Goal: Task Accomplishment & Management: Use online tool/utility

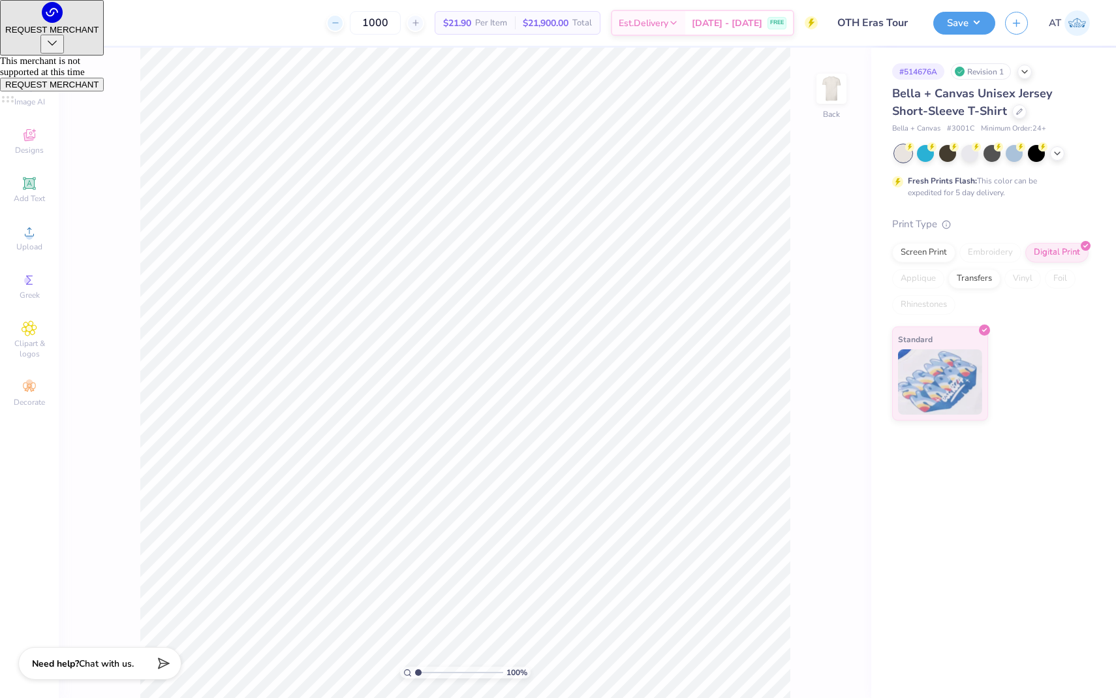
drag, startPoint x: 400, startPoint y: 22, endPoint x: 344, endPoint y: 22, distance: 56.1
click at [344, 22] on div "1000" at bounding box center [375, 22] width 98 height 23
type input "500"
click at [937, 257] on div "Screen Print" at bounding box center [923, 251] width 63 height 20
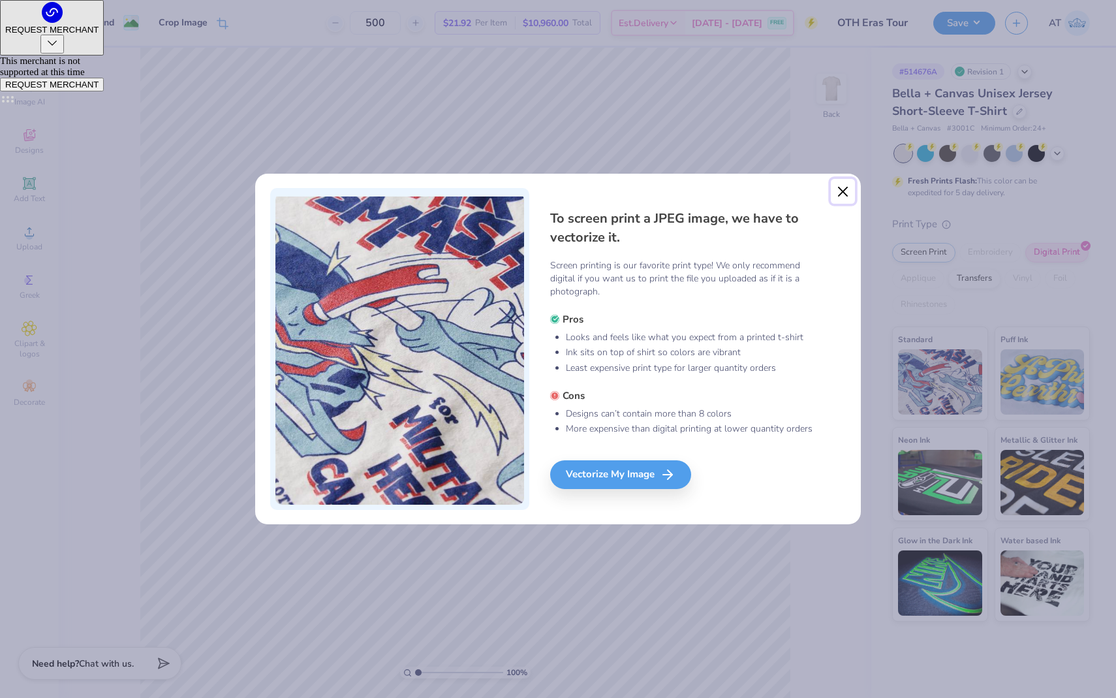
click at [848, 193] on button "Close" at bounding box center [843, 191] width 25 height 25
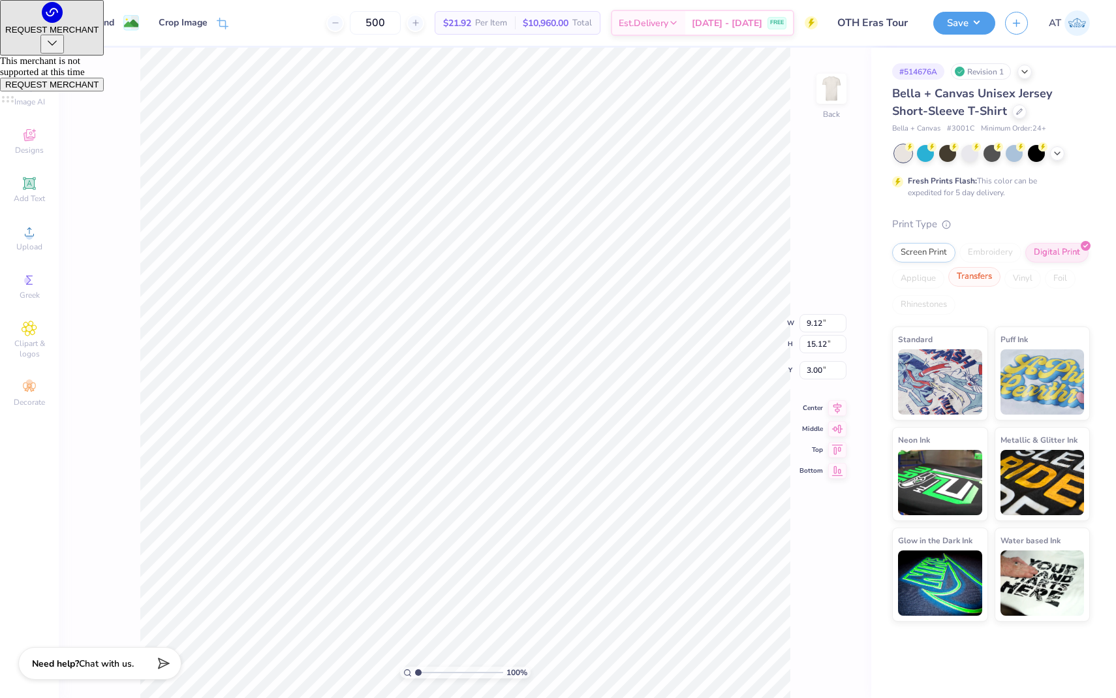
click at [977, 274] on div "Transfers" at bounding box center [974, 277] width 52 height 20
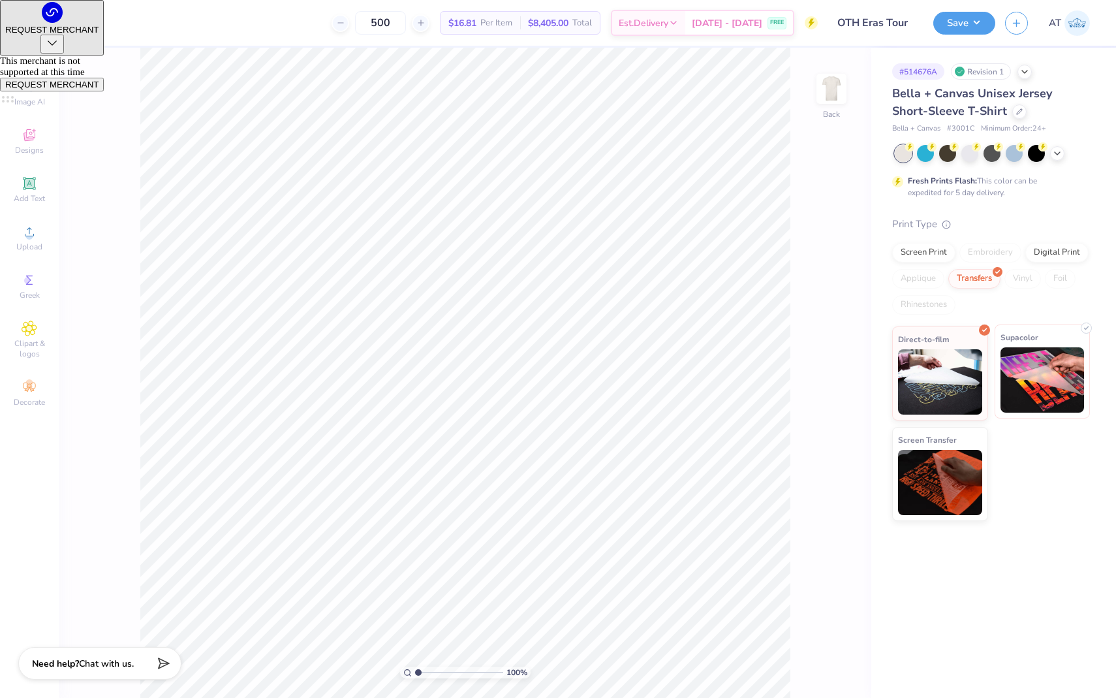
click at [1038, 343] on div "Supacolor" at bounding box center [1043, 371] width 96 height 94
click at [963, 22] on button "Save" at bounding box center [964, 21] width 62 height 23
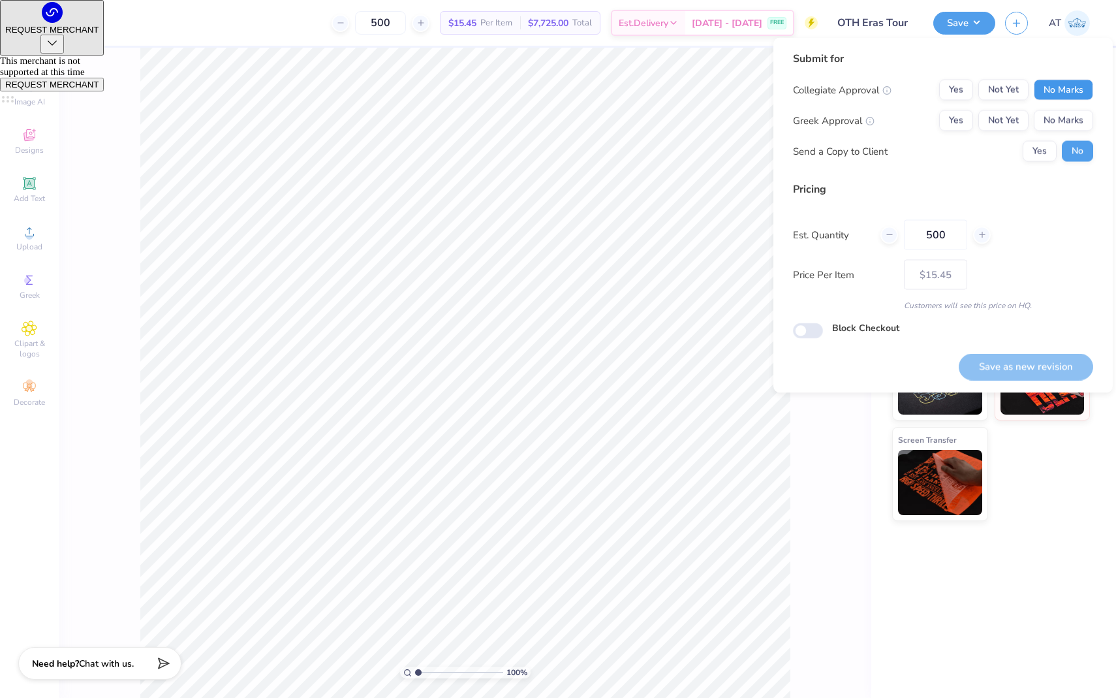
click at [1086, 93] on button "No Marks" at bounding box center [1063, 90] width 59 height 21
click at [1068, 123] on button "No Marks" at bounding box center [1063, 120] width 59 height 21
click at [1021, 366] on button "Save as new revision" at bounding box center [1026, 366] width 134 height 27
type input "$15.45"
click at [360, 5] on div "500 $15.45 Per Item $7,725.00 Total Est. Delivery Sep 15 - 18 FREE" at bounding box center [427, 23] width 782 height 46
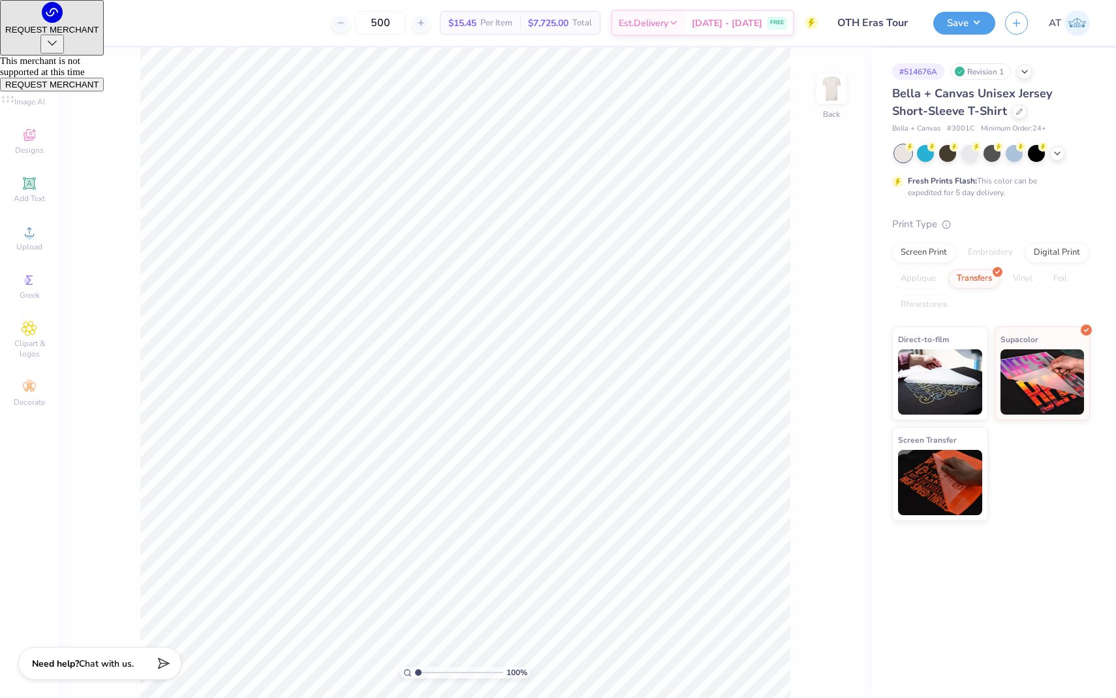
click at [398, 36] on div "500 $15.45 Per Item $7,725.00 Total Est. Delivery Sep 15 - 18 FREE" at bounding box center [427, 23] width 782 height 46
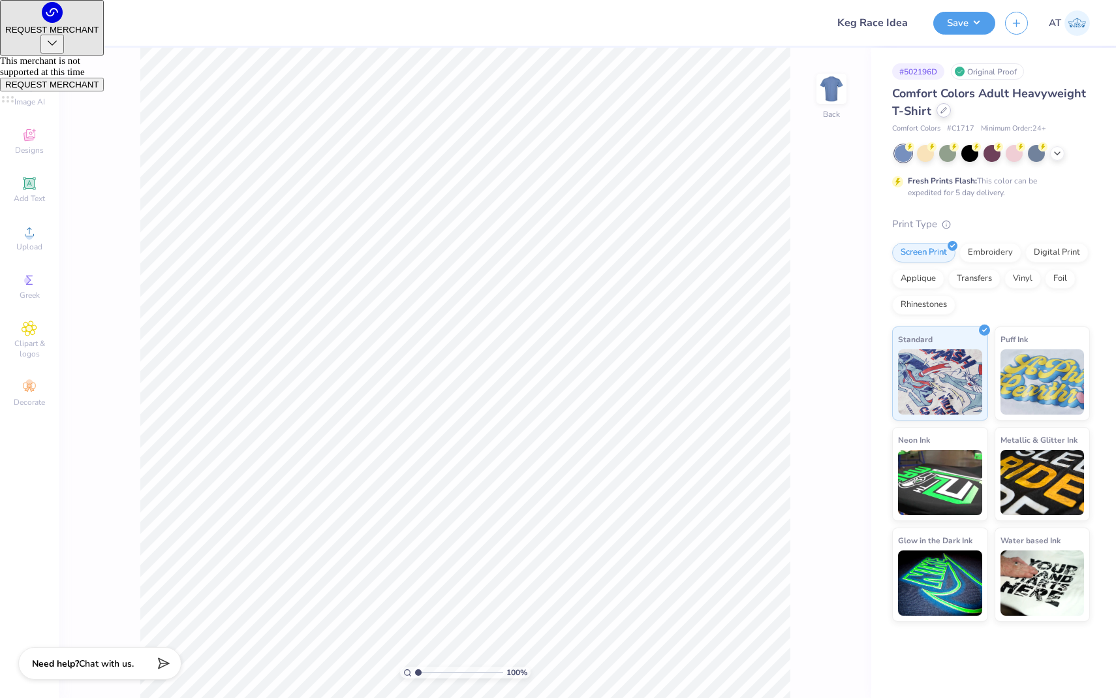
click at [943, 108] on icon at bounding box center [944, 110] width 7 height 7
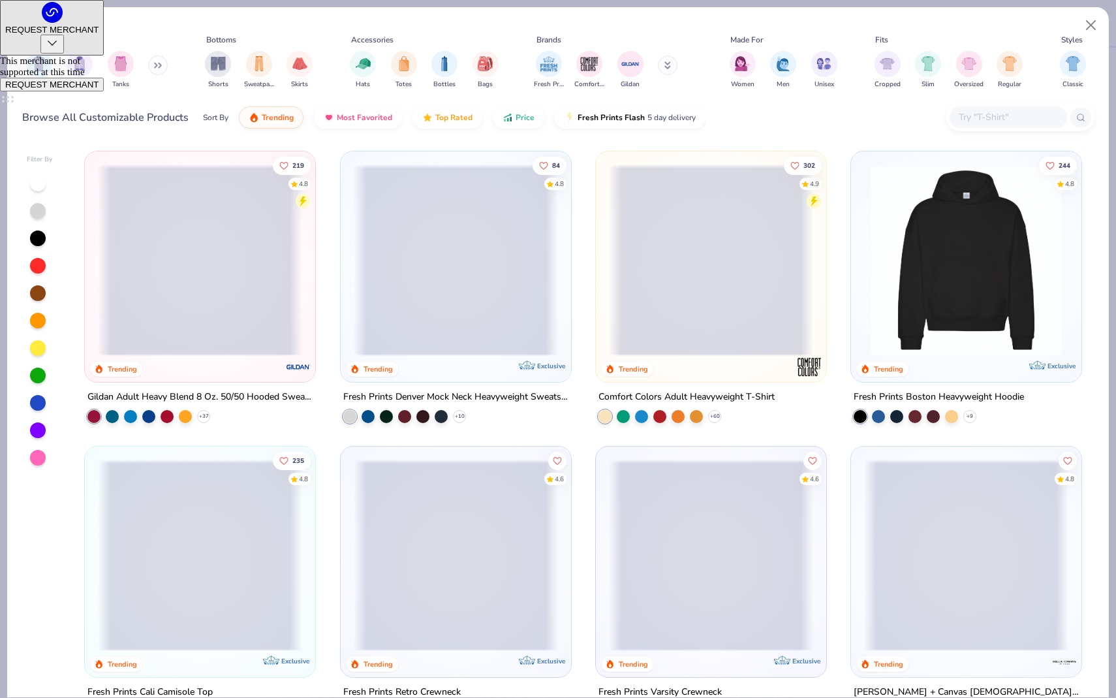
click at [977, 130] on div at bounding box center [1021, 117] width 148 height 28
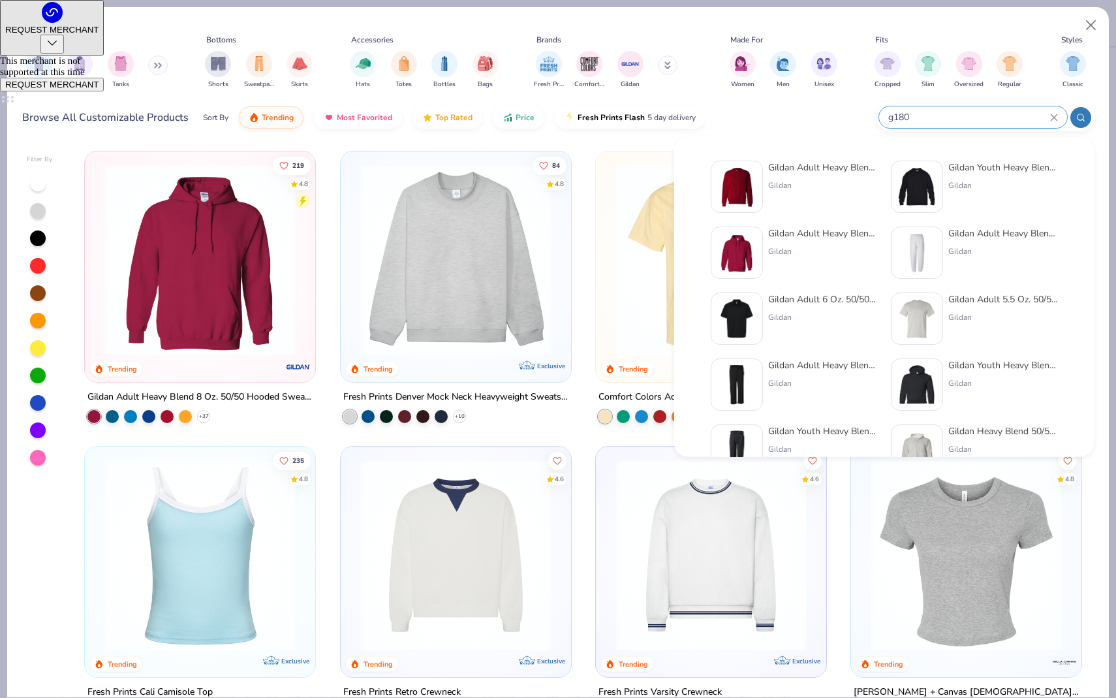
type input "g180"
click at [791, 192] on div "Gildan Adult Heavy Blend Adult 8 Oz. 50/50 Fleece Crew Gildan" at bounding box center [823, 187] width 110 height 52
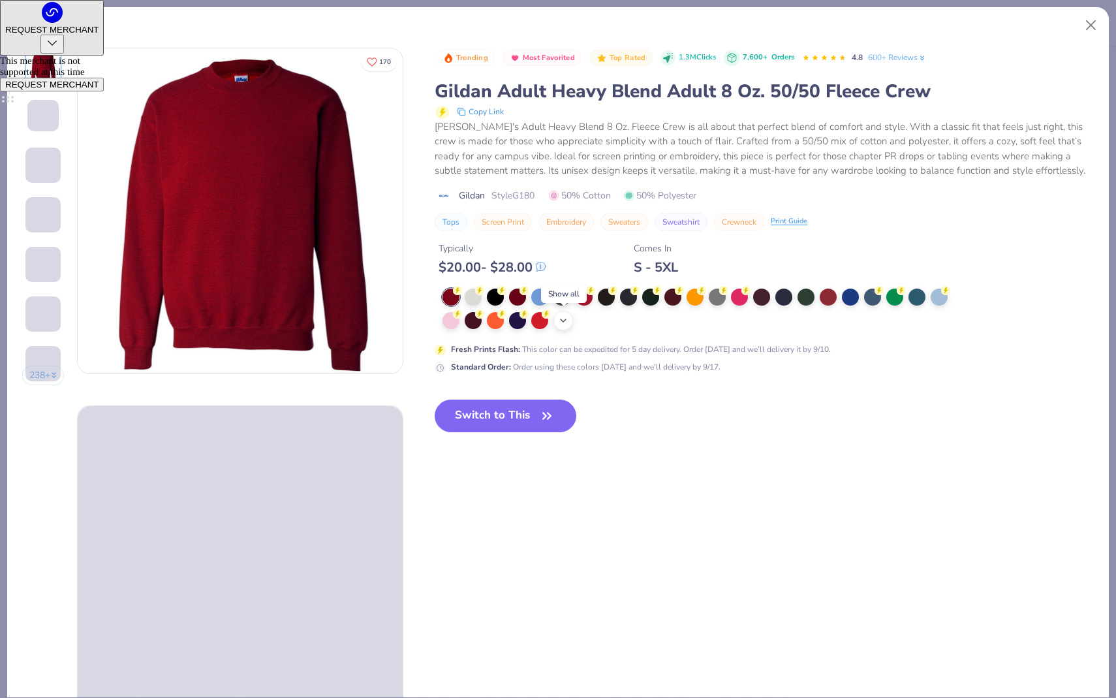
click at [556, 324] on div "+ 8" at bounding box center [564, 321] width 20 height 20
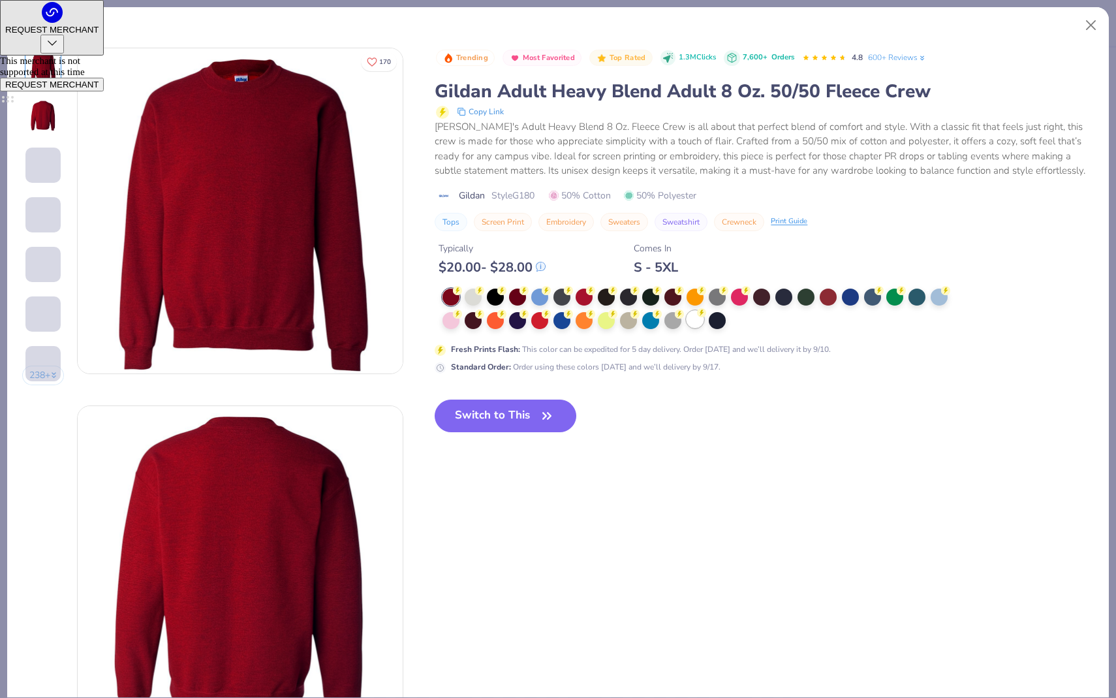
click at [697, 318] on div at bounding box center [695, 319] width 17 height 17
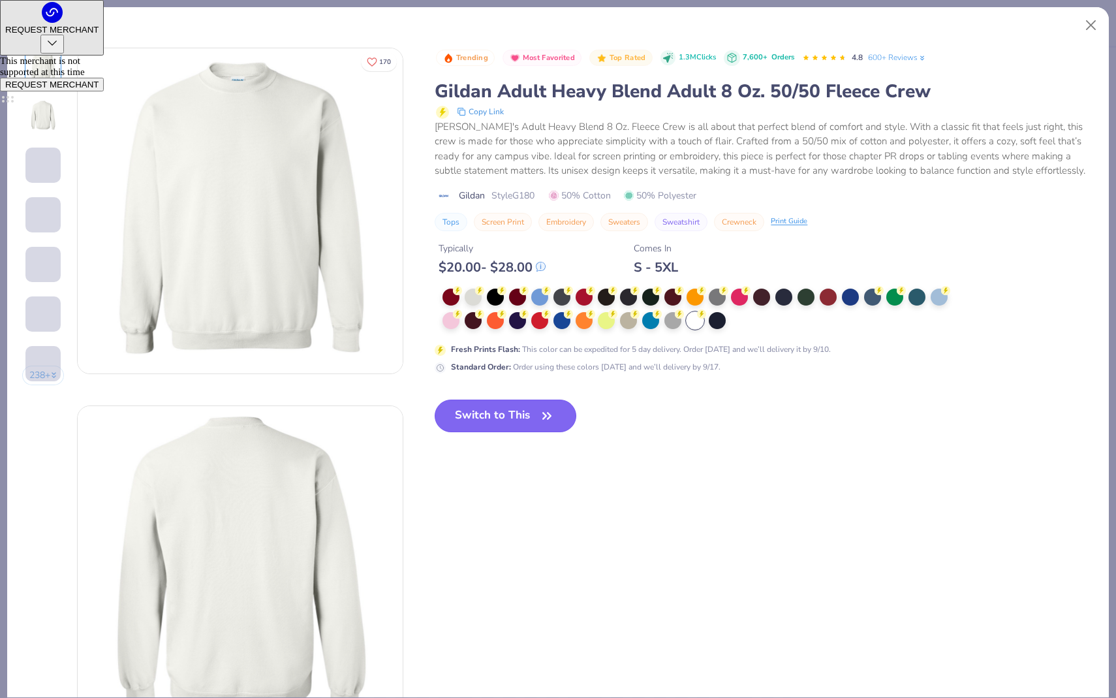
click at [522, 430] on button "Switch to This" at bounding box center [506, 415] width 142 height 33
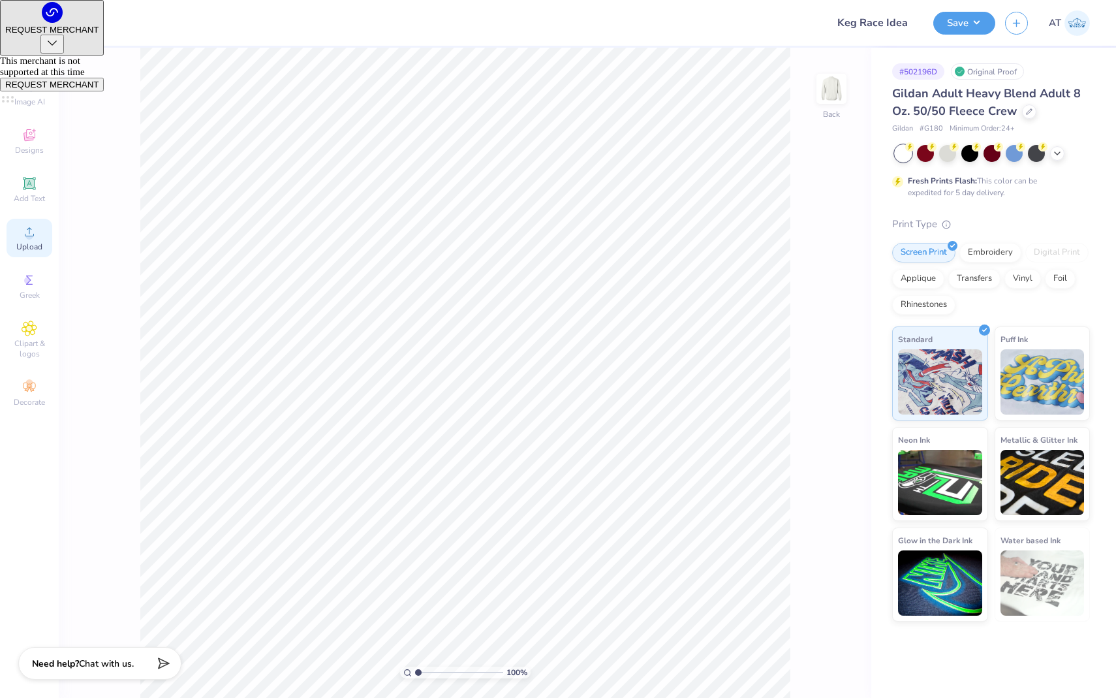
click at [32, 224] on icon at bounding box center [30, 232] width 16 height 16
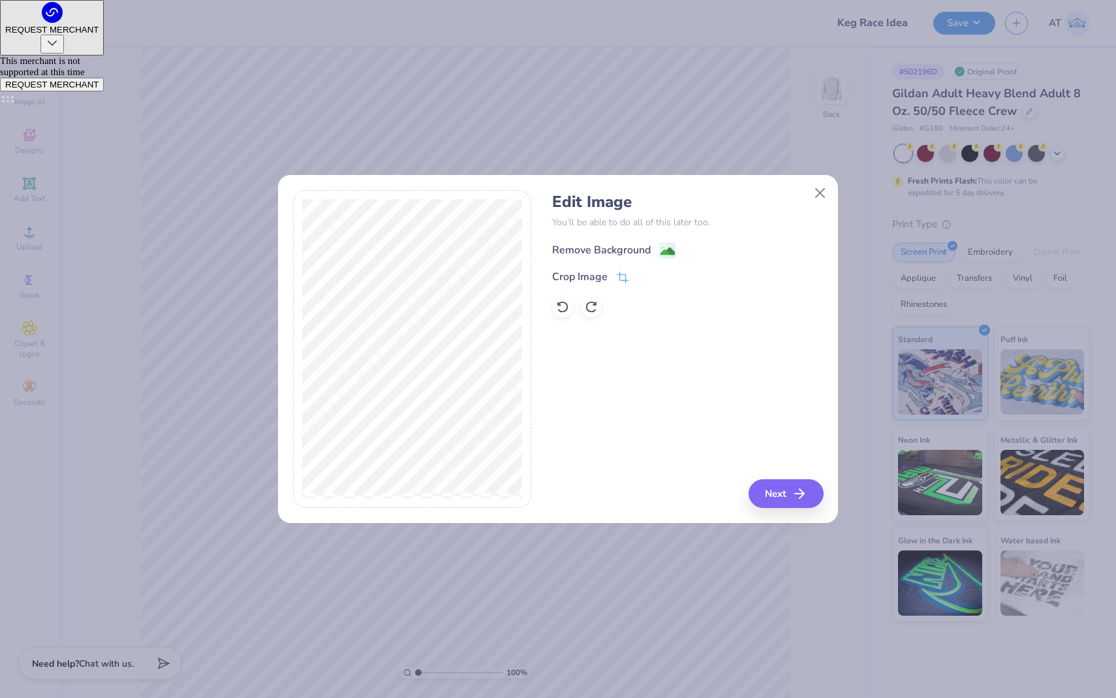
click at [662, 254] on image at bounding box center [668, 251] width 14 height 14
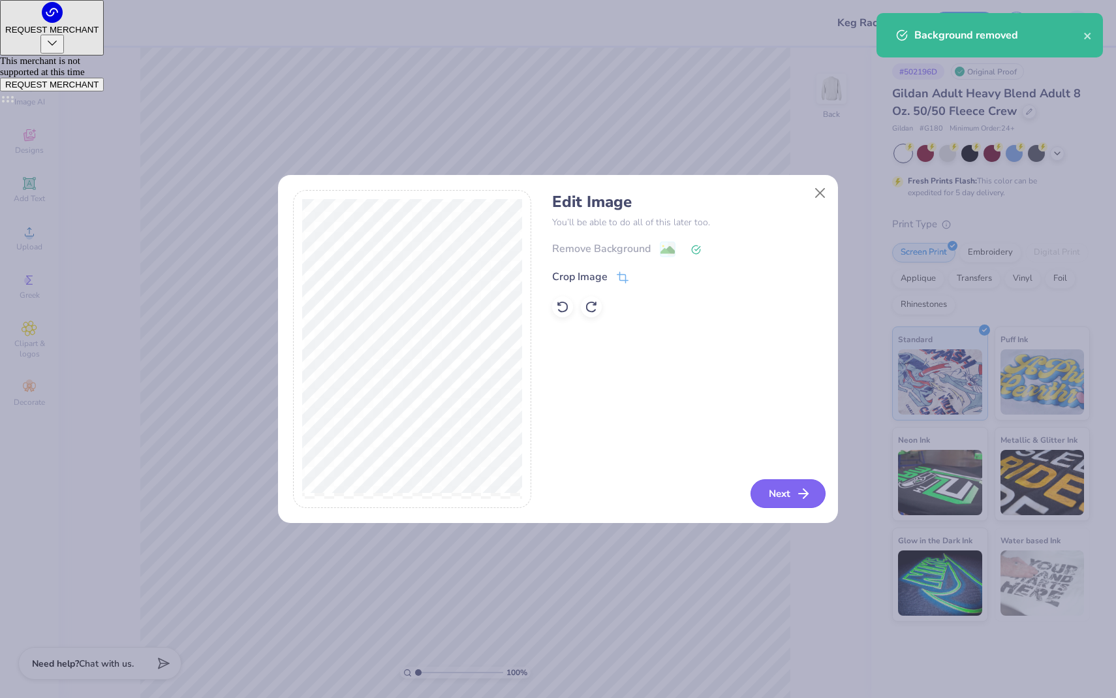
click at [792, 484] on button "Next" at bounding box center [788, 493] width 75 height 29
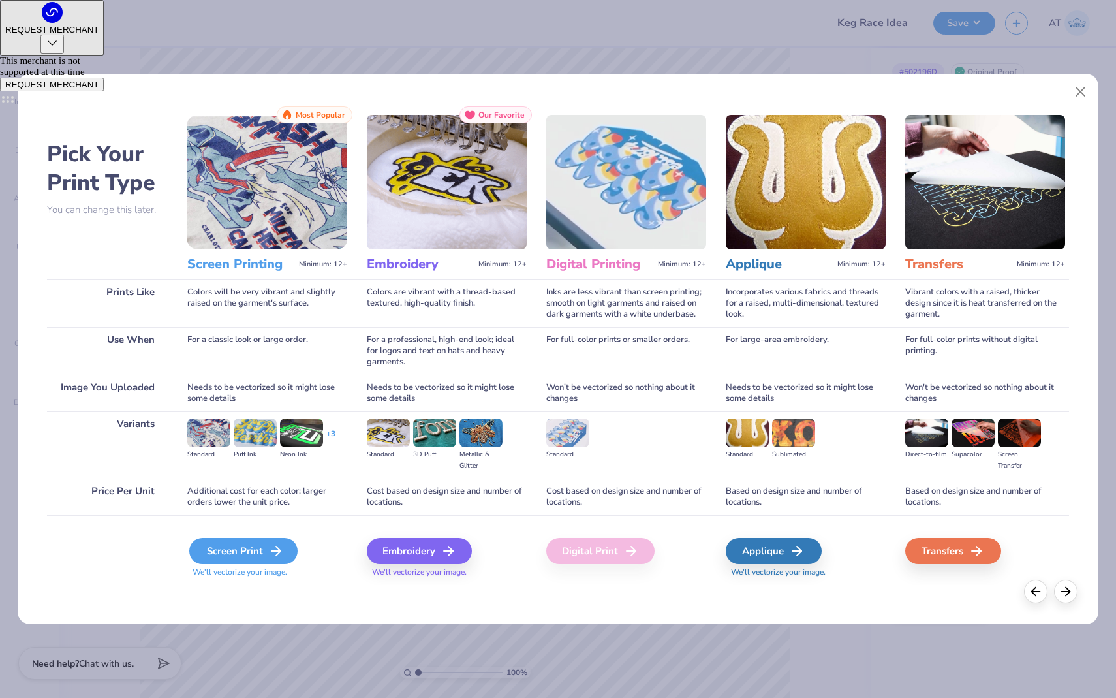
click at [258, 542] on div "Screen Print" at bounding box center [243, 551] width 108 height 26
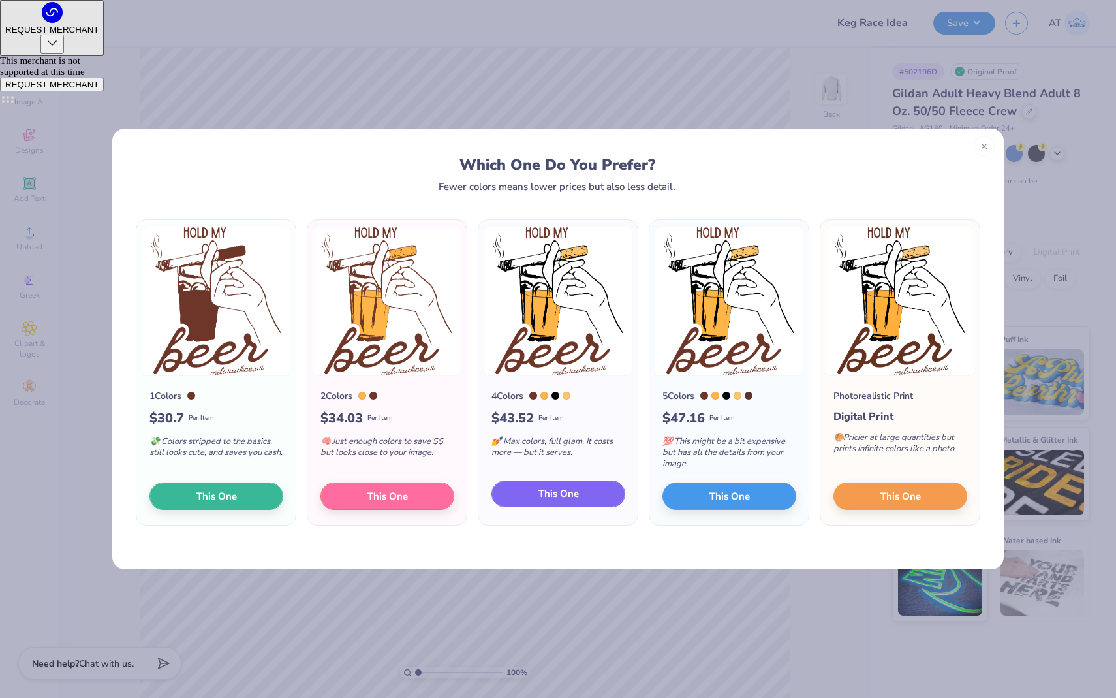
click at [575, 498] on span "This One" at bounding box center [559, 493] width 40 height 15
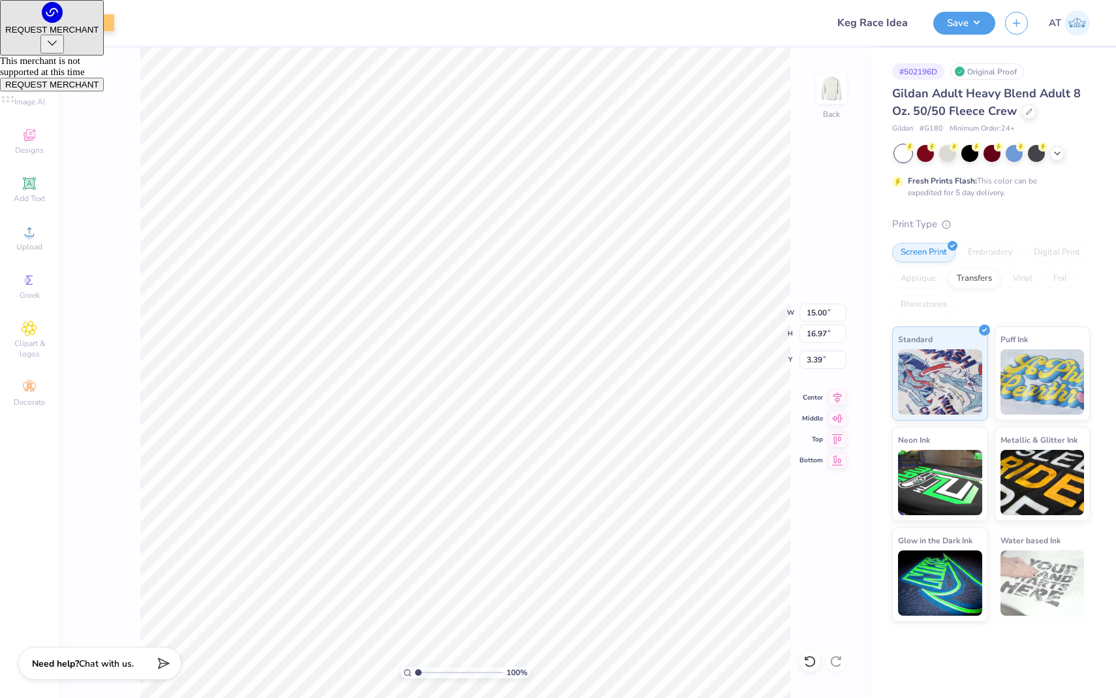
type input "10.82"
type input "12.24"
type input "3.00"
click at [838, 96] on img at bounding box center [832, 89] width 52 height 52
type input "11.84"
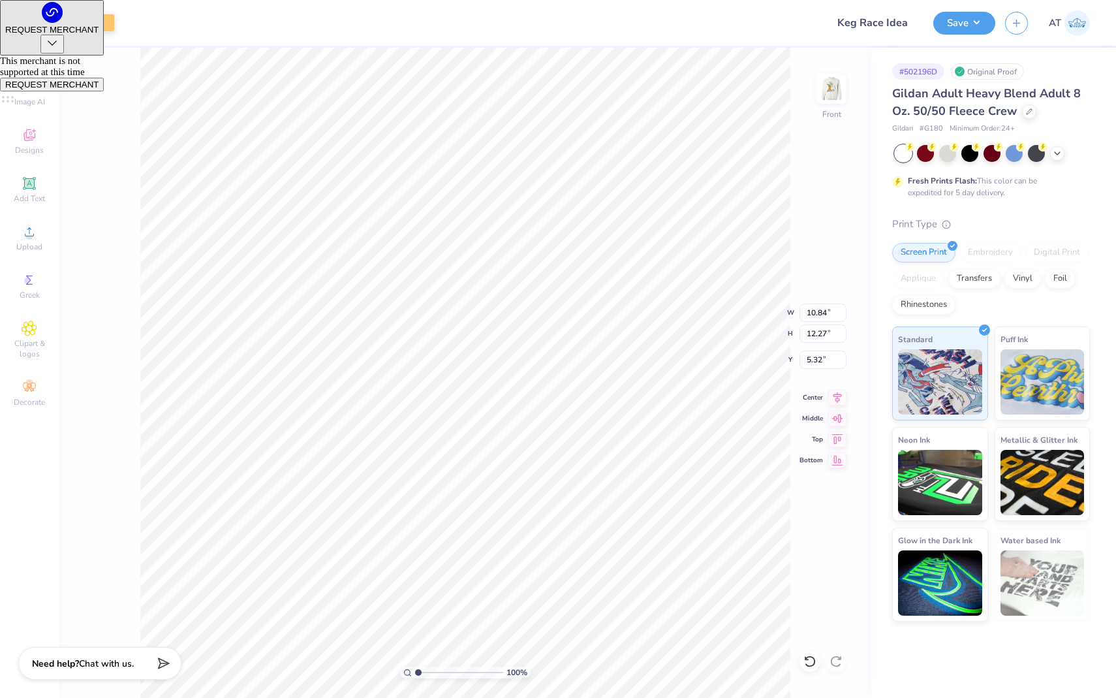
type input "13.40"
type input "3.00"
type input "12.68"
type input "14.35"
type input "3.63"
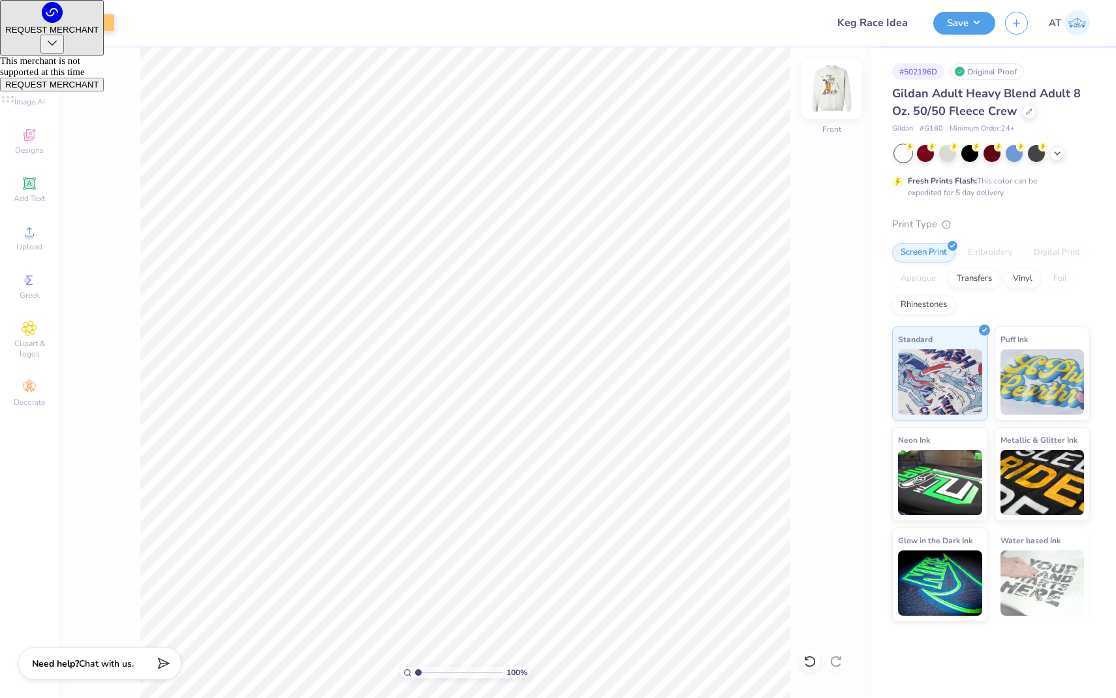
click at [833, 91] on img at bounding box center [832, 89] width 52 height 52
type input "6.39"
type input "7.23"
type input "8.01"
click at [47, 189] on div "Add Text" at bounding box center [30, 189] width 46 height 39
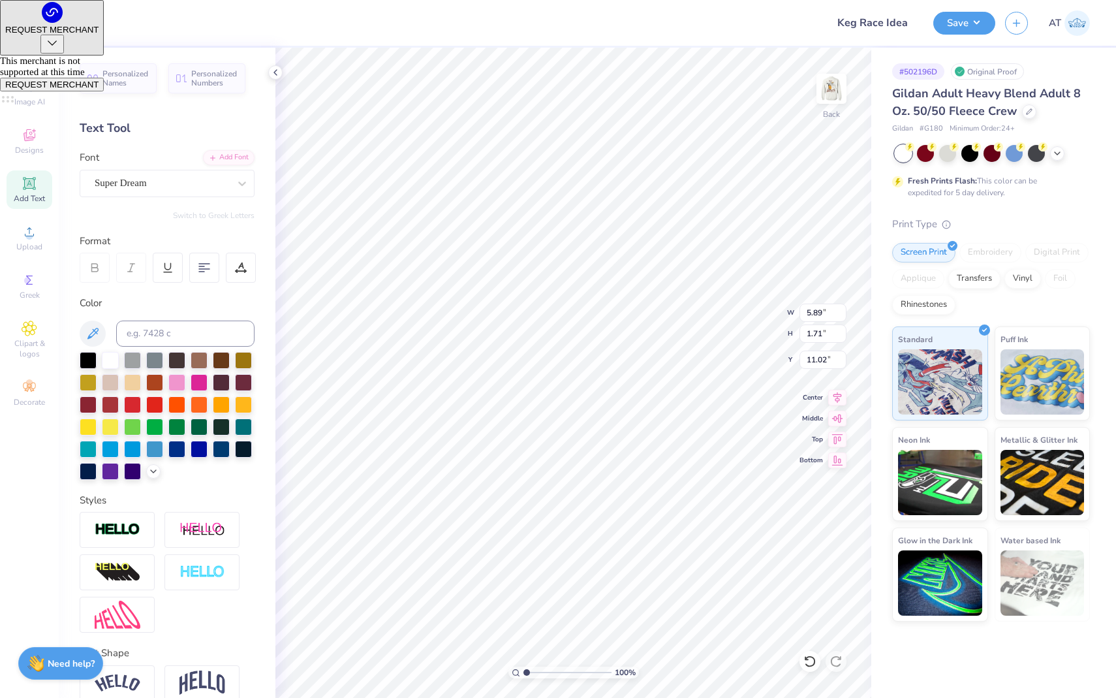
scroll to position [0, 7]
type textarea "Senior Junior Girls Keg Race"
click at [211, 183] on div "Super Dream" at bounding box center [161, 183] width 137 height 20
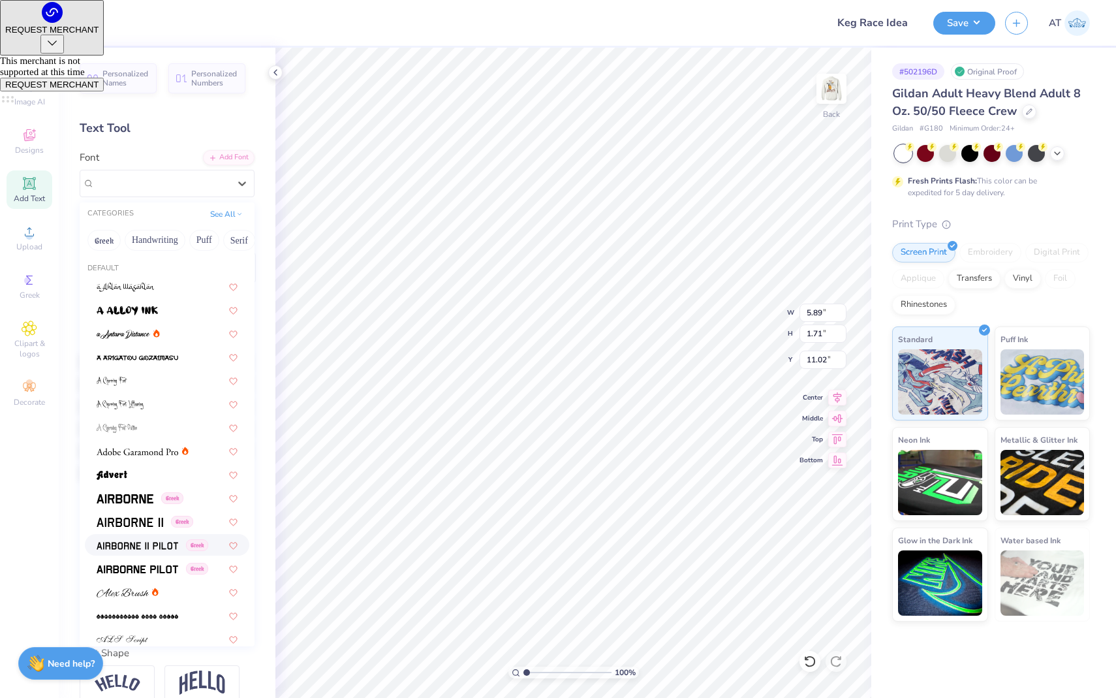
click at [123, 539] on span at bounding box center [138, 545] width 82 height 14
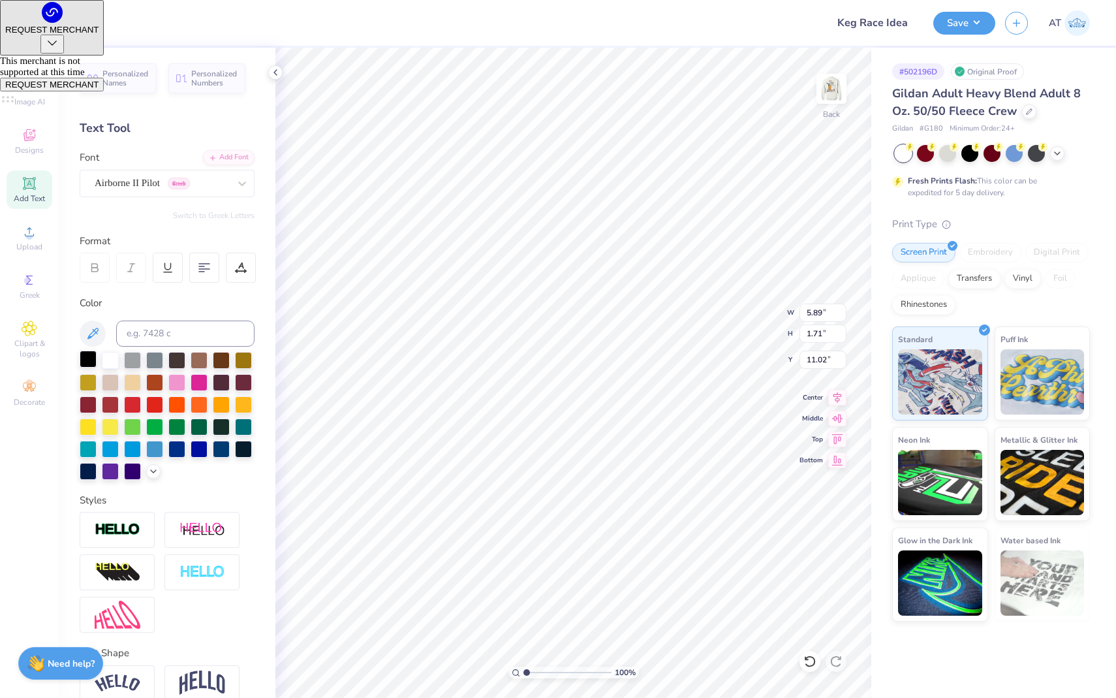
click at [89, 358] on div at bounding box center [88, 359] width 17 height 17
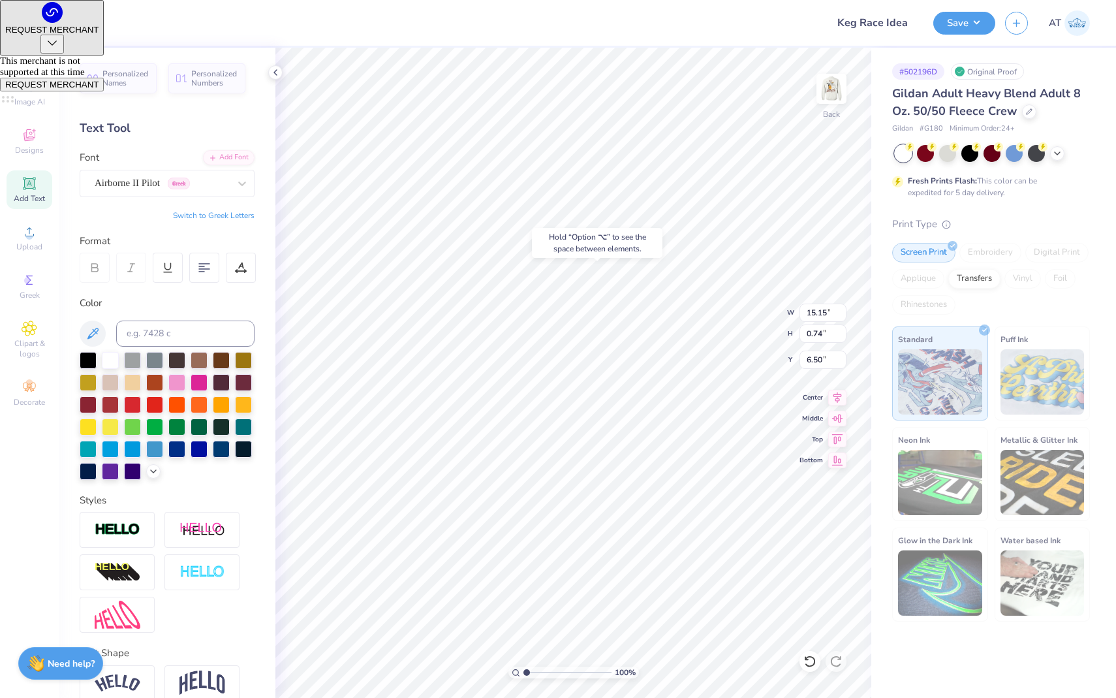
type input "6.50"
type textarea "Senior Junior Girls Keg Race"
type input "10.13"
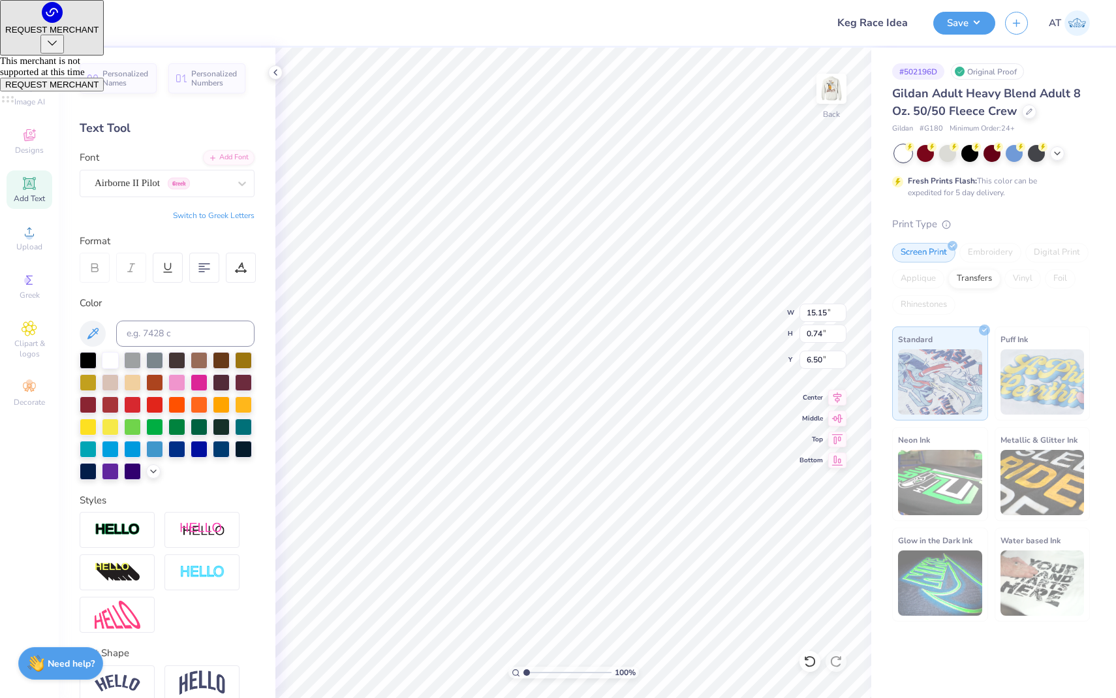
type input "1.95"
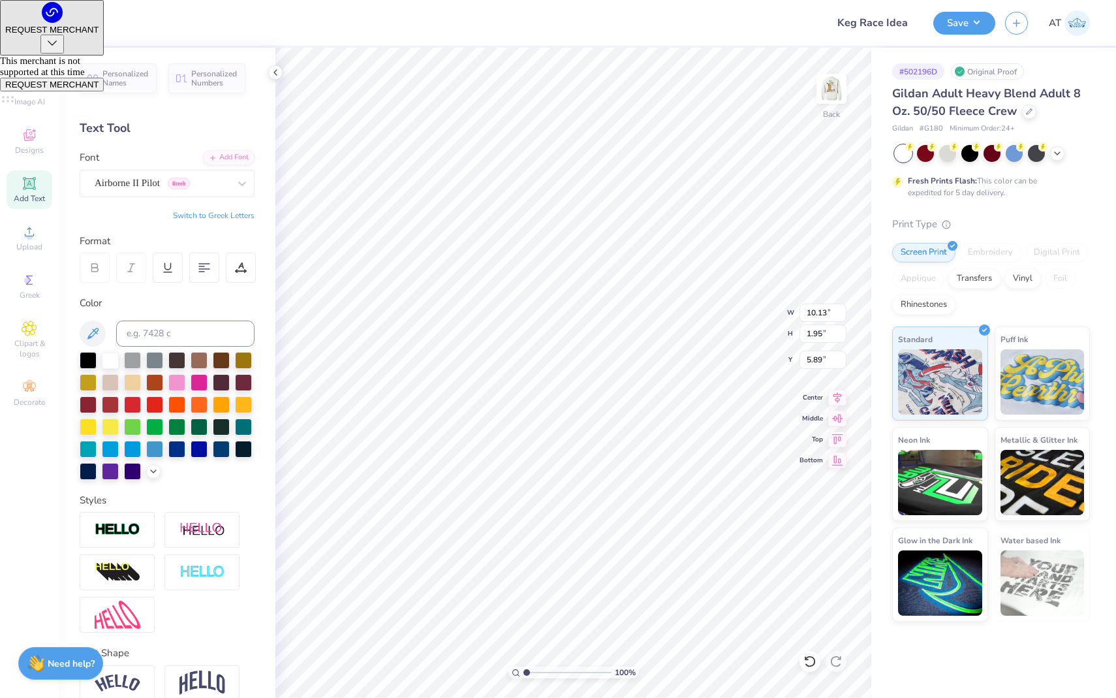
type input "5.18"
type textarea "Senior Junior Girls Keg Race"
type input "3.88"
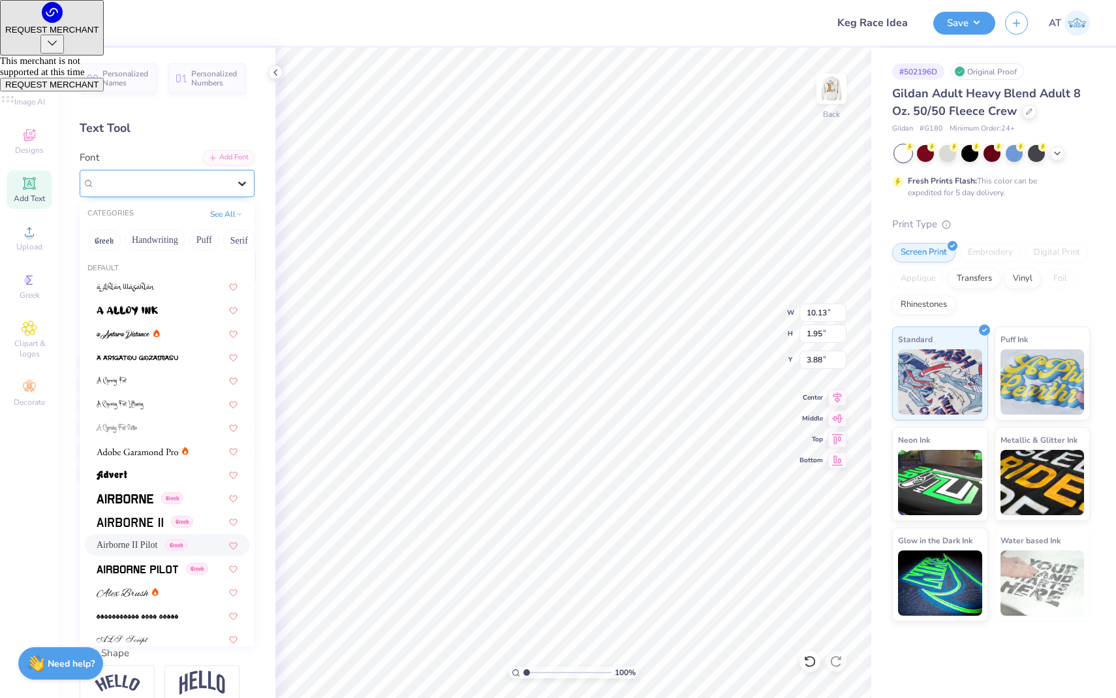
click at [235, 178] on div at bounding box center [241, 183] width 23 height 23
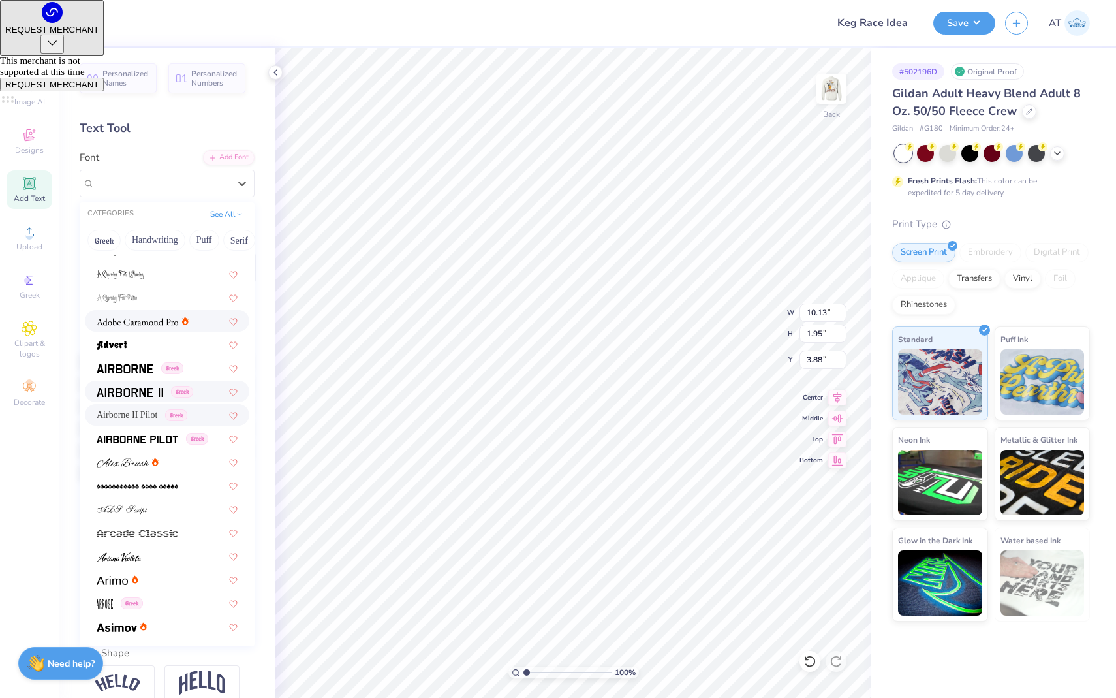
scroll to position [133, 0]
click at [110, 579] on img at bounding box center [112, 576] width 31 height 9
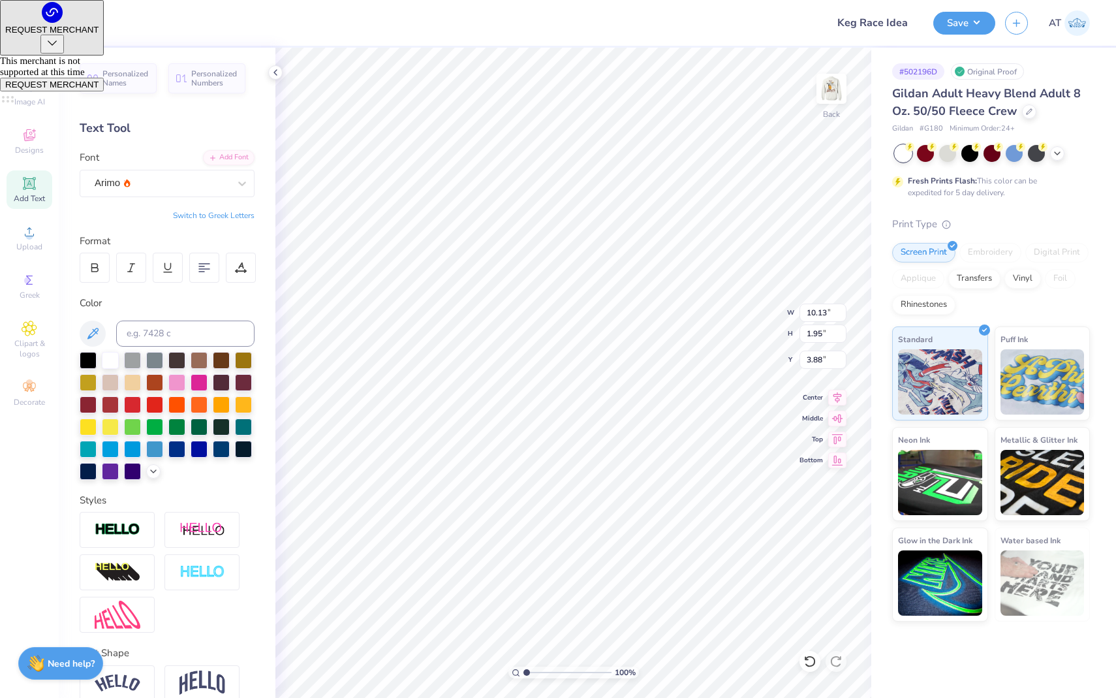
type input "8.21"
type input "2.15"
type input "3.78"
click at [242, 183] on icon at bounding box center [242, 183] width 13 height 13
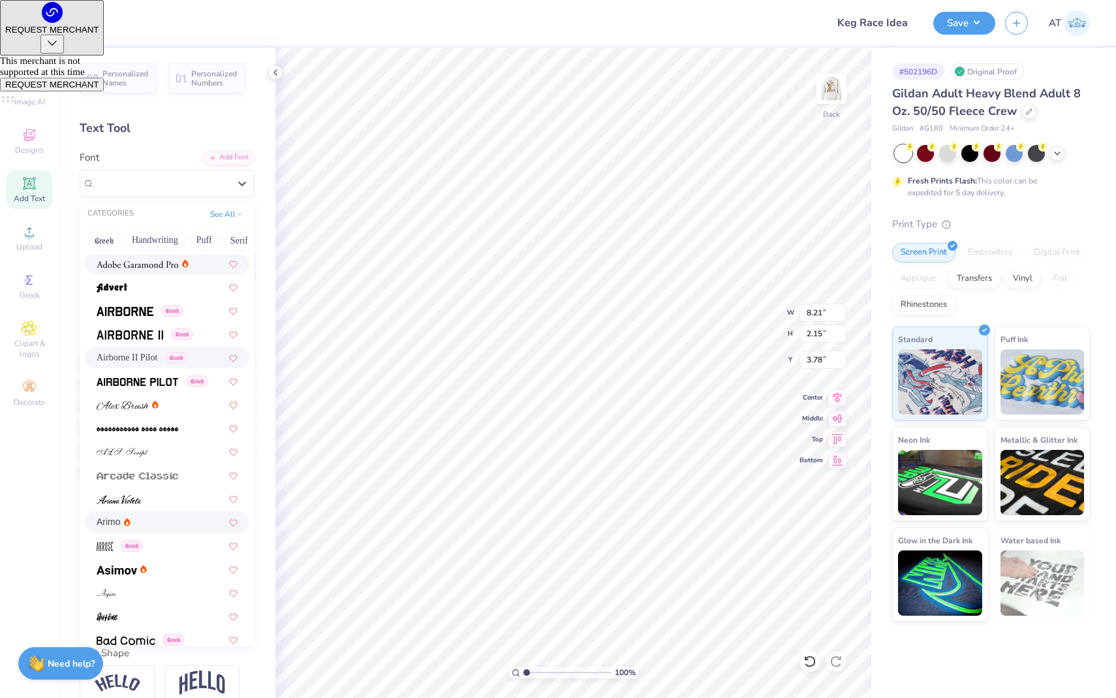
scroll to position [195, 0]
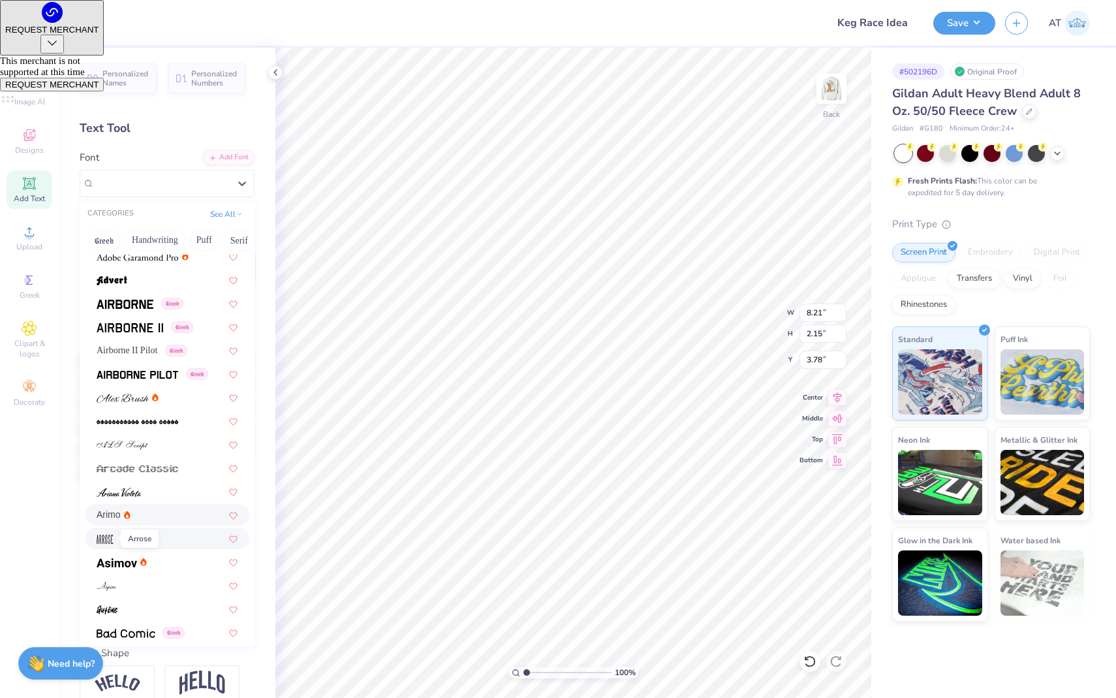
click at [108, 540] on img at bounding box center [105, 539] width 16 height 9
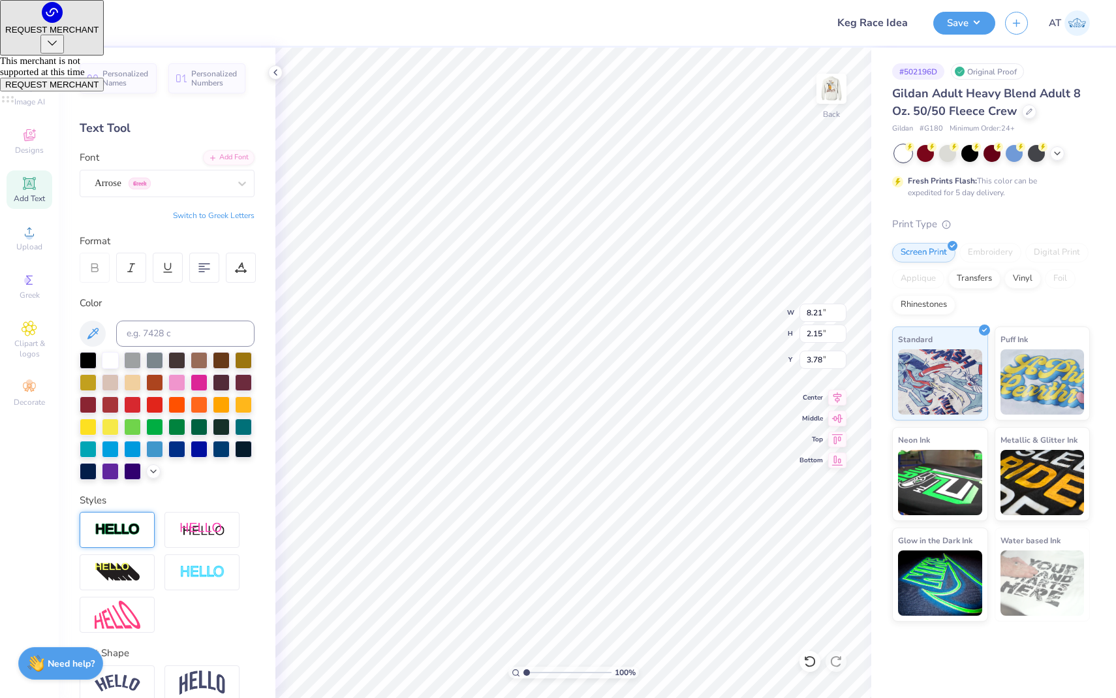
type input "5.50"
type input "2.14"
click at [205, 190] on div at bounding box center [162, 183] width 134 height 18
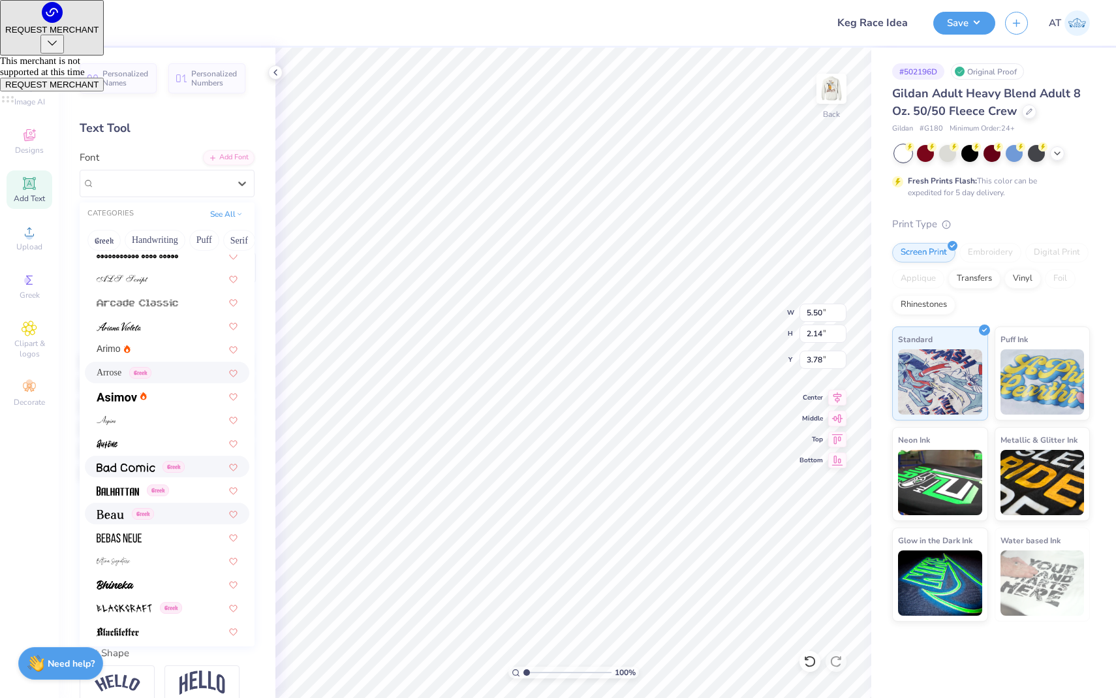
scroll to position [361, 0]
click at [138, 537] on img at bounding box center [119, 537] width 45 height 9
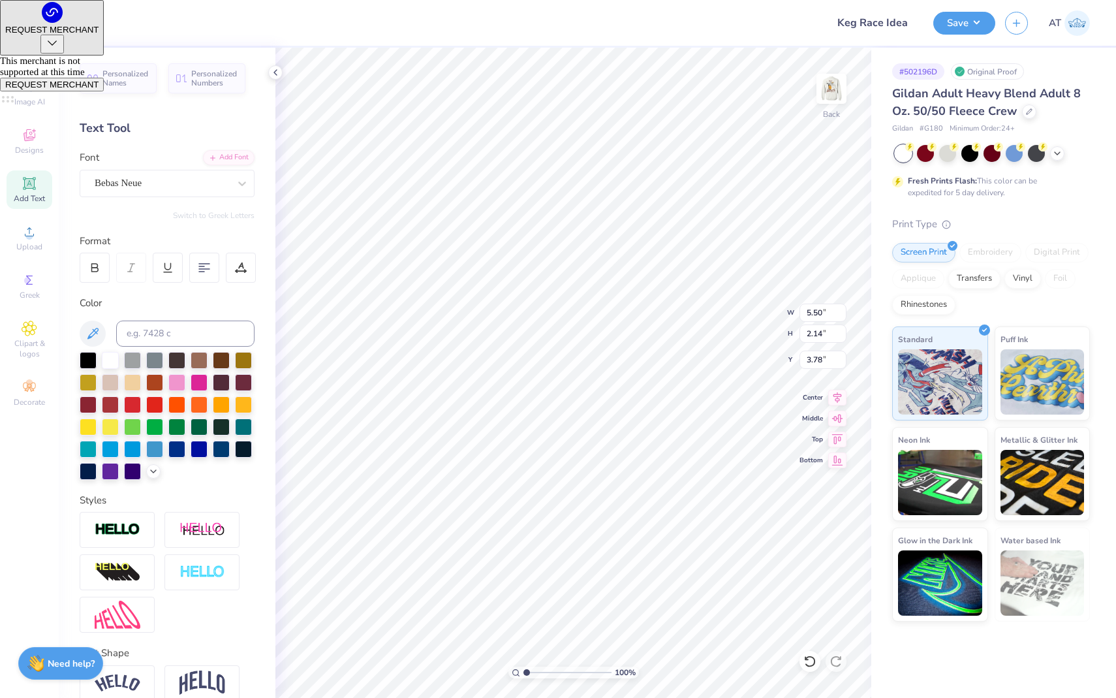
type input "6.02"
type input "1.93"
type input "3.89"
type input "4.56"
type input "1.46"
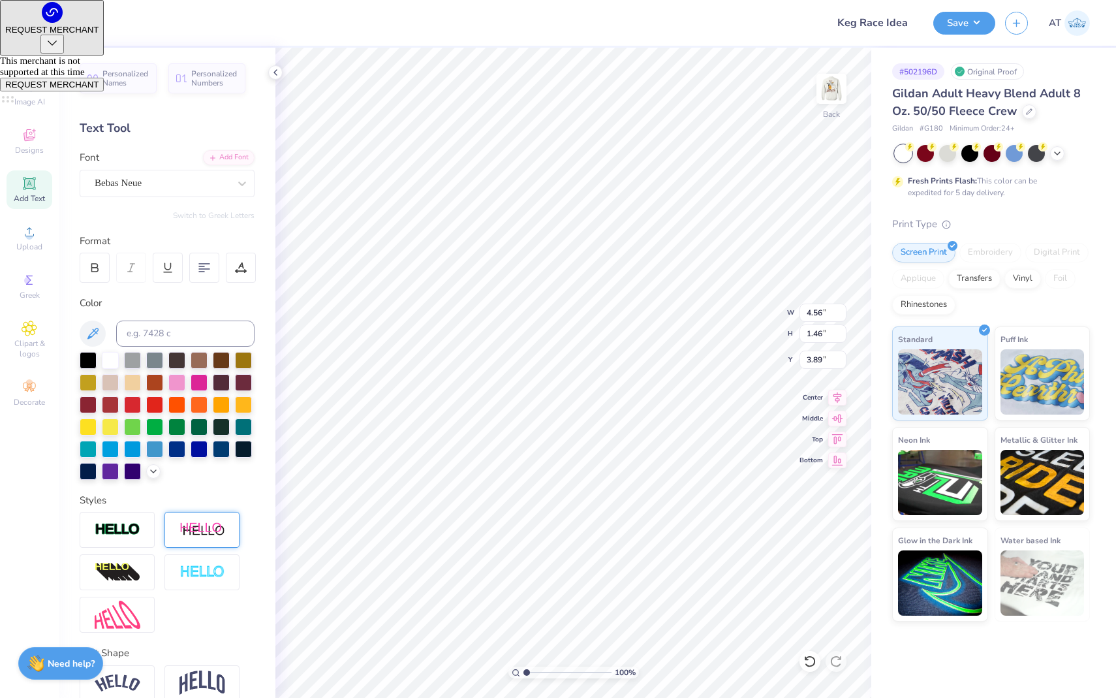
type input "3.29"
click at [33, 20] on div at bounding box center [35, 21] width 18 height 18
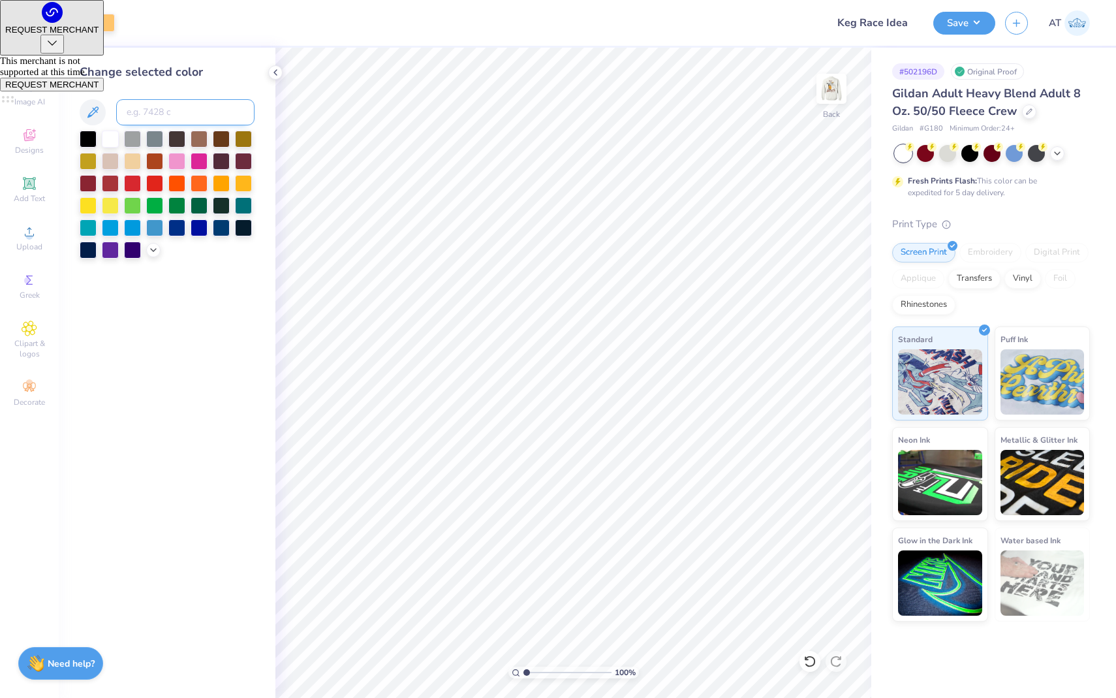
click at [141, 117] on input at bounding box center [185, 112] width 138 height 26
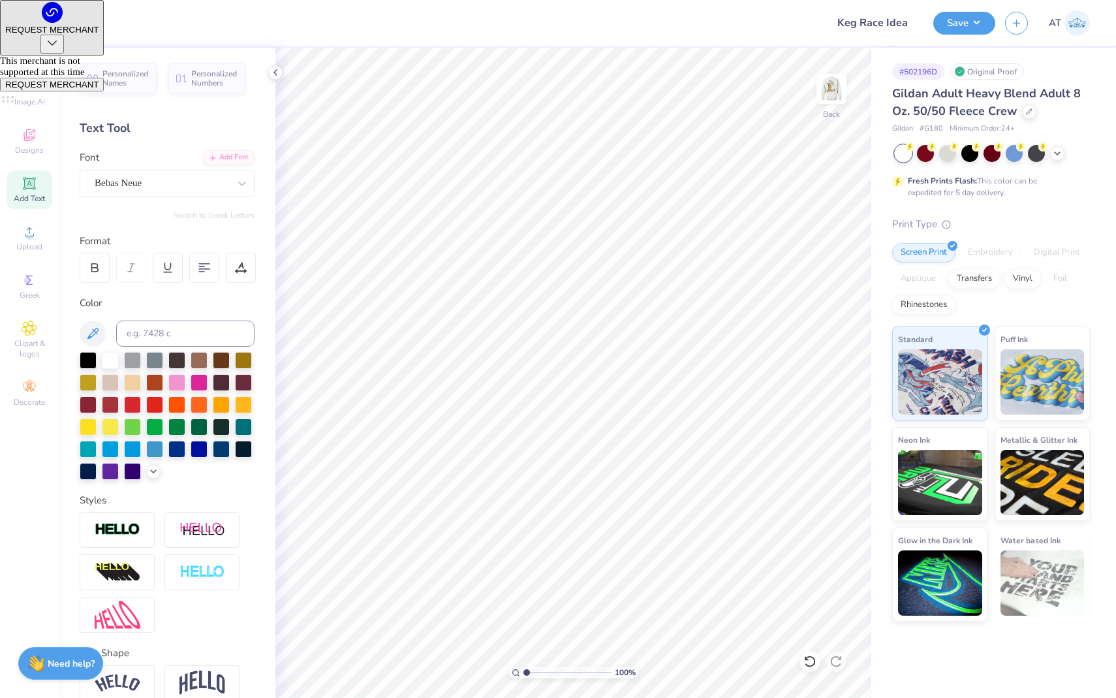
click at [27, 24] on div at bounding box center [35, 21] width 18 height 18
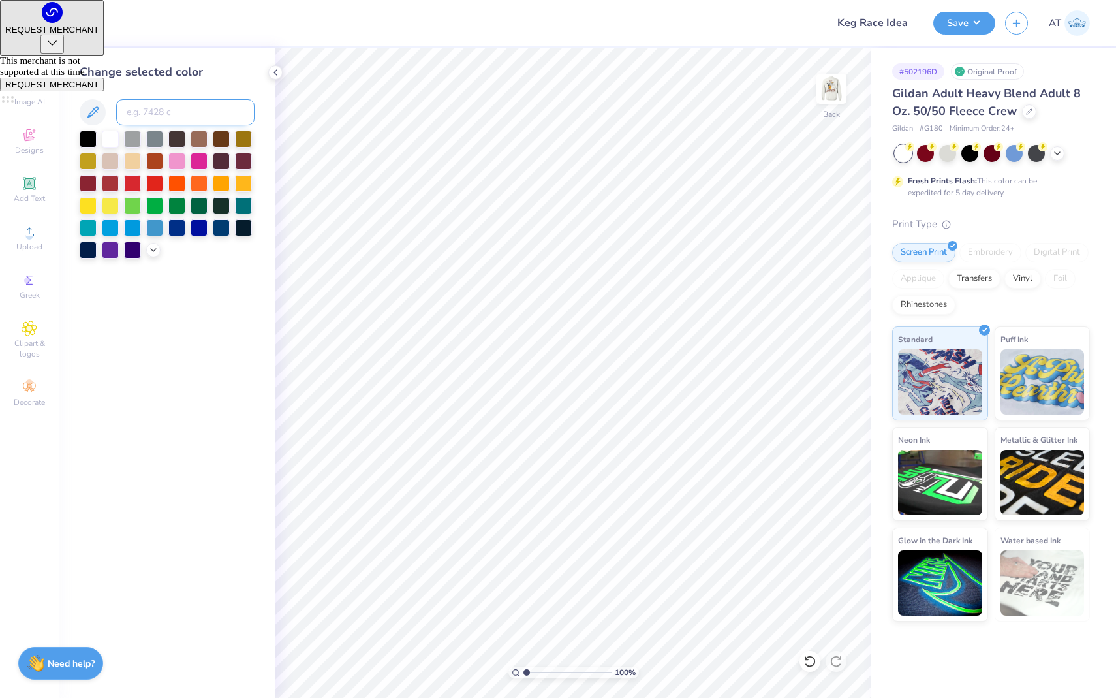
click at [144, 104] on input at bounding box center [185, 112] width 138 height 26
type input "175"
click at [827, 99] on img at bounding box center [832, 89] width 52 height 52
click at [827, 99] on img at bounding box center [832, 89] width 26 height 26
click at [1063, 151] on div at bounding box center [1057, 152] width 14 height 14
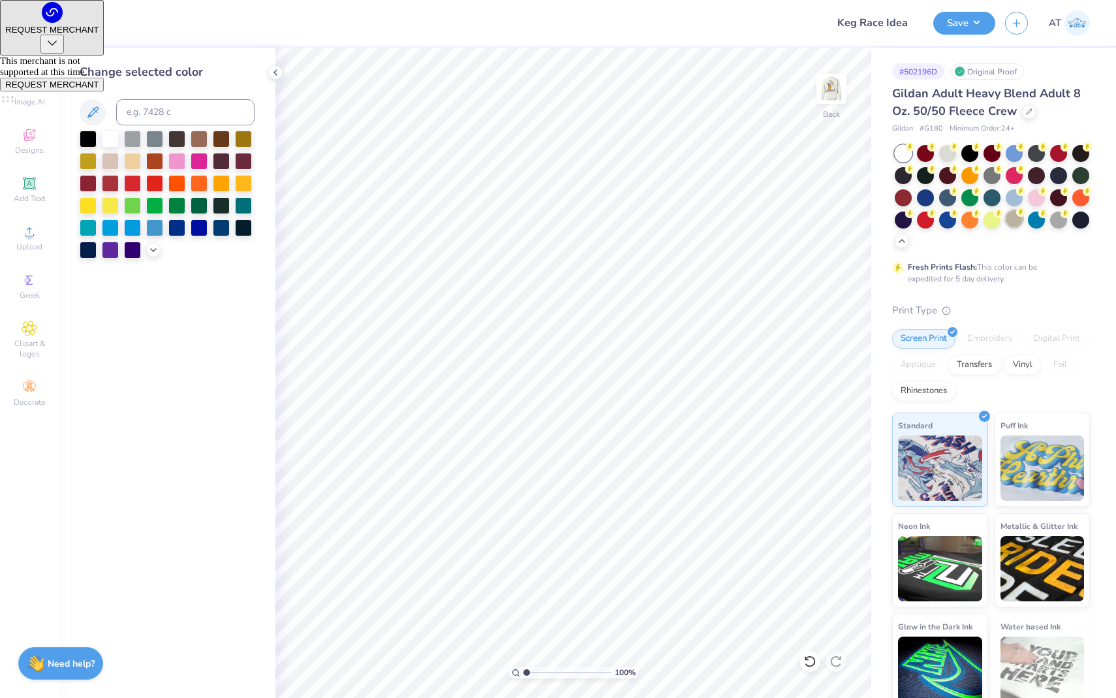
click at [1014, 220] on div at bounding box center [1014, 218] width 17 height 17
click at [829, 86] on img at bounding box center [832, 89] width 52 height 52
click at [947, 149] on div at bounding box center [947, 152] width 17 height 17
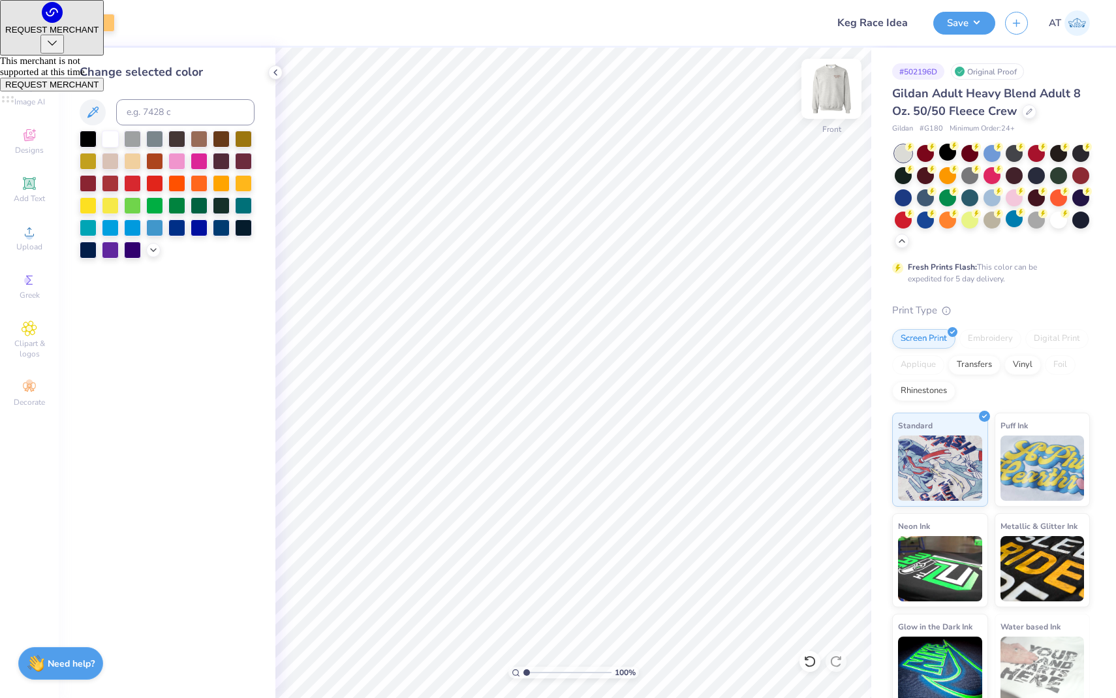
click at [845, 87] on div at bounding box center [832, 89] width 60 height 60
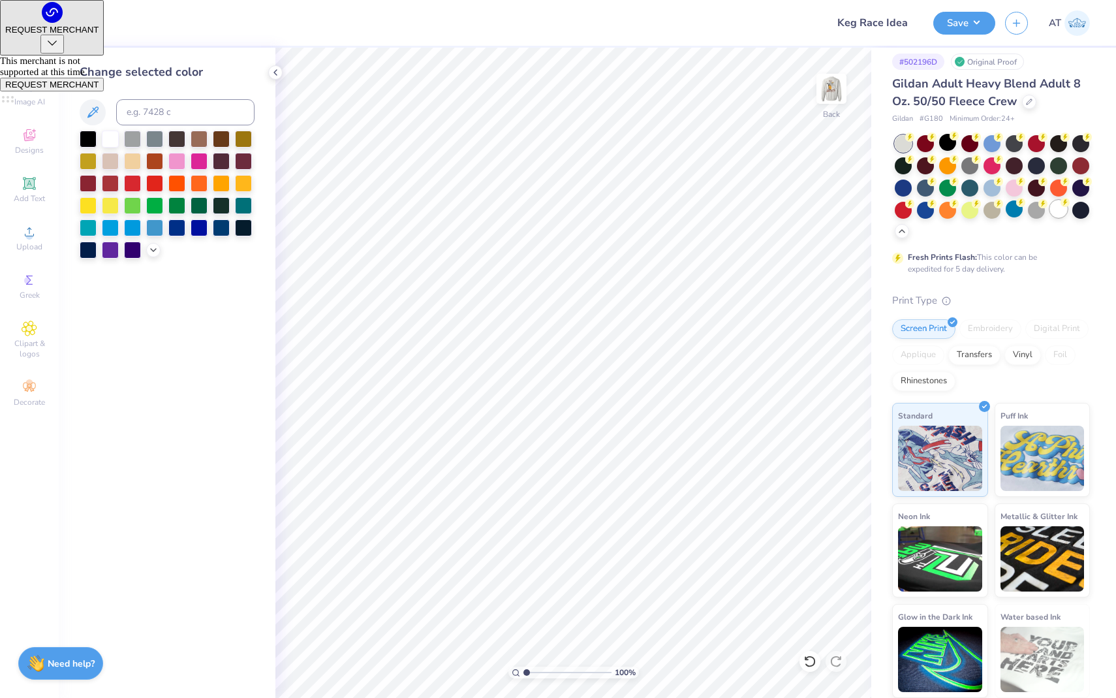
click at [1063, 213] on div at bounding box center [1058, 208] width 17 height 17
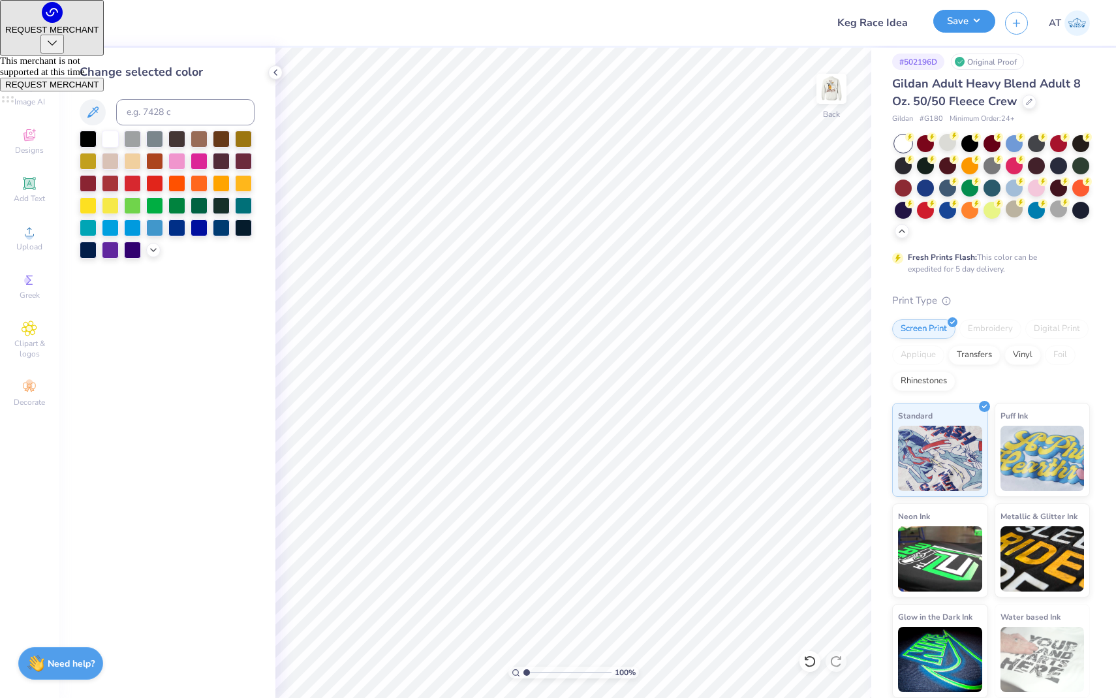
click at [967, 13] on button "Save" at bounding box center [964, 21] width 62 height 23
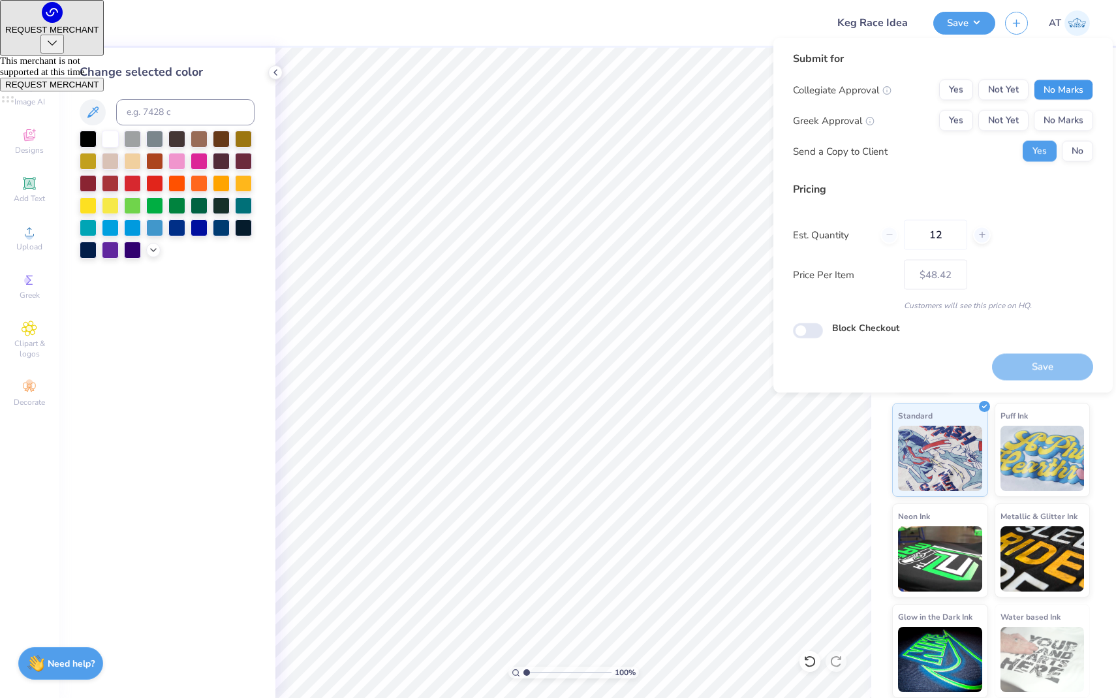
click at [1050, 93] on button "No Marks" at bounding box center [1063, 90] width 59 height 21
click at [1060, 115] on button "No Marks" at bounding box center [1063, 120] width 59 height 21
type input "$48.42"
click at [1080, 144] on button "No" at bounding box center [1077, 151] width 31 height 21
drag, startPoint x: 957, startPoint y: 232, endPoint x: 913, endPoint y: 232, distance: 44.4
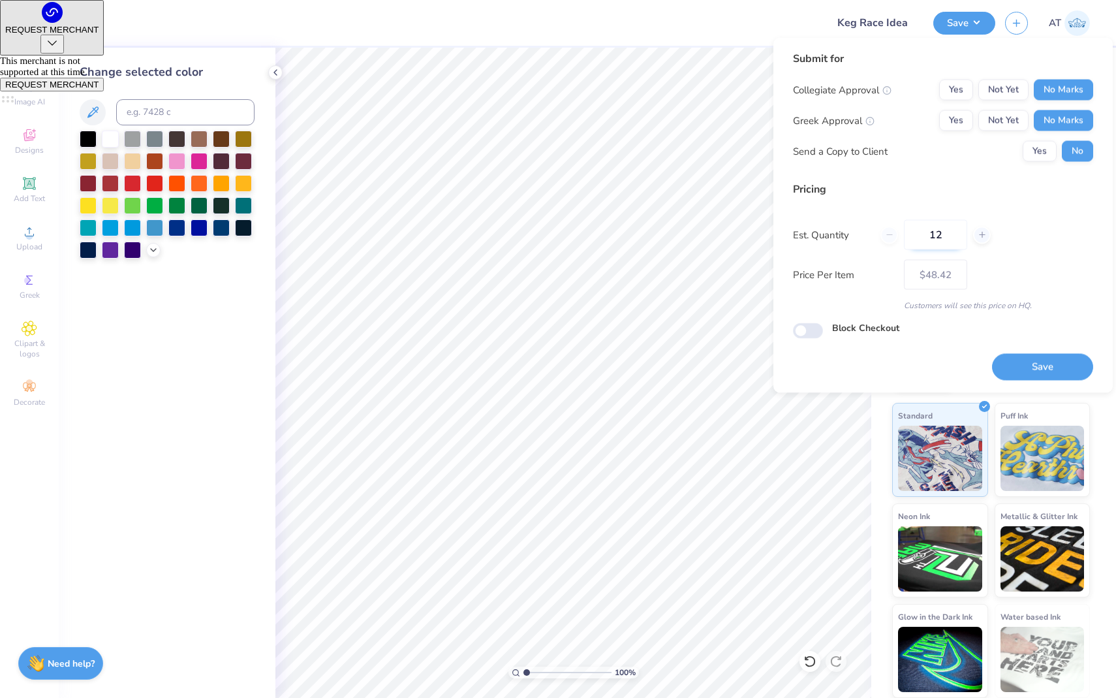
click at [913, 232] on input "12" at bounding box center [935, 235] width 63 height 30
type input "761"
type input "$18.35"
type input "761"
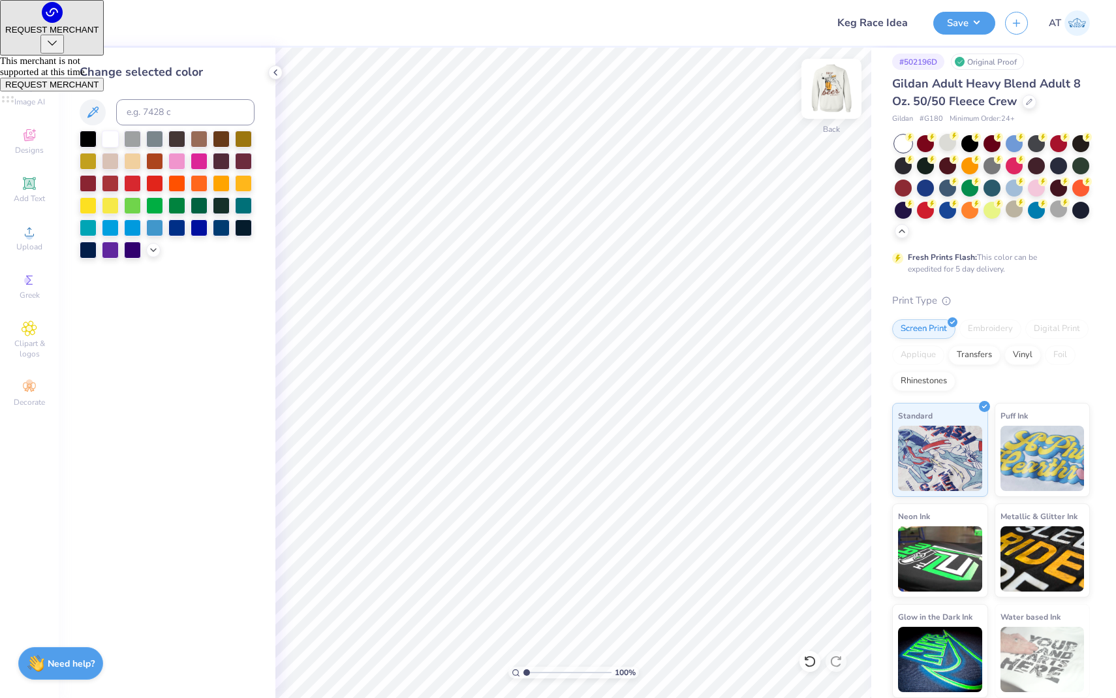
click at [821, 112] on img at bounding box center [832, 89] width 52 height 52
click at [822, 110] on img at bounding box center [832, 89] width 52 height 52
click at [950, 26] on button "Save" at bounding box center [964, 21] width 62 height 23
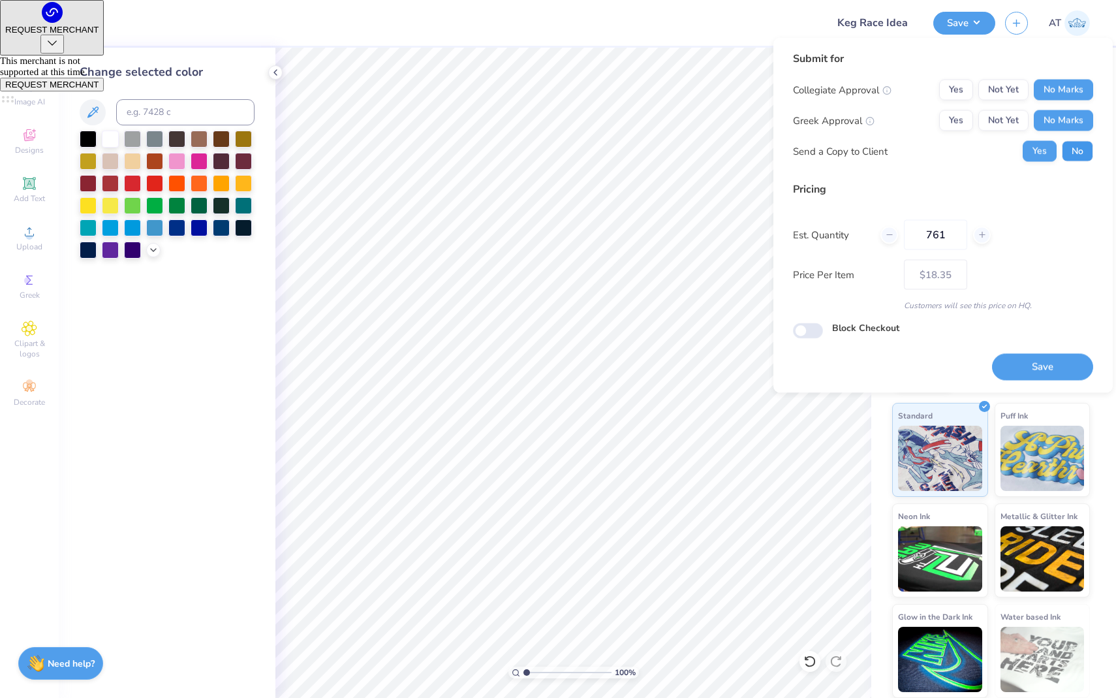
click at [1076, 149] on button "No" at bounding box center [1077, 151] width 31 height 21
click at [1057, 357] on button "Save" at bounding box center [1042, 366] width 101 height 27
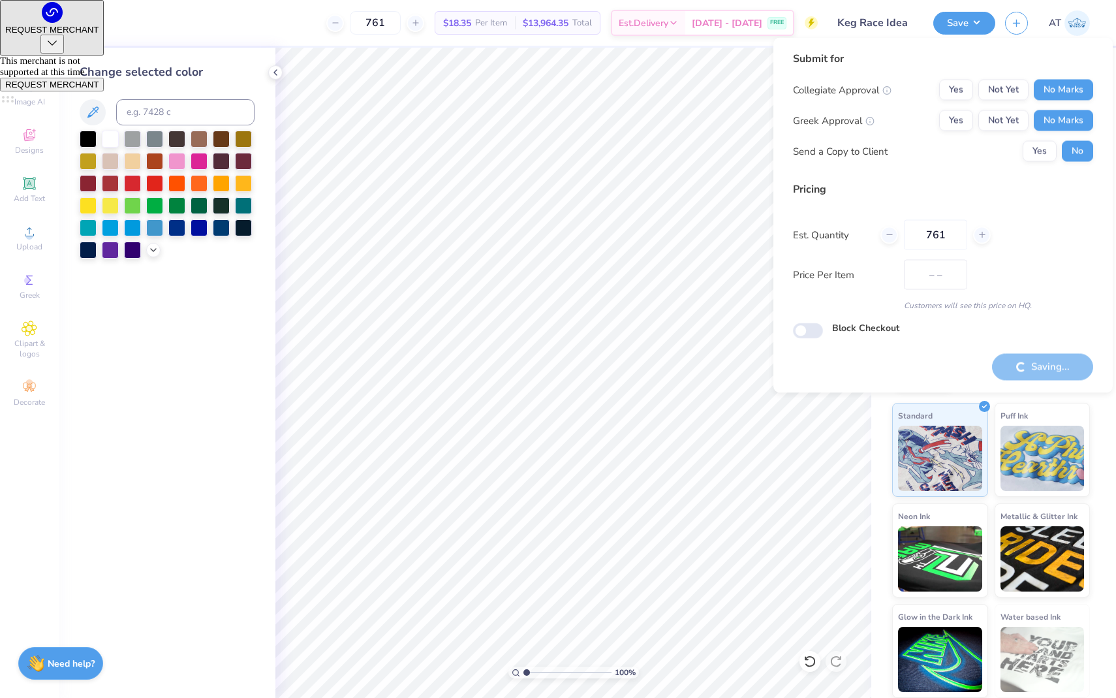
type input "$18.35"
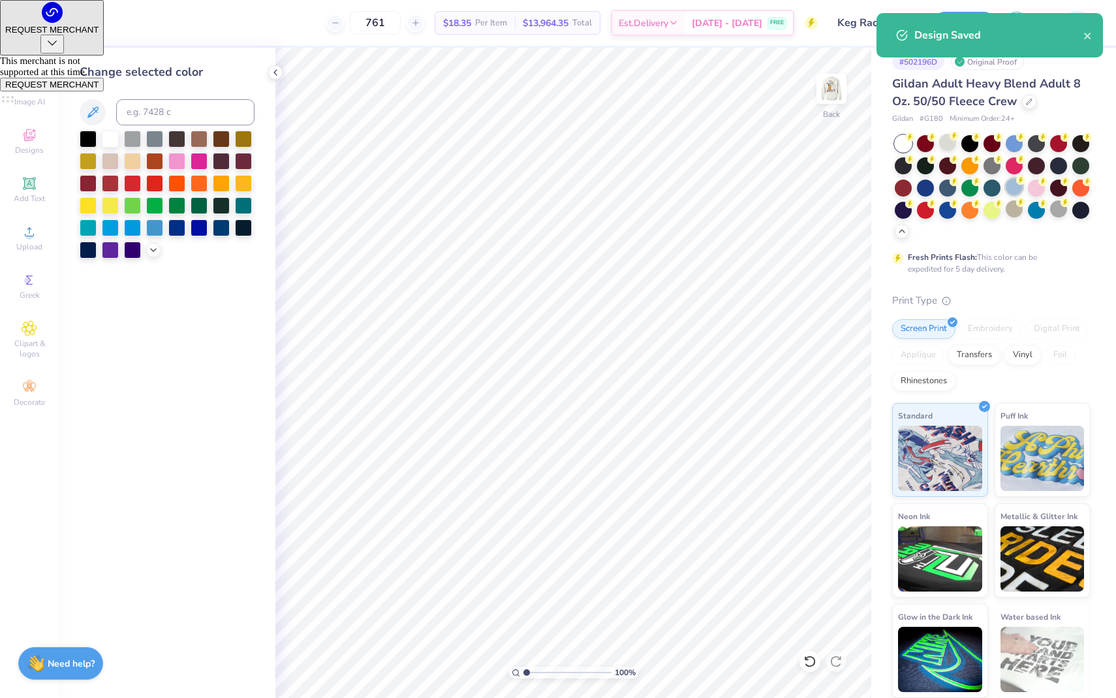
click at [1020, 187] on div at bounding box center [1014, 186] width 17 height 17
click at [832, 103] on img at bounding box center [832, 89] width 52 height 52
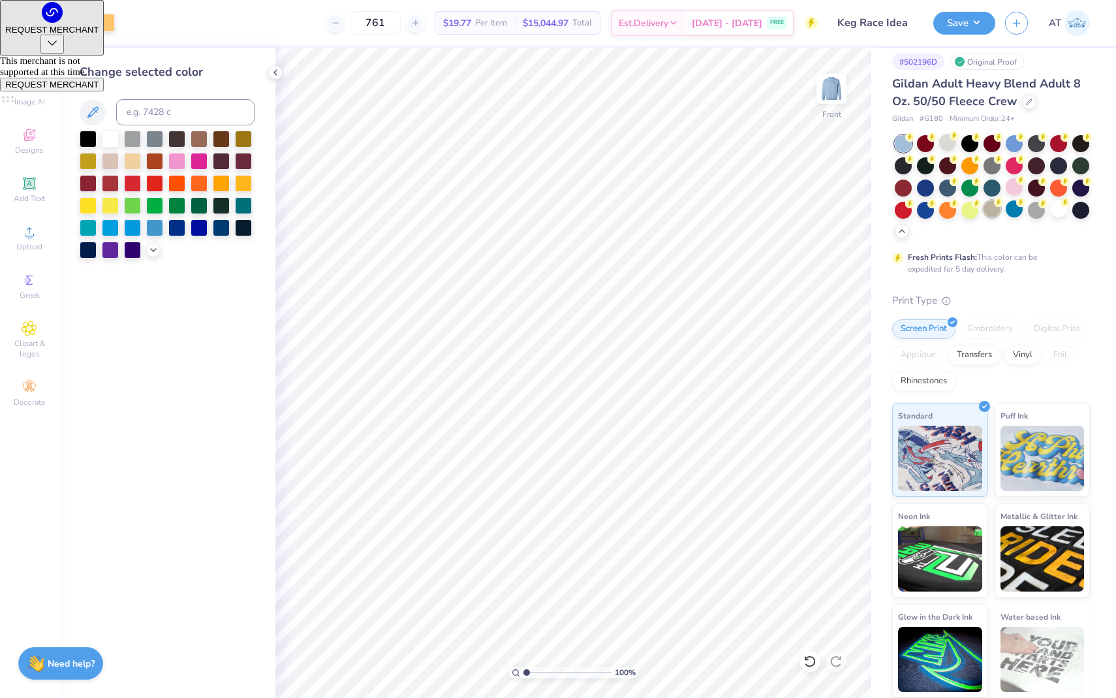
click at [995, 209] on div at bounding box center [992, 208] width 17 height 17
click at [830, 82] on img at bounding box center [832, 89] width 52 height 52
click at [1062, 165] on div at bounding box center [1058, 164] width 17 height 17
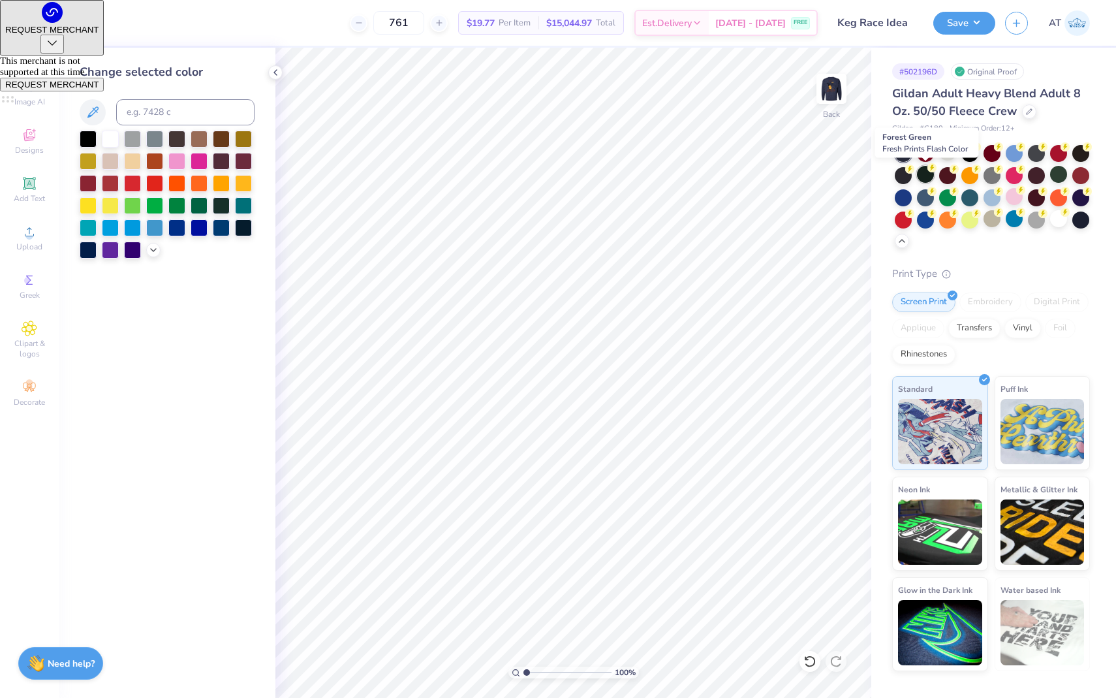
click at [928, 172] on div at bounding box center [925, 174] width 17 height 17
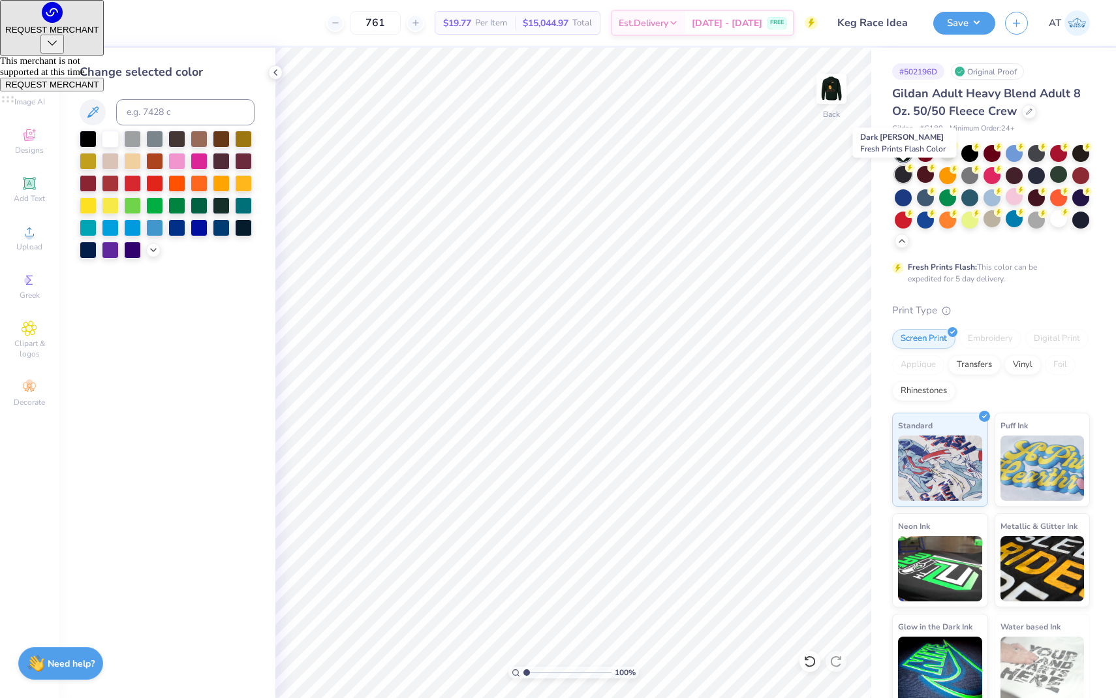
click at [903, 170] on div at bounding box center [903, 174] width 17 height 17
click at [929, 152] on div at bounding box center [925, 152] width 17 height 17
click at [900, 155] on div at bounding box center [903, 153] width 17 height 17
click at [909, 223] on div at bounding box center [903, 218] width 17 height 17
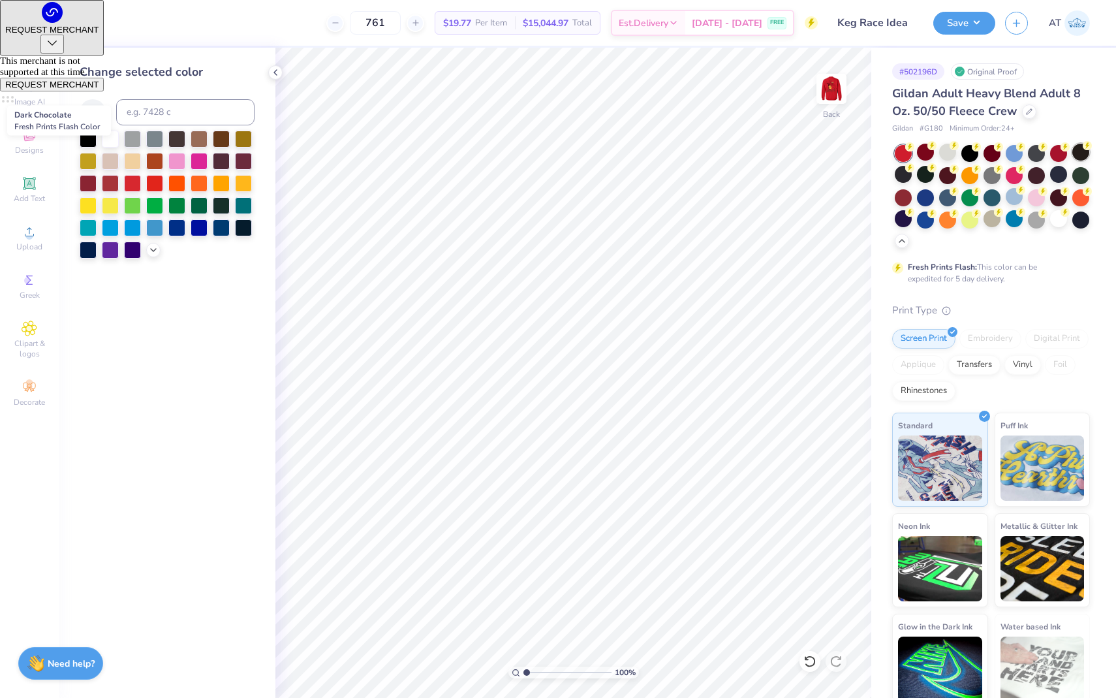
click at [1077, 153] on div at bounding box center [1081, 152] width 17 height 17
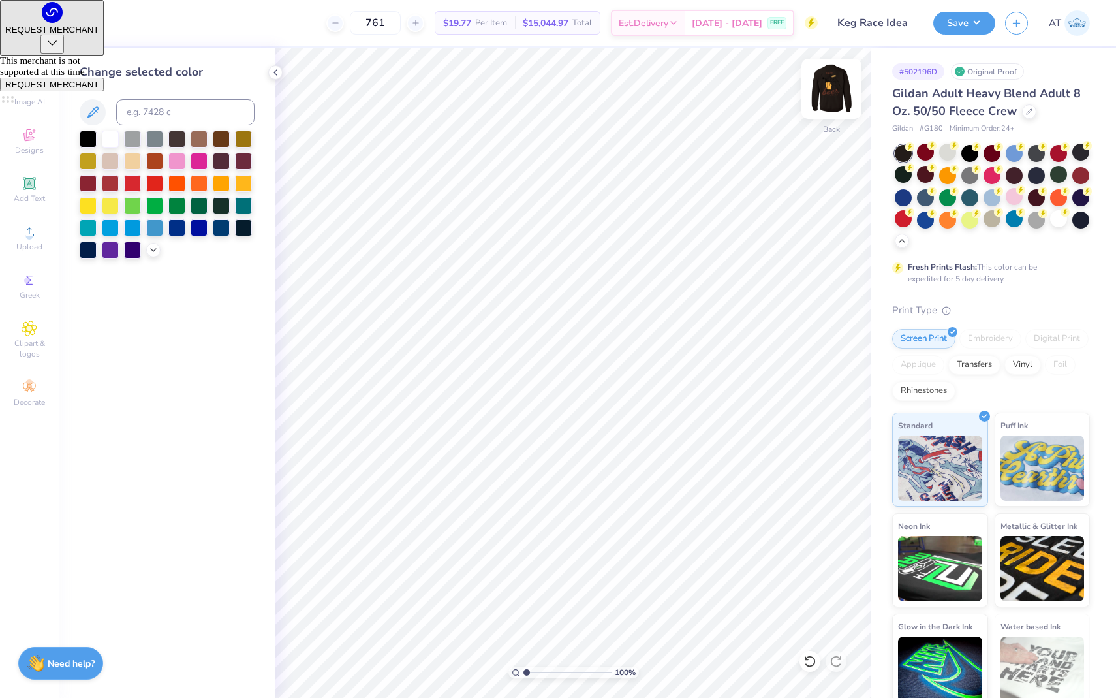
click at [841, 87] on img at bounding box center [832, 89] width 52 height 52
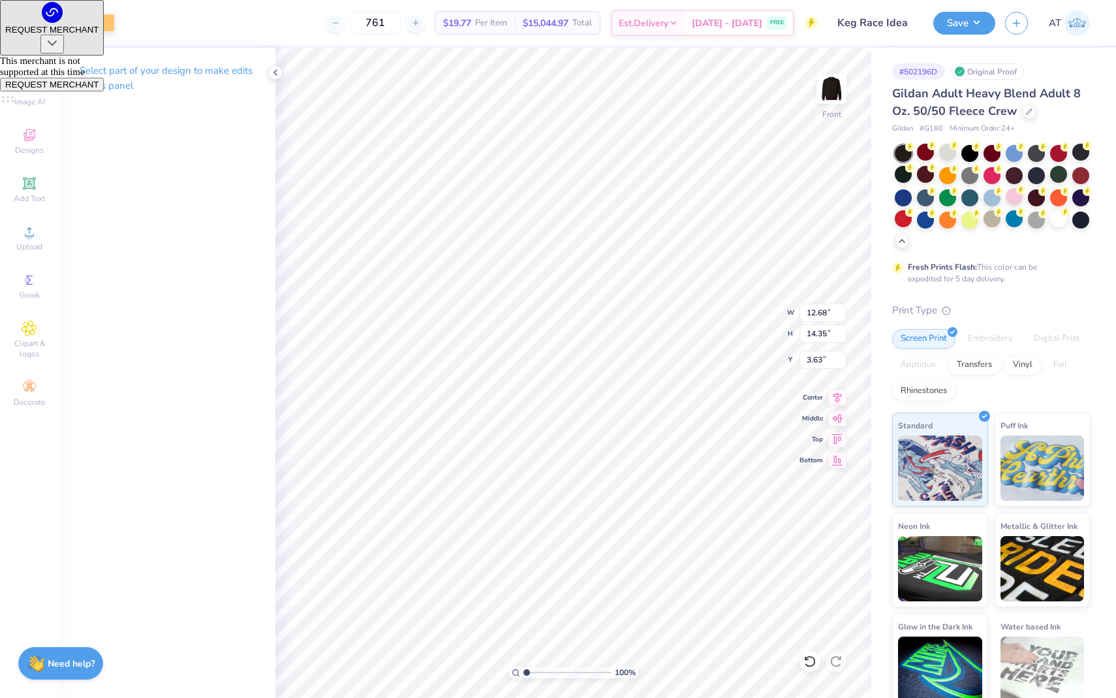
click at [86, 23] on div at bounding box center [82, 21] width 18 height 18
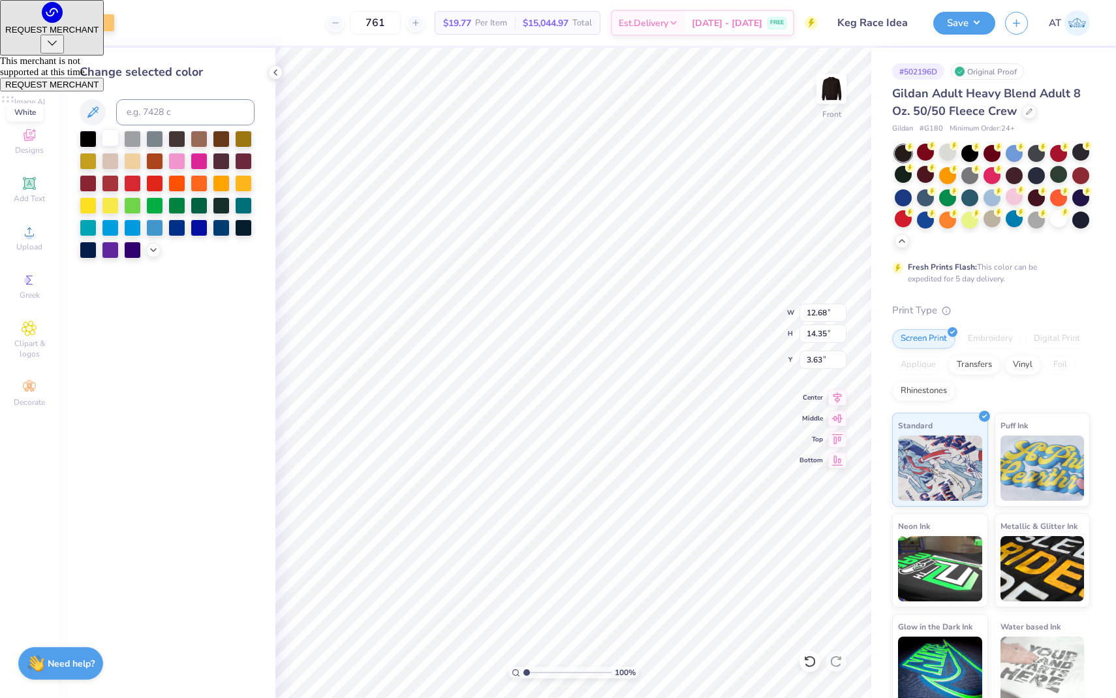
click at [114, 138] on div at bounding box center [110, 137] width 17 height 17
click at [813, 655] on icon at bounding box center [810, 661] width 13 height 13
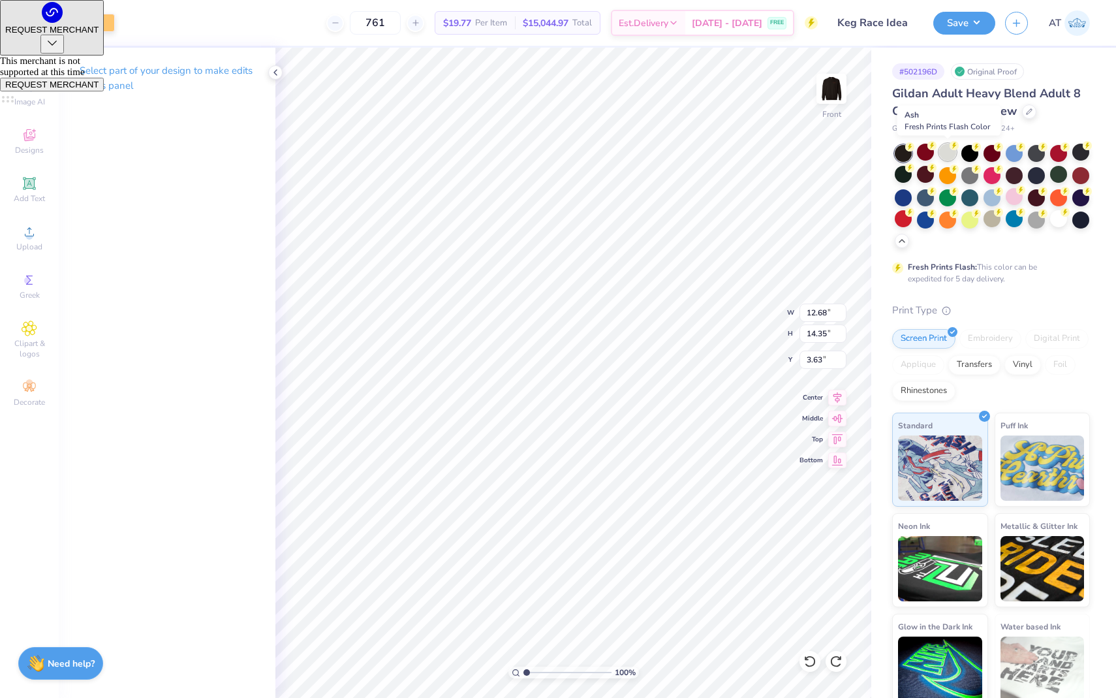
click at [947, 155] on div at bounding box center [947, 152] width 17 height 17
click at [838, 91] on img at bounding box center [832, 89] width 52 height 52
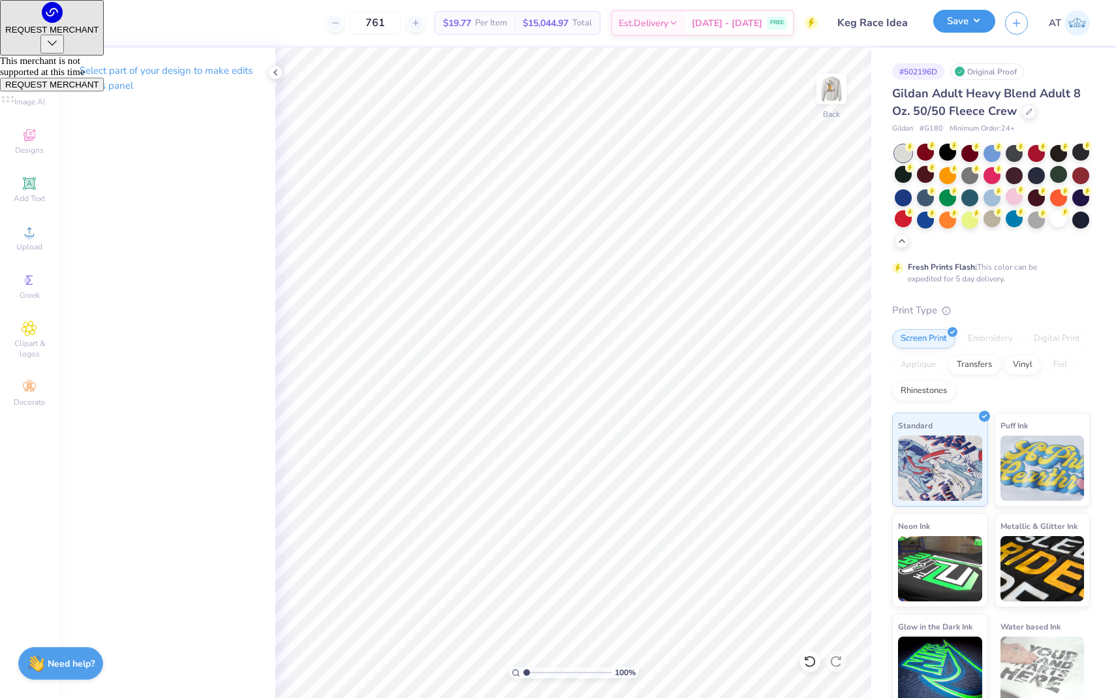
click at [980, 27] on button "Save" at bounding box center [964, 21] width 62 height 23
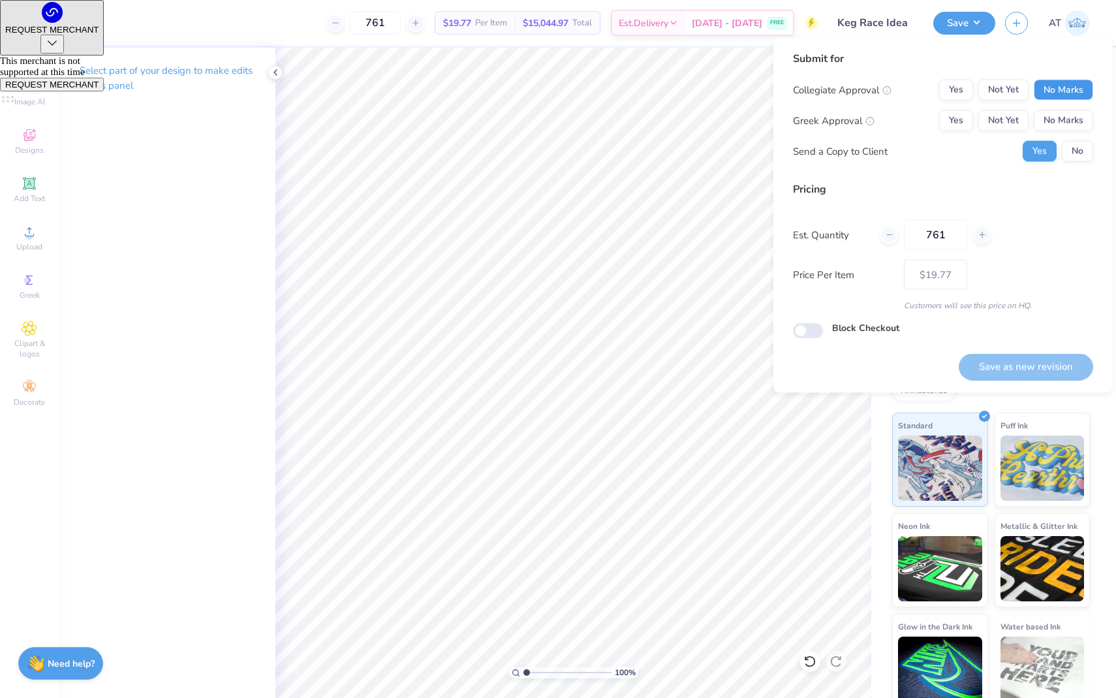
click at [1068, 91] on button "No Marks" at bounding box center [1063, 90] width 59 height 21
click at [1068, 124] on button "No Marks" at bounding box center [1063, 120] width 59 height 21
click at [1068, 146] on button "No" at bounding box center [1077, 151] width 31 height 21
click at [1050, 373] on button "Save as new revision" at bounding box center [1026, 366] width 134 height 27
type input "$19.77"
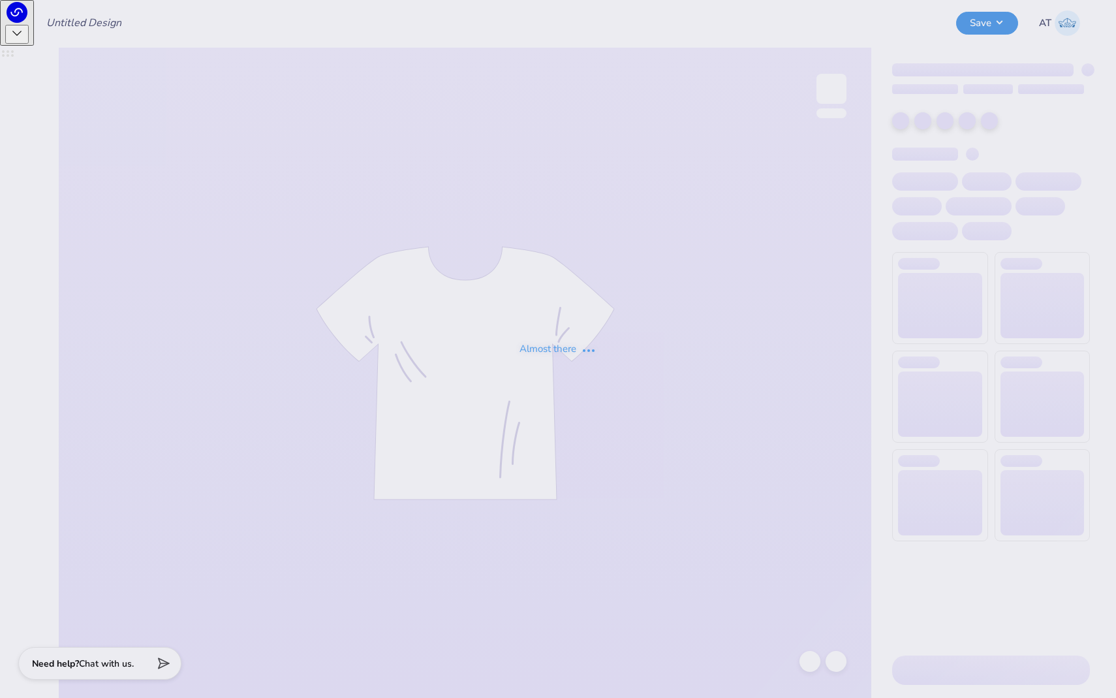
type input "Keg Race Idea"
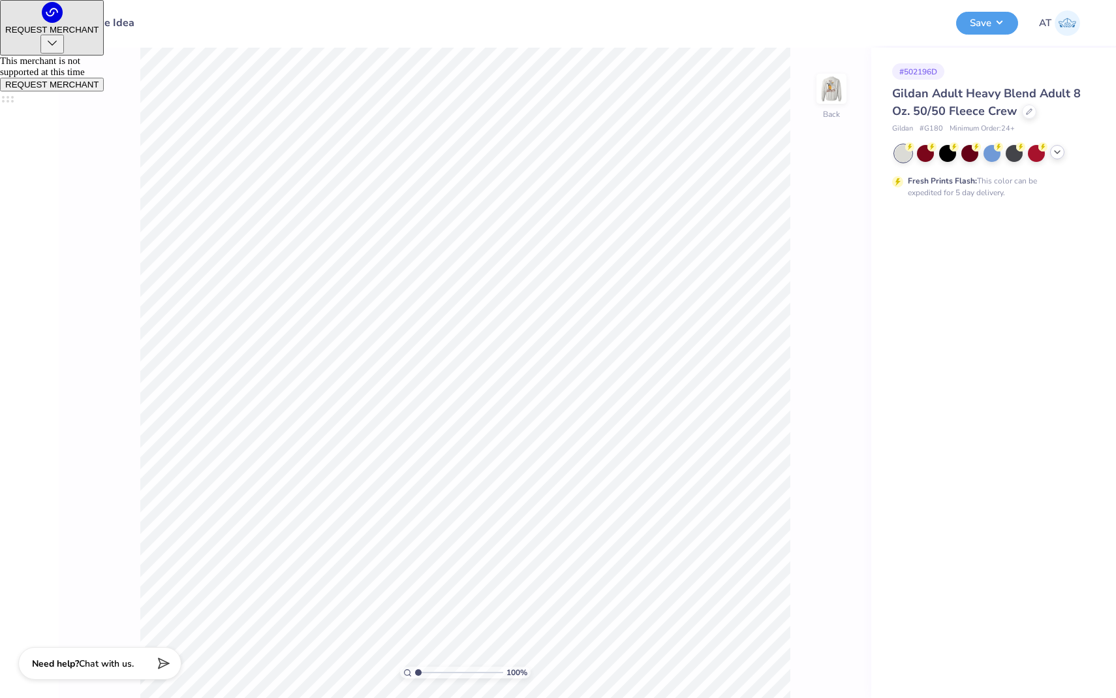
click at [1061, 151] on icon at bounding box center [1057, 152] width 10 height 10
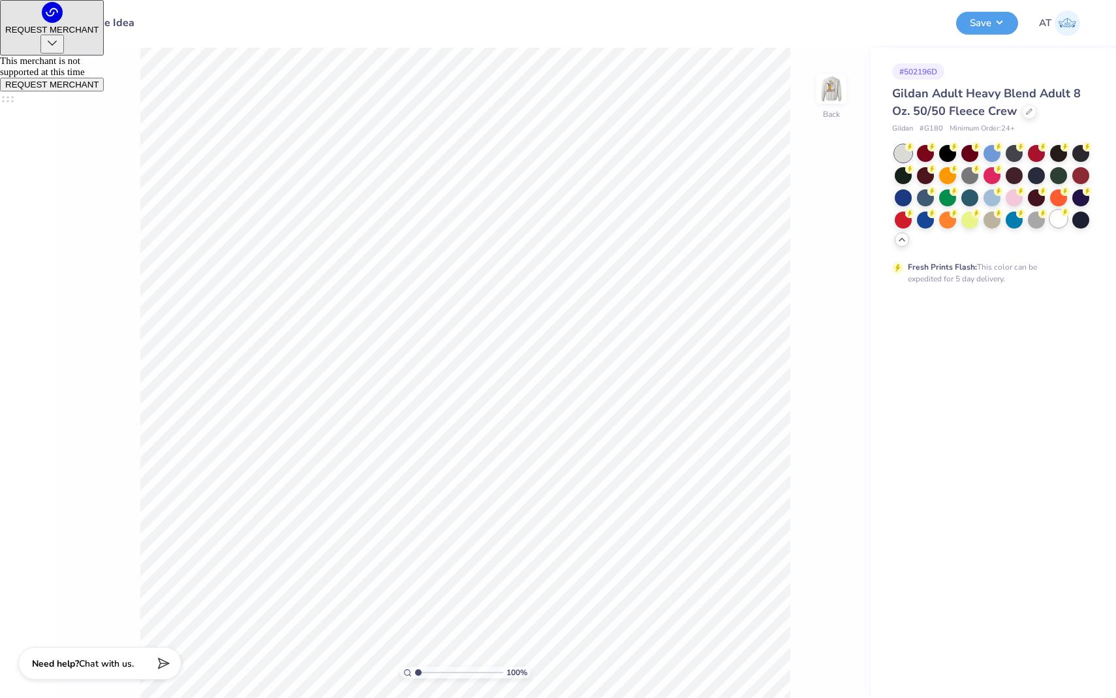
click at [1054, 216] on div at bounding box center [1058, 218] width 17 height 17
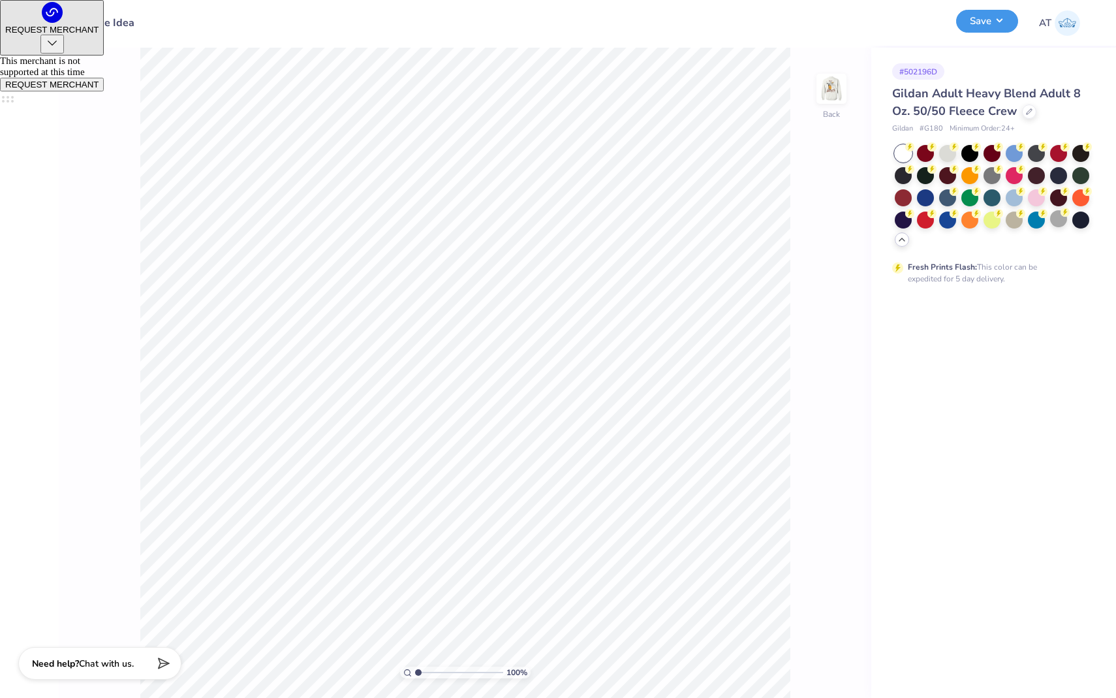
click at [1000, 19] on button "Save" at bounding box center [987, 21] width 62 height 23
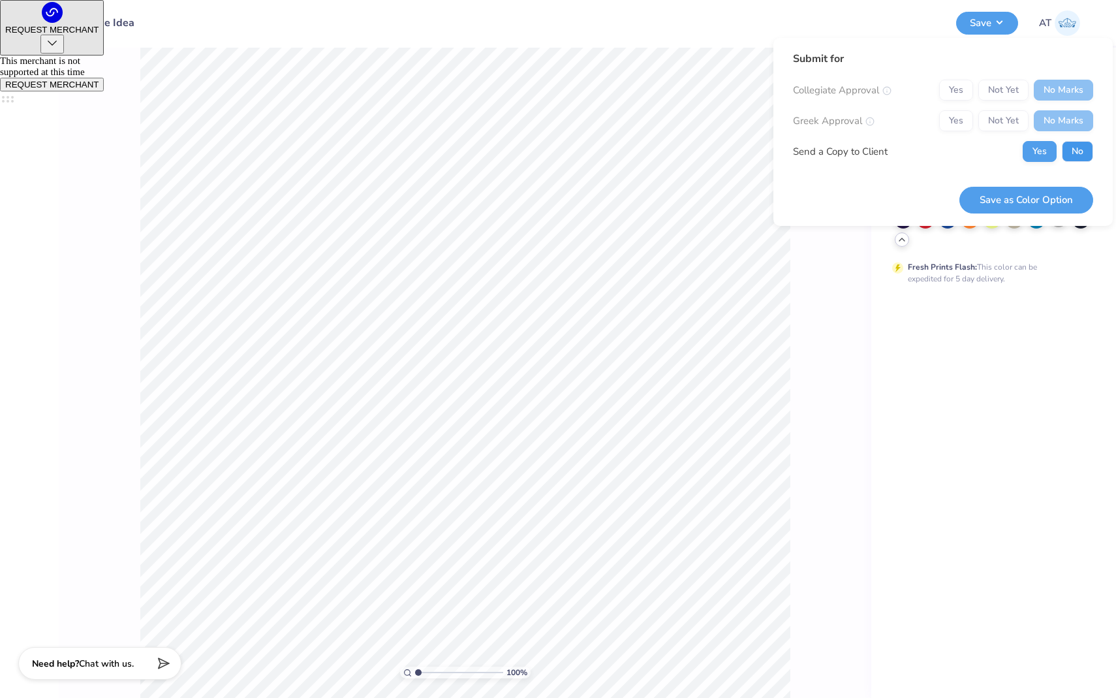
click at [1074, 142] on button "No" at bounding box center [1077, 151] width 31 height 21
click at [1038, 198] on button "Save as Color Option" at bounding box center [1027, 200] width 134 height 27
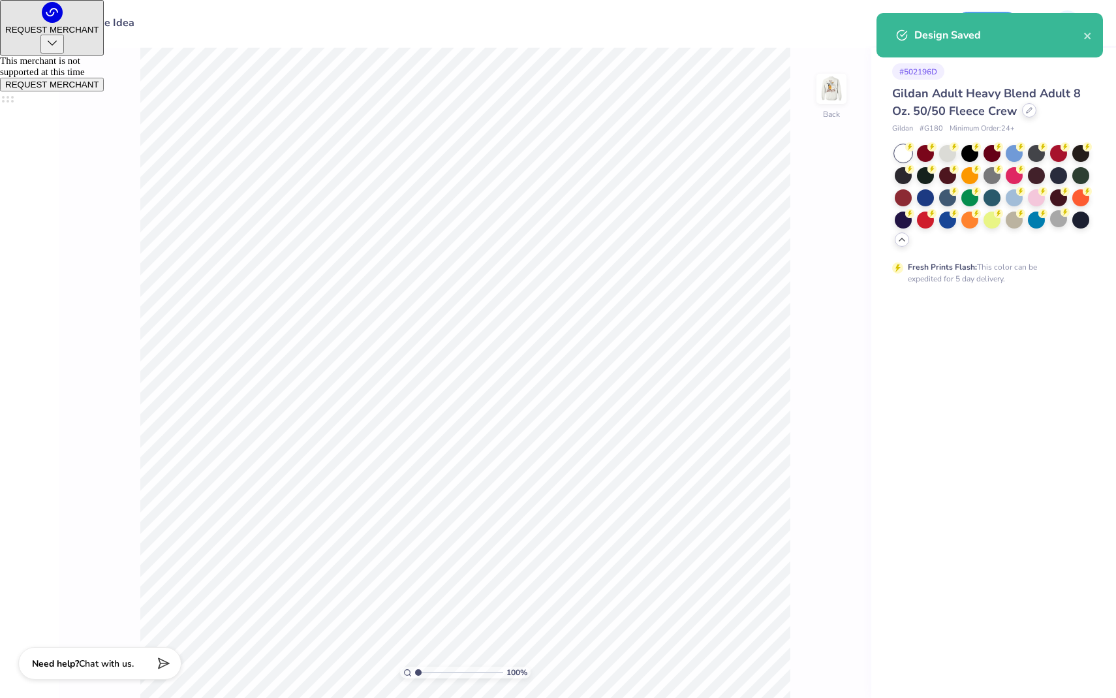
click at [1031, 115] on div at bounding box center [1029, 110] width 14 height 14
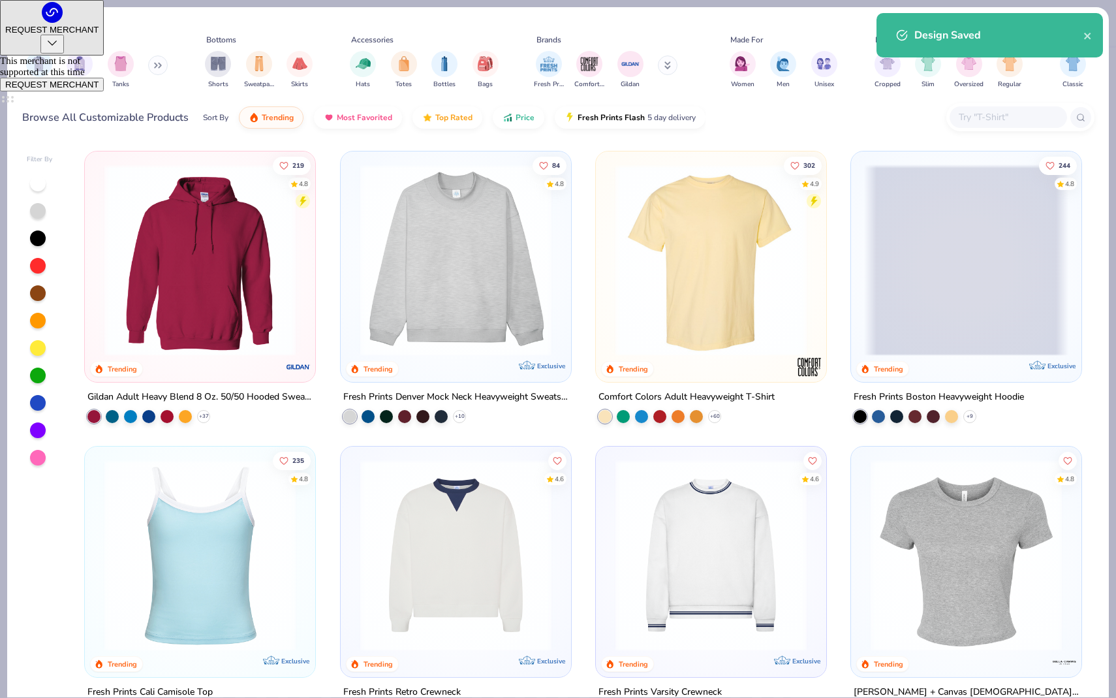
click at [1014, 115] on input "text" at bounding box center [1008, 117] width 101 height 15
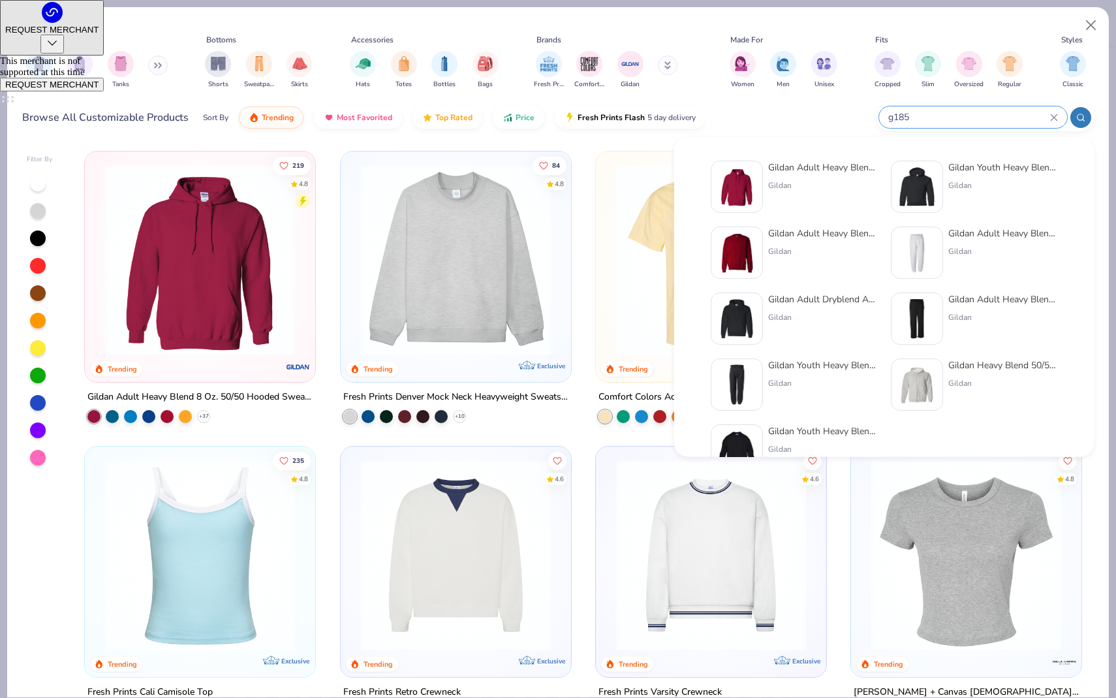
type input "g185"
click at [813, 176] on div "Gildan Adult Heavy Blend 8 Oz. 50/50 Hooded Sweatshirt Gildan" at bounding box center [823, 187] width 110 height 52
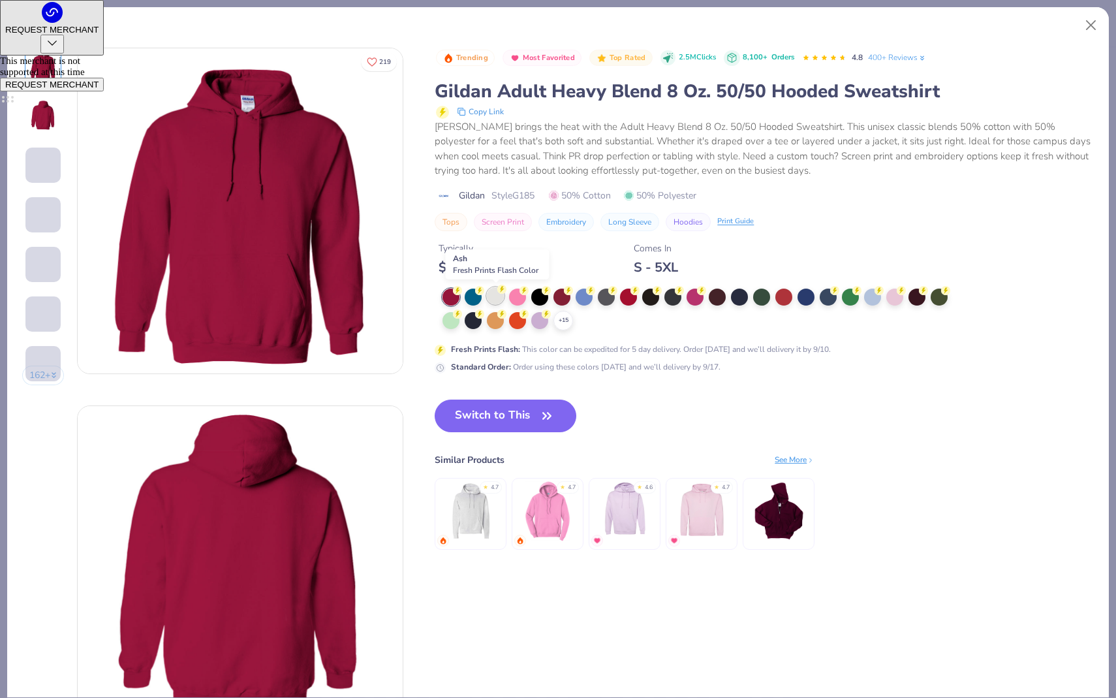
click at [495, 294] on div at bounding box center [495, 295] width 17 height 17
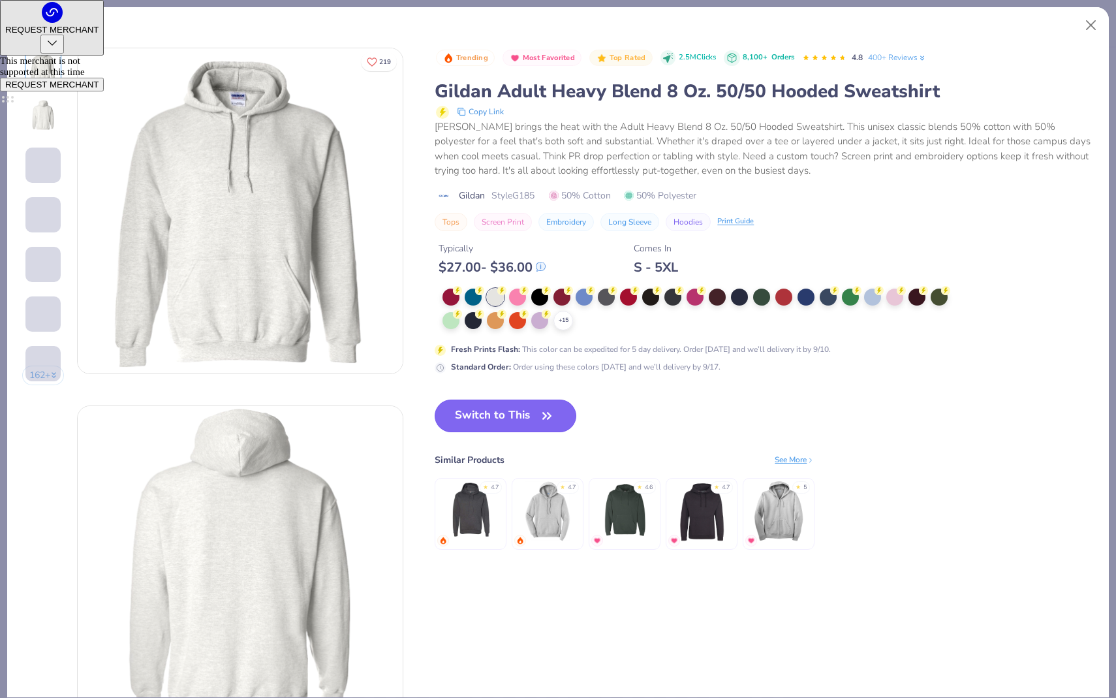
click at [535, 420] on button "Switch to This" at bounding box center [506, 415] width 142 height 33
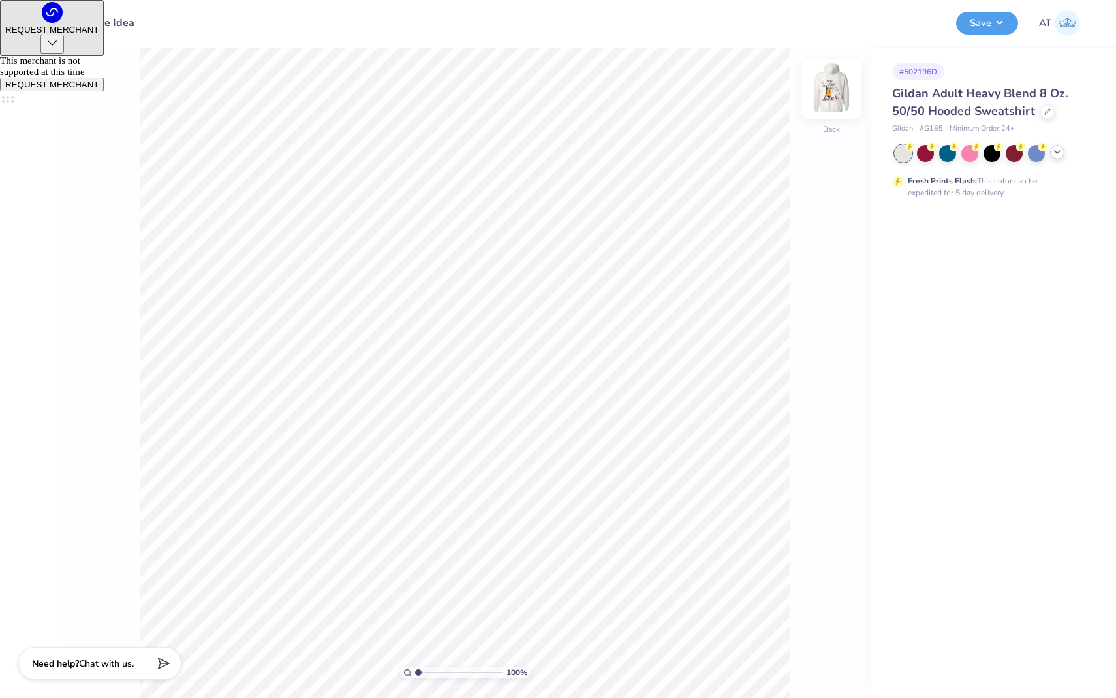
click at [828, 105] on img at bounding box center [832, 89] width 52 height 52
click at [834, 84] on img at bounding box center [832, 89] width 52 height 52
click at [977, 27] on button "Save" at bounding box center [987, 21] width 62 height 23
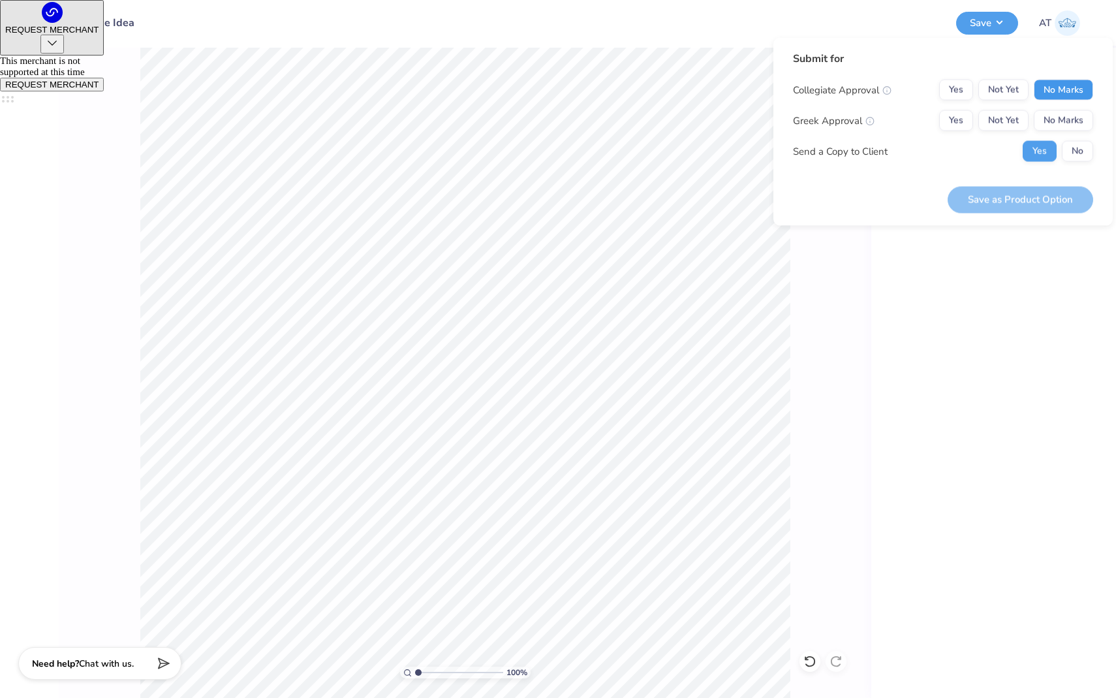
click at [1080, 95] on button "No Marks" at bounding box center [1063, 90] width 59 height 21
click at [1080, 121] on button "No Marks" at bounding box center [1063, 120] width 59 height 21
click at [1080, 144] on button "No" at bounding box center [1077, 151] width 31 height 21
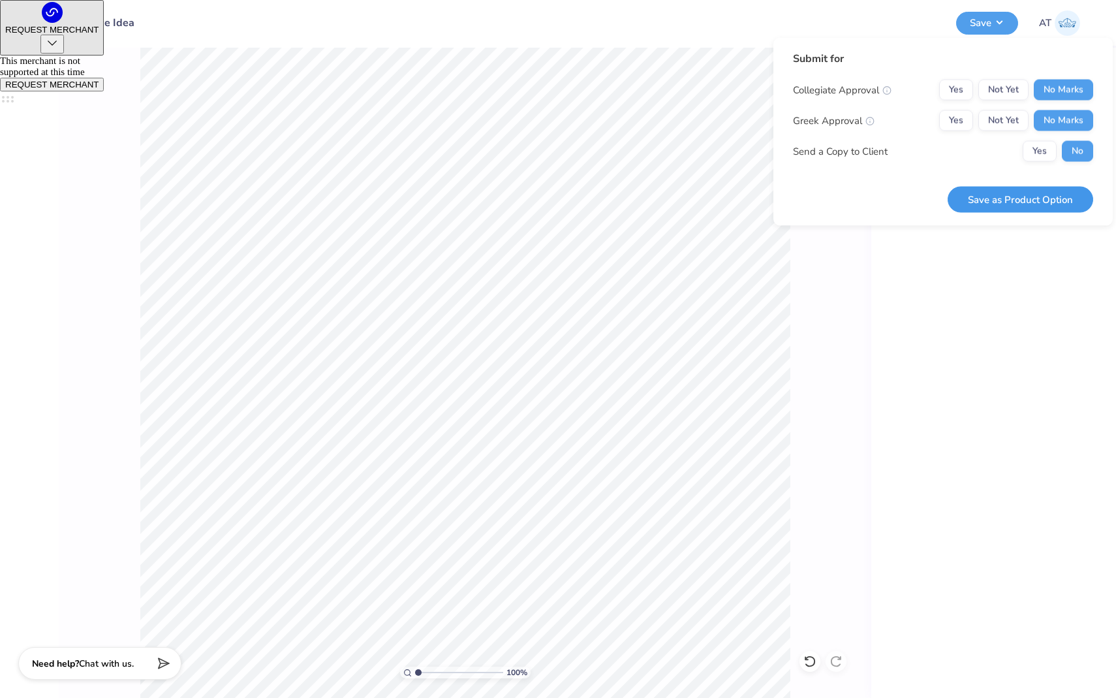
click at [1075, 202] on button "Save as Product Option" at bounding box center [1021, 199] width 146 height 27
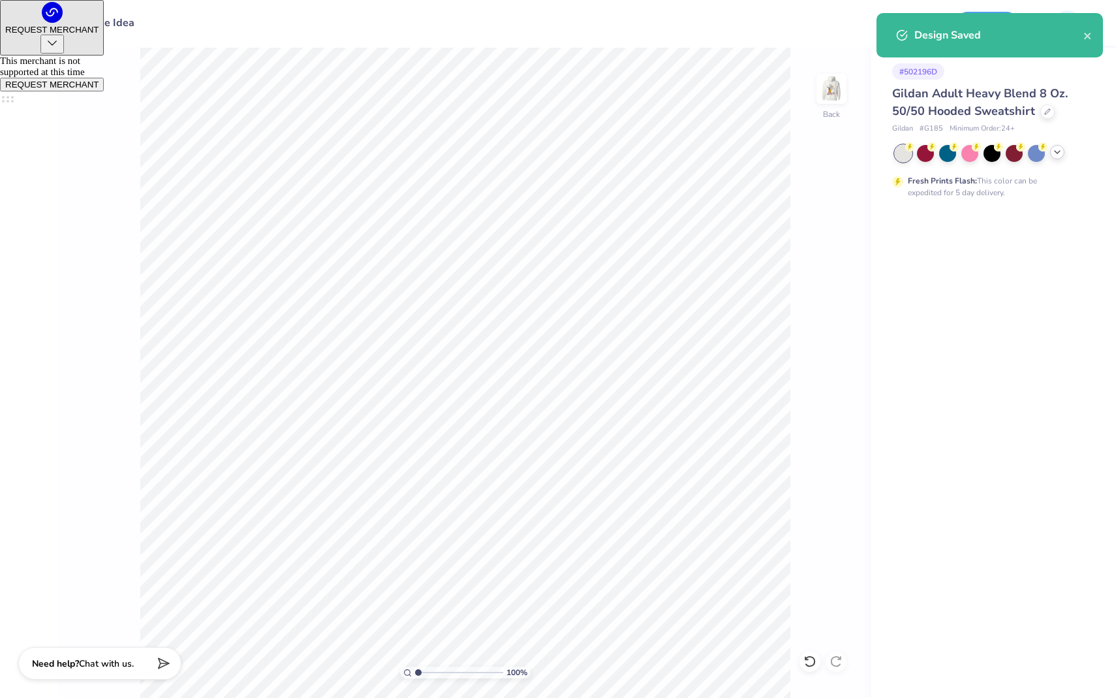
click at [1041, 16] on div "Design Saved" at bounding box center [990, 35] width 227 height 44
click at [1091, 33] on icon "close" at bounding box center [1087, 36] width 7 height 7
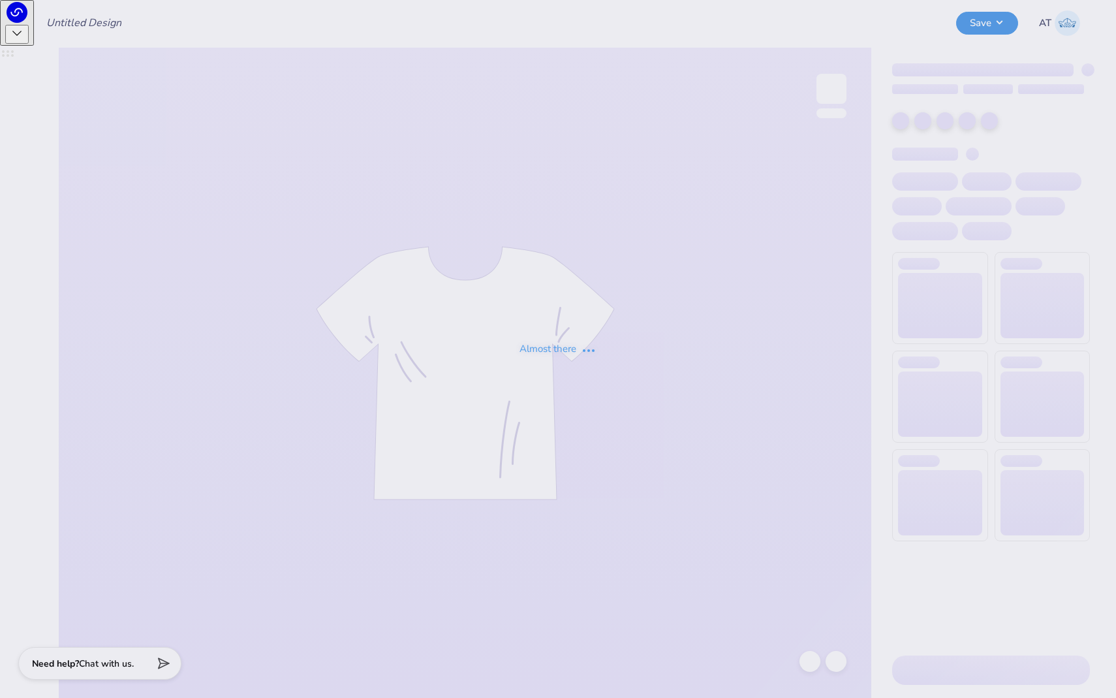
type input "Keg Race Idea"
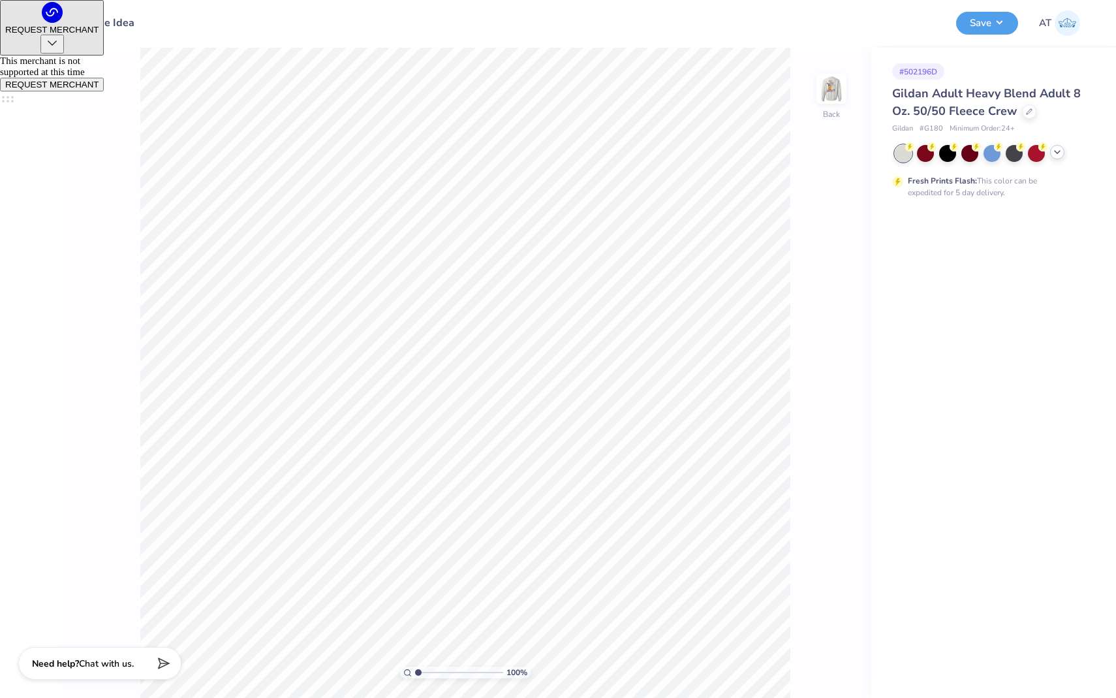
click at [1057, 155] on icon at bounding box center [1057, 152] width 10 height 10
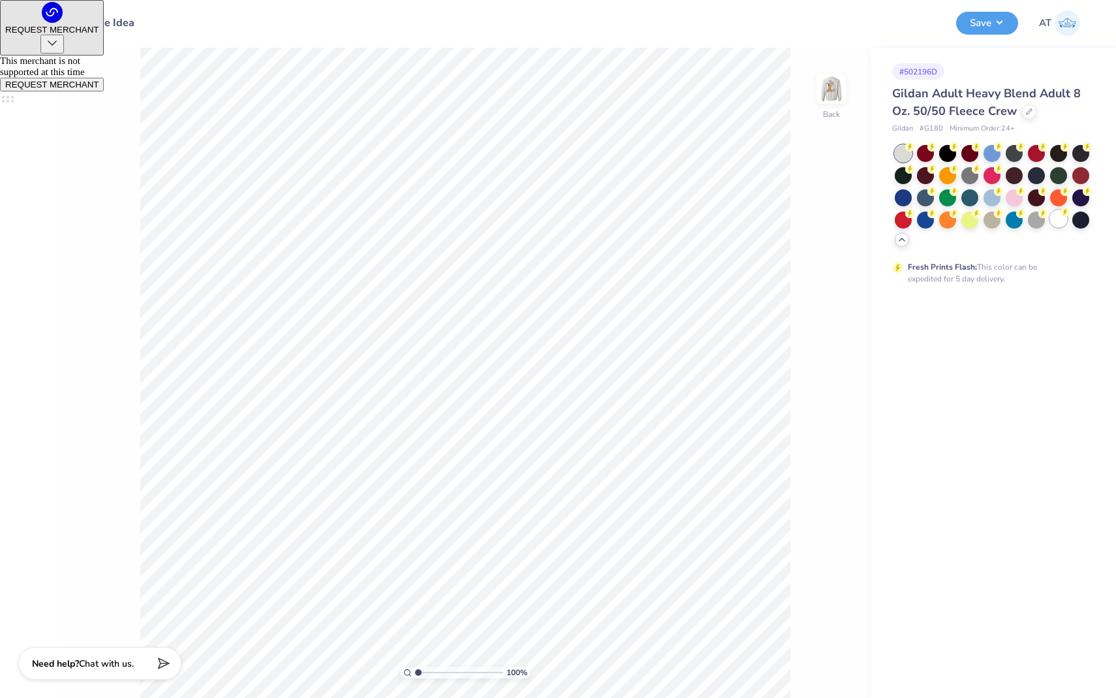
click at [1059, 221] on div at bounding box center [1058, 218] width 17 height 17
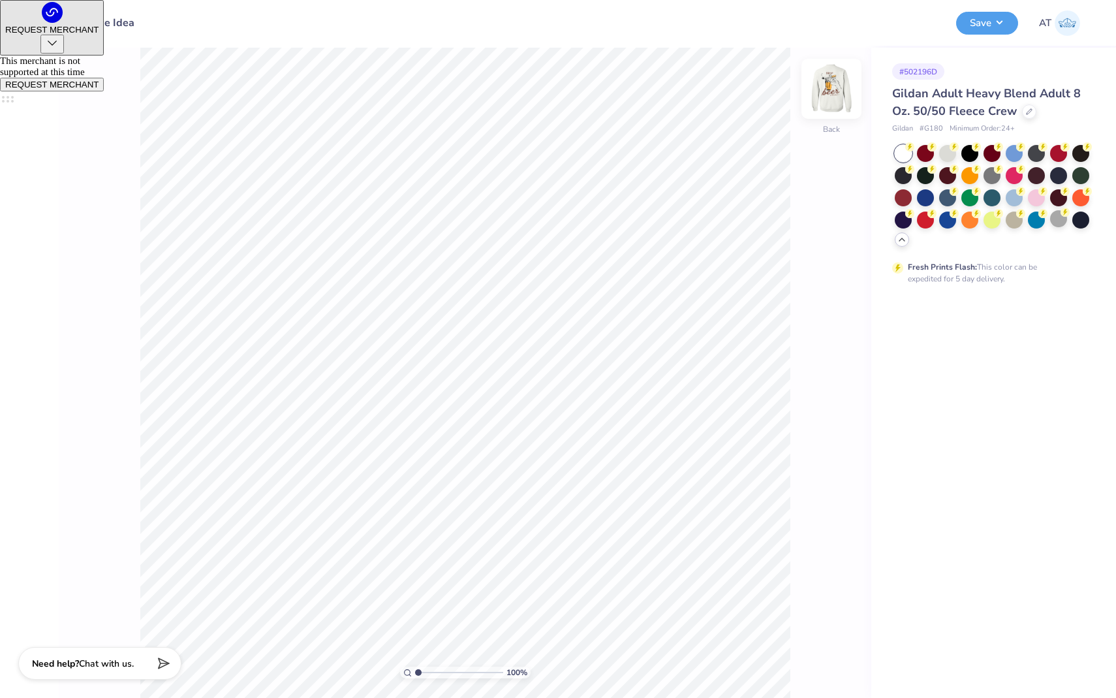
click at [832, 92] on img at bounding box center [832, 89] width 52 height 52
click at [978, 20] on button "Save" at bounding box center [987, 21] width 62 height 23
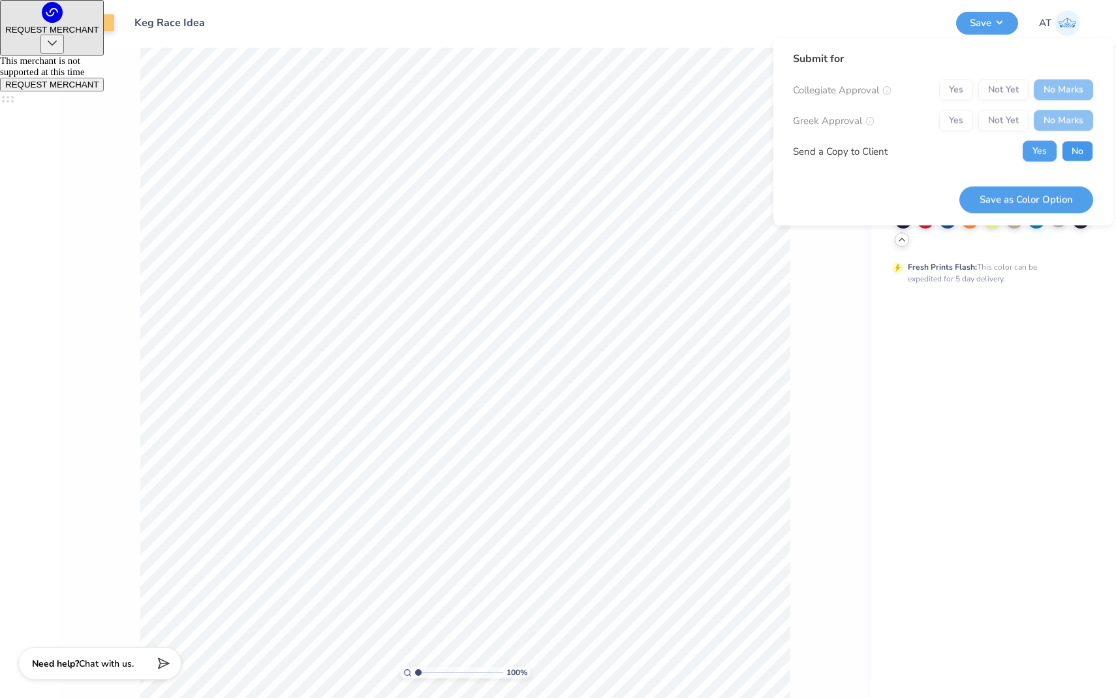
click at [1065, 145] on button "No" at bounding box center [1077, 151] width 31 height 21
click at [1059, 184] on div "Save as Color Option" at bounding box center [1027, 192] width 134 height 41
click at [1056, 195] on button "Save as Color Option" at bounding box center [1027, 199] width 134 height 27
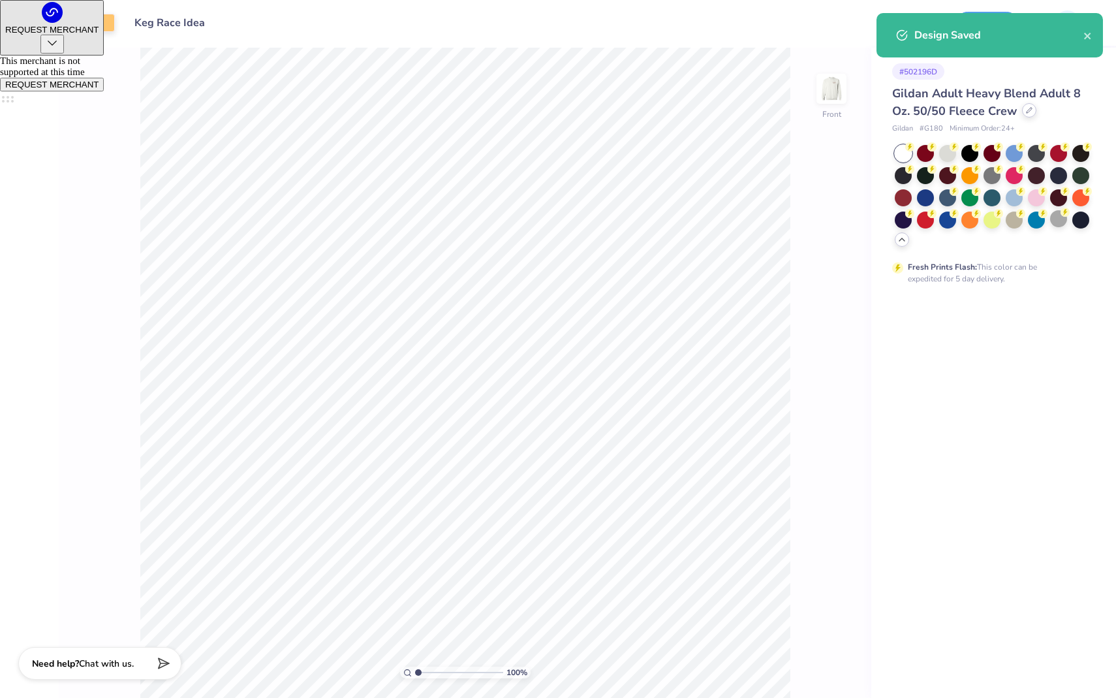
click at [1027, 109] on icon at bounding box center [1029, 110] width 7 height 7
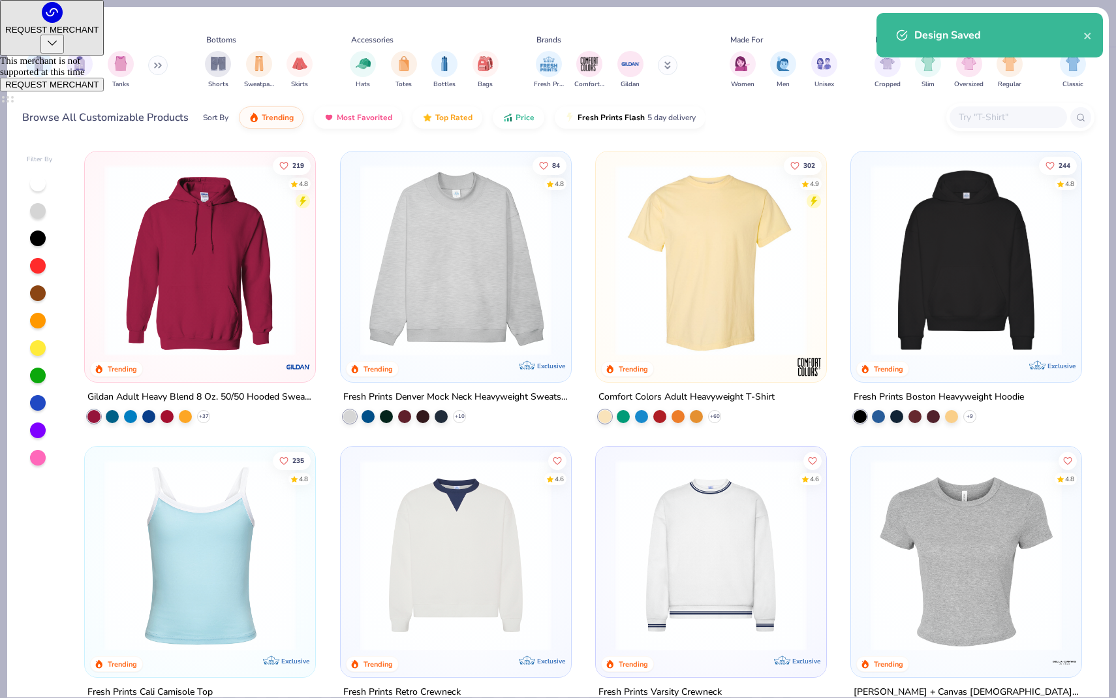
click at [531, 247] on img at bounding box center [456, 259] width 204 height 191
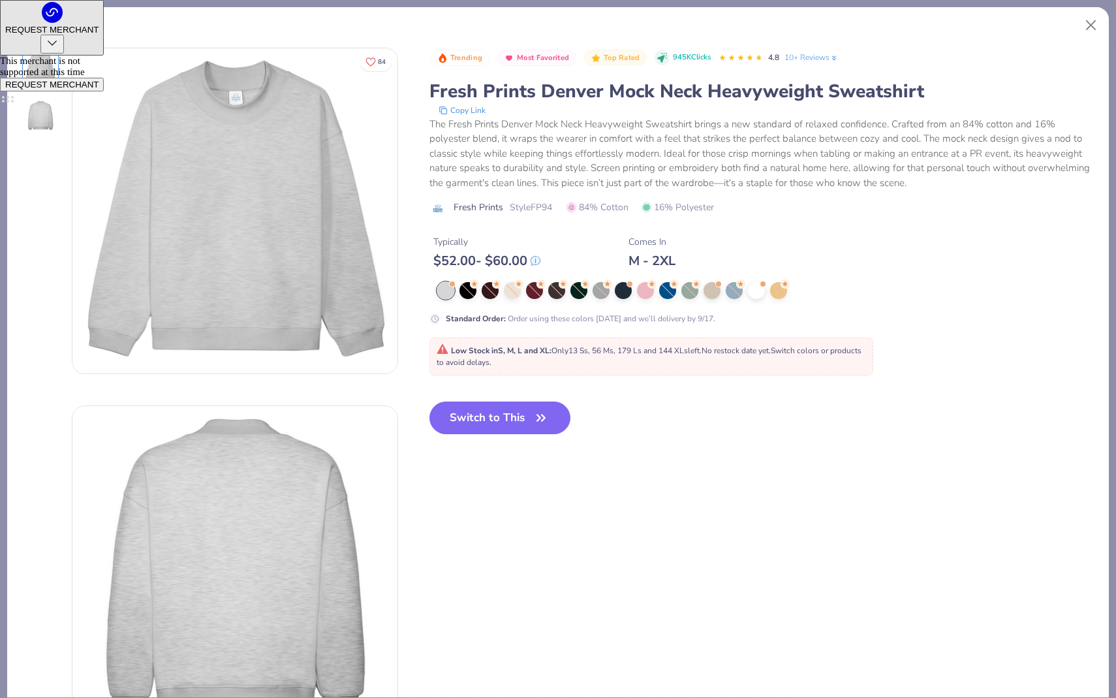
click at [442, 292] on div at bounding box center [445, 290] width 17 height 17
click at [491, 422] on button "Switch to This" at bounding box center [501, 417] width 142 height 33
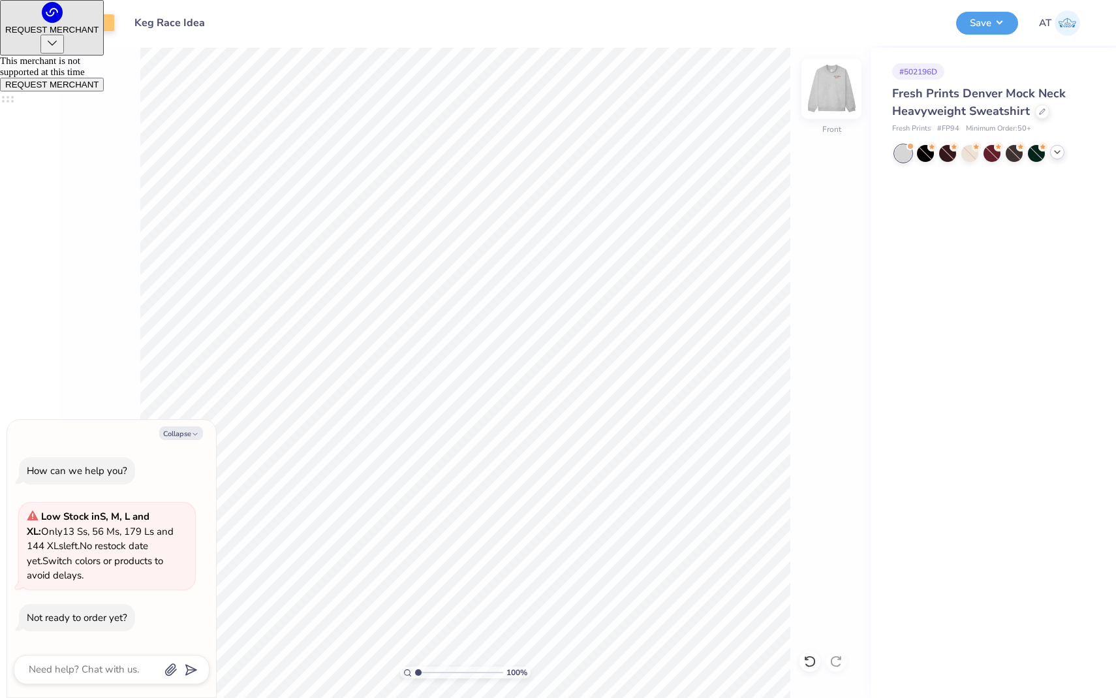
click at [838, 82] on img at bounding box center [832, 89] width 52 height 52
click at [994, 19] on button "Save" at bounding box center [987, 21] width 62 height 23
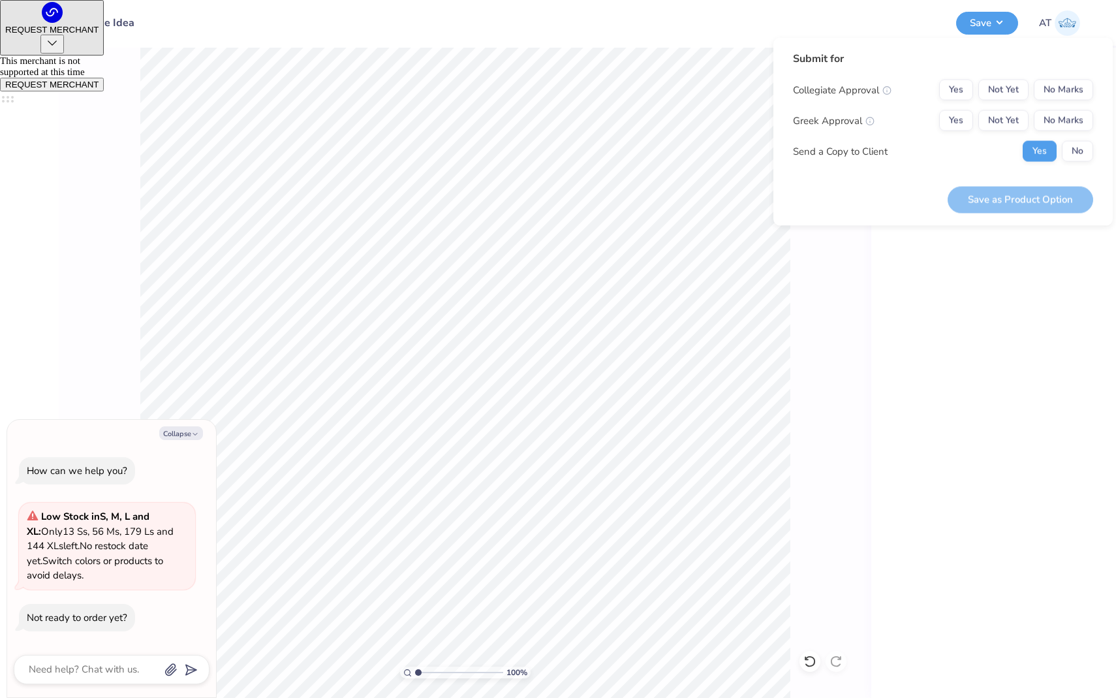
click at [1063, 101] on div "Collegiate Approval Yes Not Yet No Marks Greek Approval Yes Not Yet No Marks Se…" at bounding box center [943, 121] width 300 height 82
click at [1063, 94] on button "No Marks" at bounding box center [1063, 90] width 59 height 21
click at [1063, 110] on button "No Marks" at bounding box center [1063, 120] width 59 height 21
click at [1063, 157] on button "No" at bounding box center [1077, 151] width 31 height 21
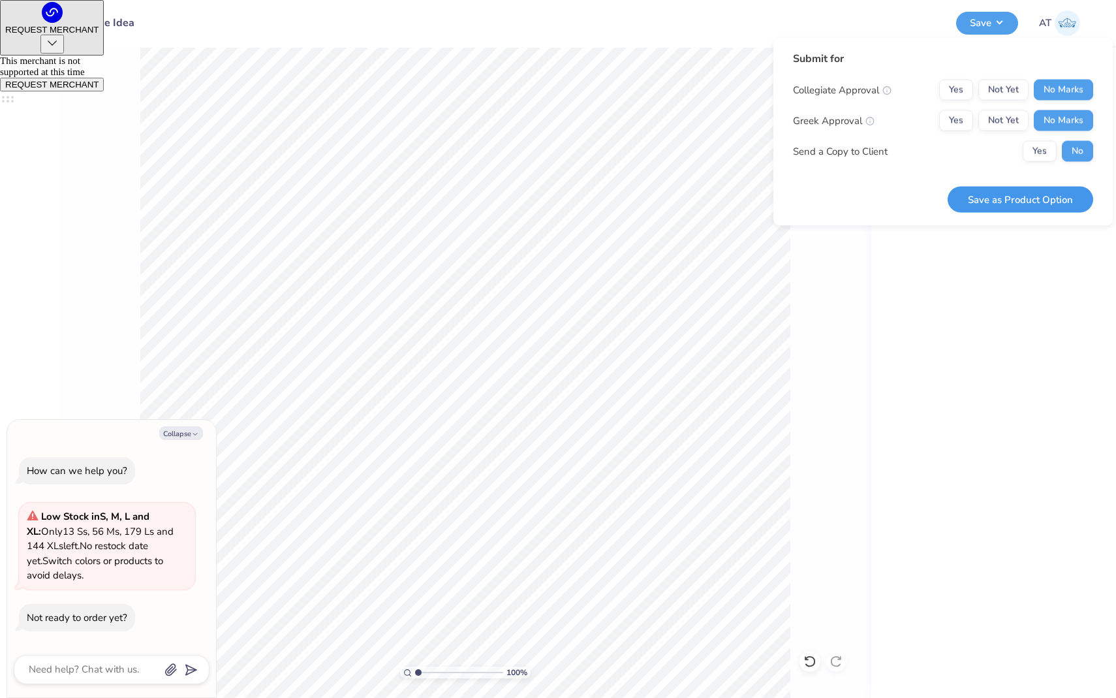
click at [1063, 191] on button "Save as Product Option" at bounding box center [1021, 199] width 146 height 27
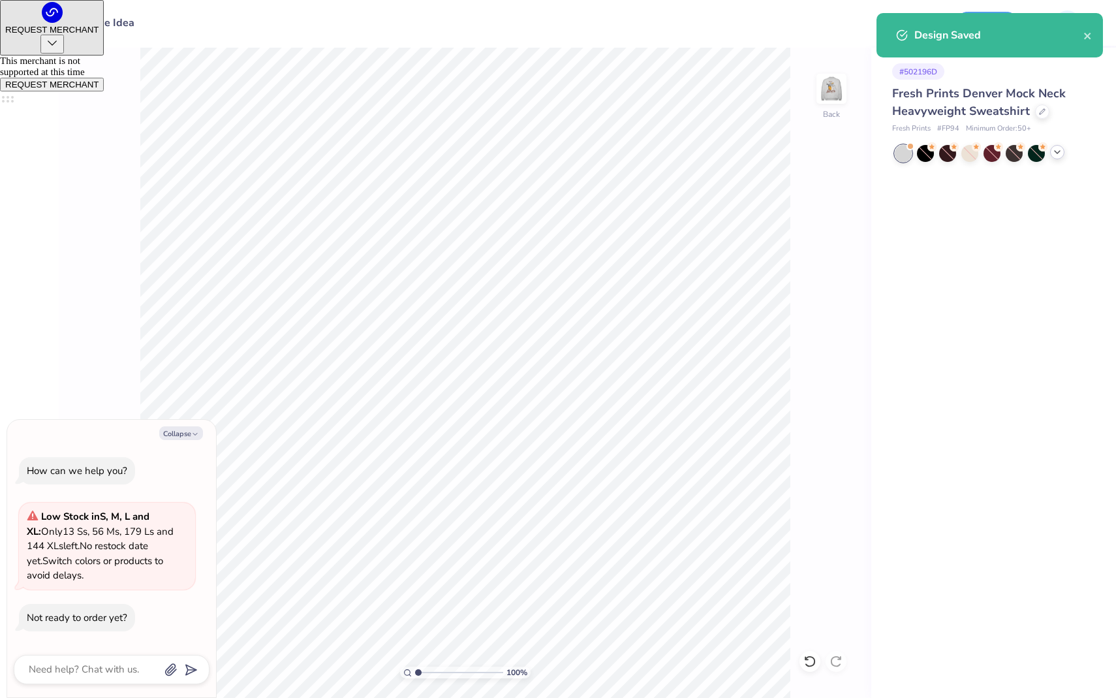
click at [1063, 149] on div at bounding box center [1057, 152] width 14 height 14
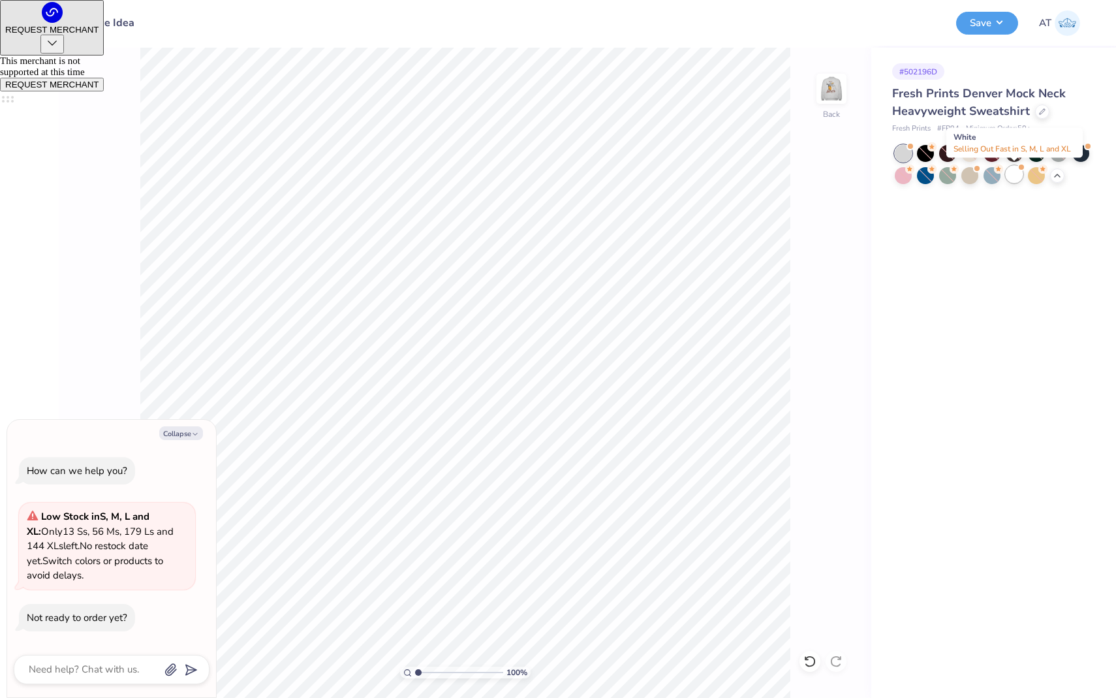
click at [1015, 174] on div at bounding box center [1014, 174] width 17 height 17
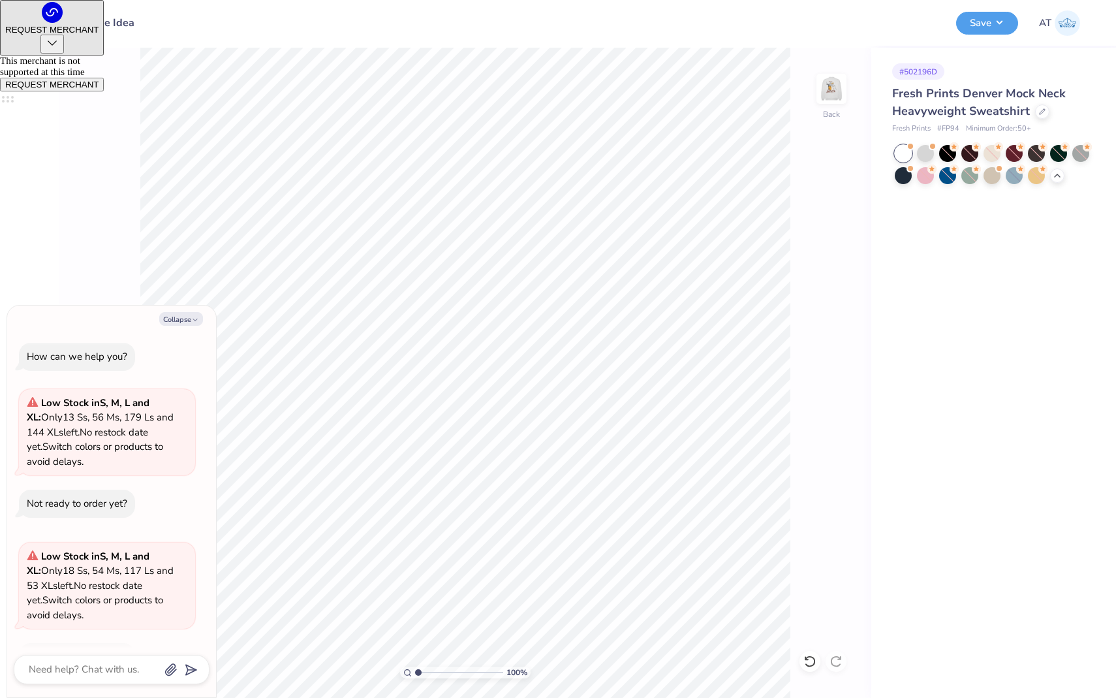
scroll to position [39, 0]
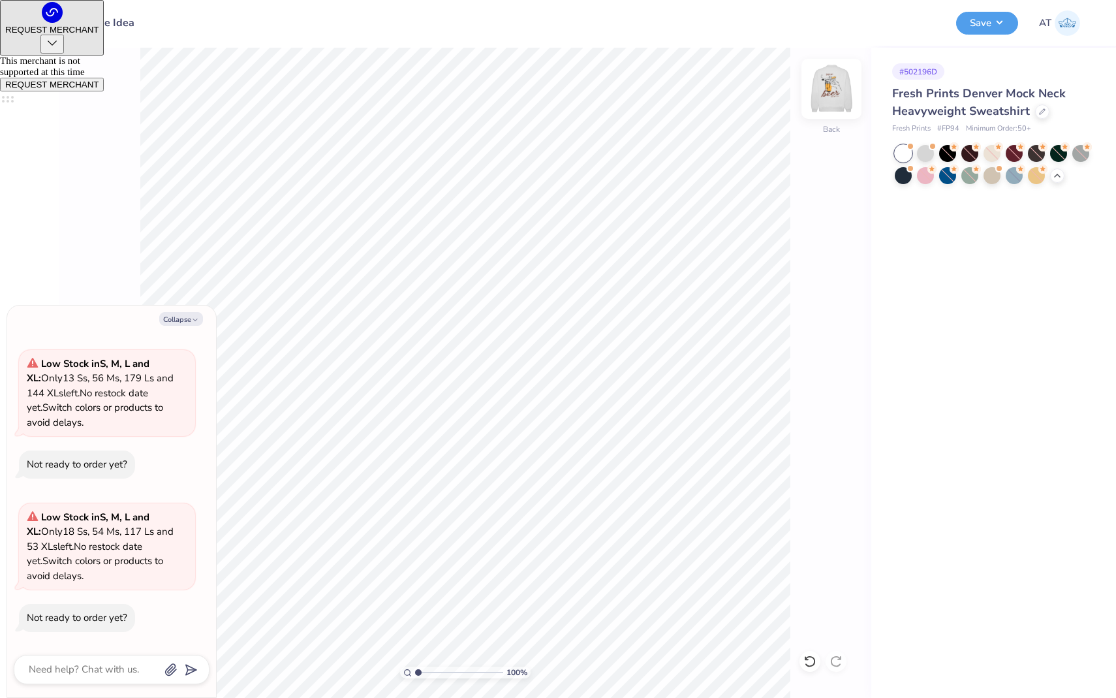
click at [817, 89] on div at bounding box center [832, 89] width 60 height 60
click at [828, 89] on img at bounding box center [832, 89] width 26 height 26
click at [1008, 27] on button "Save" at bounding box center [987, 21] width 62 height 23
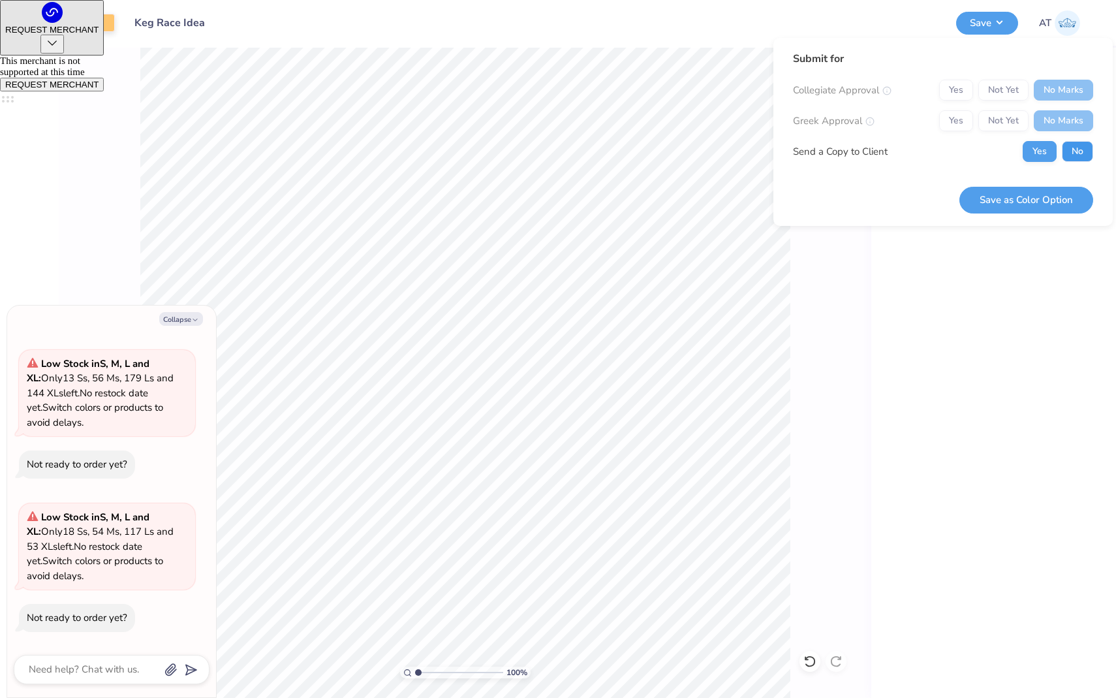
click at [1078, 154] on button "No" at bounding box center [1077, 151] width 31 height 21
click at [1078, 187] on button "Save as Color Option" at bounding box center [1027, 200] width 134 height 27
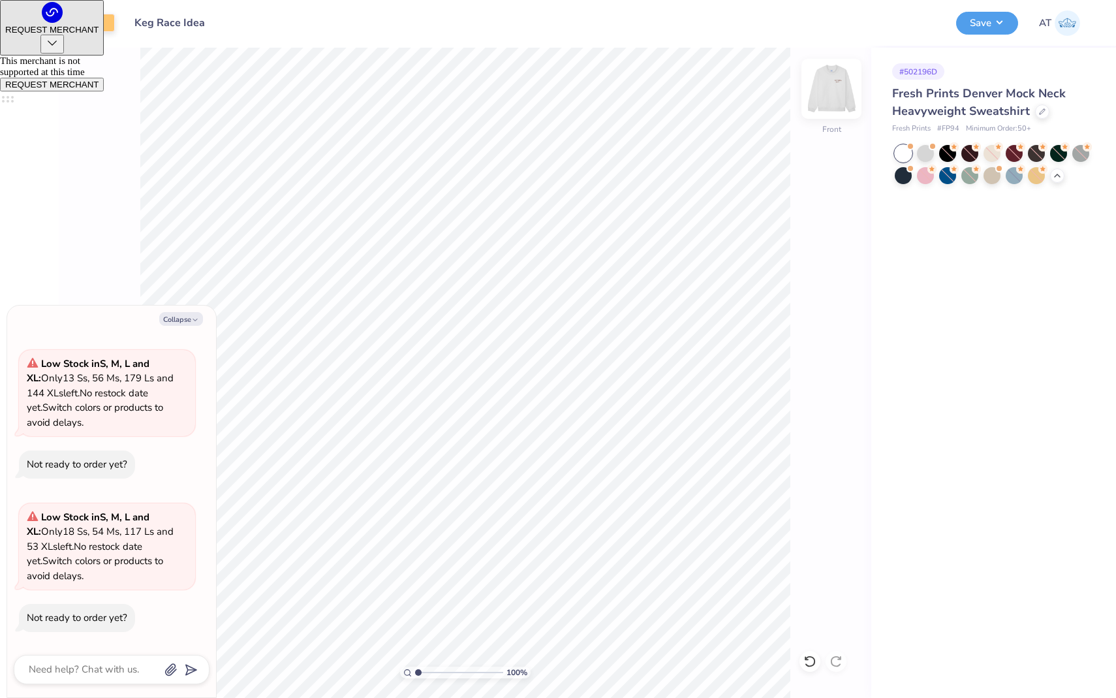
click at [844, 93] on img at bounding box center [832, 89] width 52 height 52
type textarea "x"
